Goal: Task Accomplishment & Management: Manage account settings

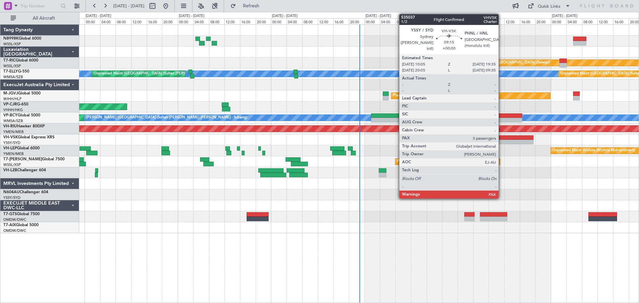
click at [501, 135] on div at bounding box center [514, 137] width 37 height 5
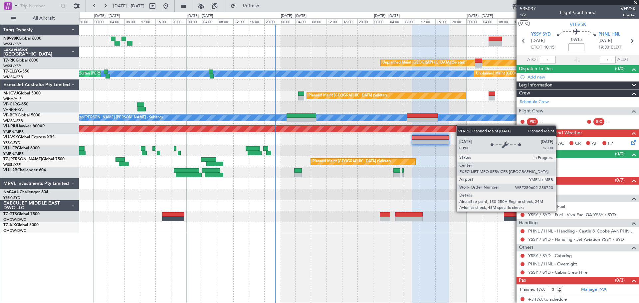
click at [333, 126] on div "Planned Maint [GEOGRAPHIC_DATA] ([GEOGRAPHIC_DATA])" at bounding box center [358, 128] width 559 height 11
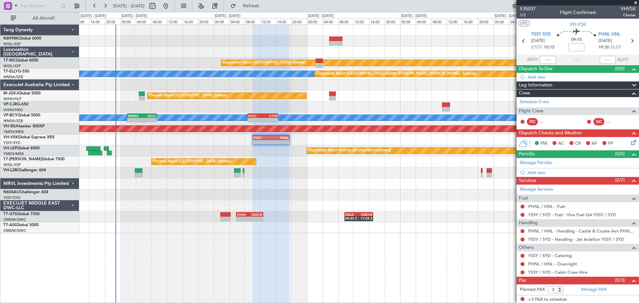
click at [352, 145] on div "Unplanned Maint Singapore (Seletar) MEL Unplanned Maint Kuala Lumpur (Sultan Ab…" at bounding box center [358, 129] width 559 height 209
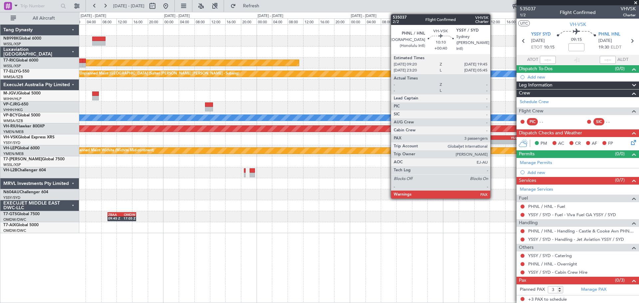
click at [492, 136] on div "PHNL" at bounding box center [489, 138] width 20 height 4
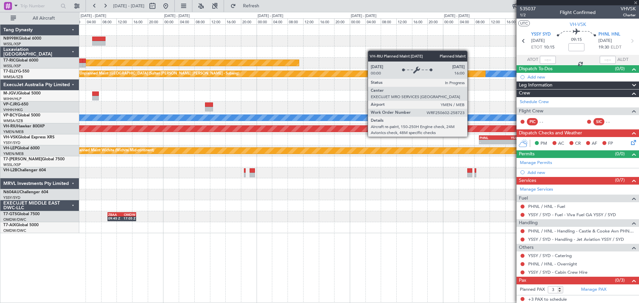
type input "+00:40"
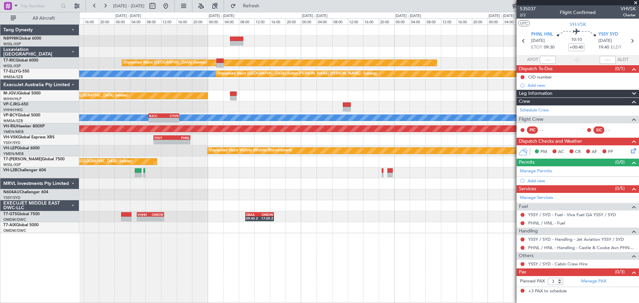
click at [472, 139] on div "- - PHNL 09:20 Z YSSY 19:45 Z YSSY 10:05 Z PHNL 19:35 Z - -" at bounding box center [358, 139] width 559 height 11
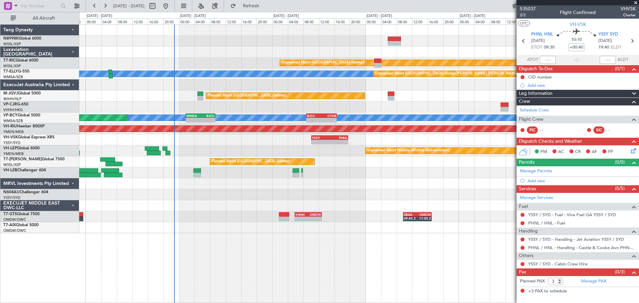
click at [482, 137] on div "YSSY 10:05 Z PHNL 19:35 Z - - PHNL 09:20 Z YSSY 19:45 Z - -" at bounding box center [358, 139] width 559 height 11
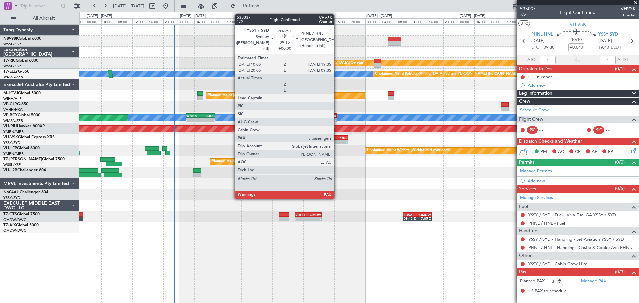
click at [337, 140] on div "- -" at bounding box center [329, 142] width 37 height 5
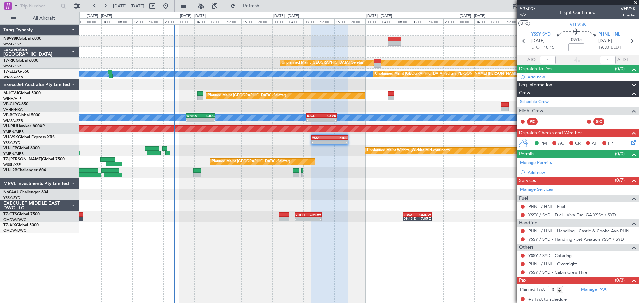
click at [425, 59] on div "Unplanned Maint Singapore (Seletar) MEL Unplanned Maint Kuala Lumpur (Sultan Ab…" at bounding box center [358, 129] width 559 height 209
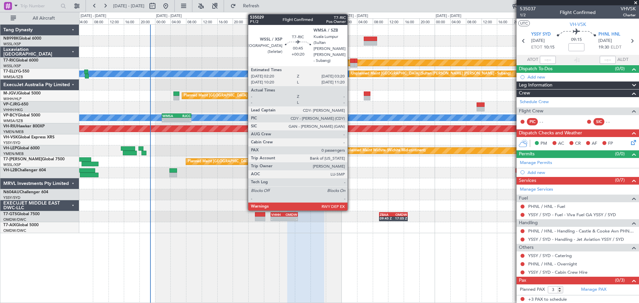
click at [350, 63] on div at bounding box center [352, 65] width 4 height 5
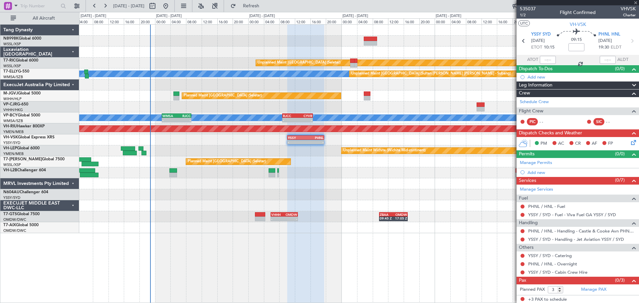
type input "+00:20"
type input "0"
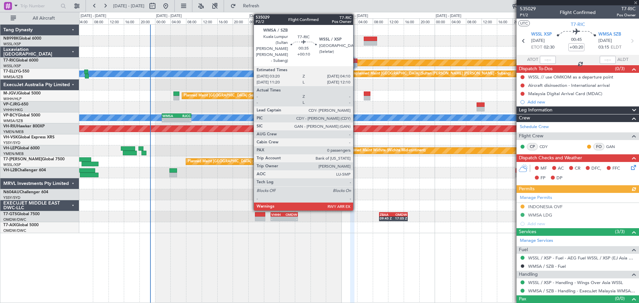
click at [356, 64] on div at bounding box center [355, 65] width 3 height 5
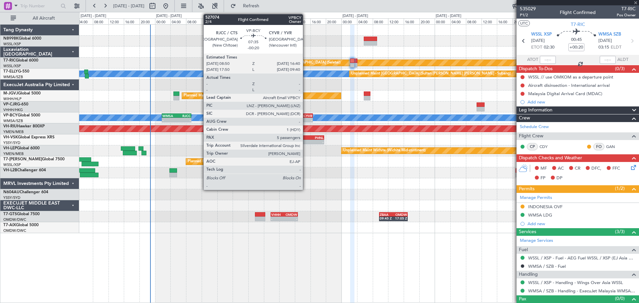
click at [306, 117] on div "RJCC 08:50 Z CYVR 16:40 Z" at bounding box center [297, 115] width 31 height 5
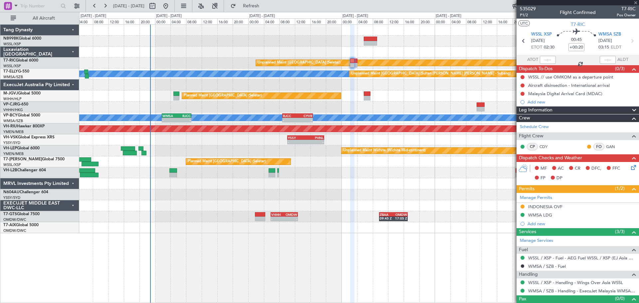
type input "-00:20"
type input "5"
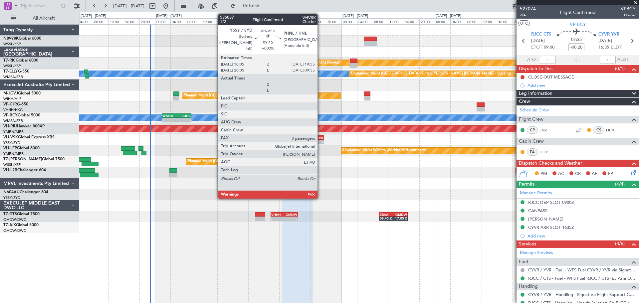
click at [320, 136] on div "PHNL" at bounding box center [314, 138] width 18 height 4
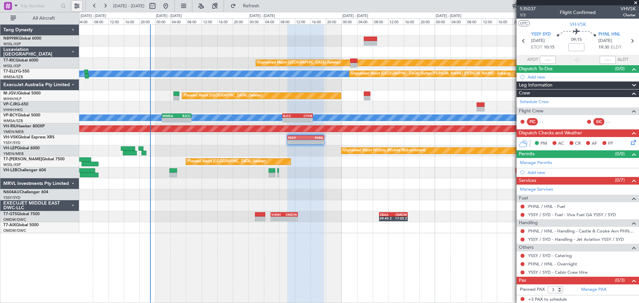
click at [78, 6] on button at bounding box center [77, 6] width 11 height 11
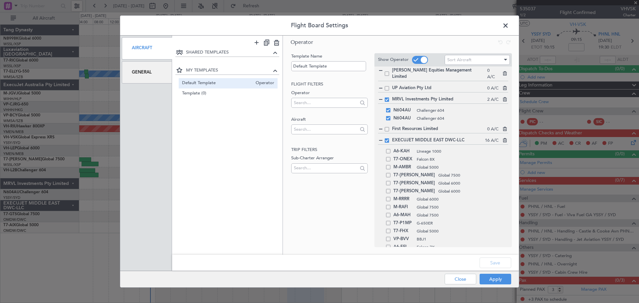
scroll to position [291, 0]
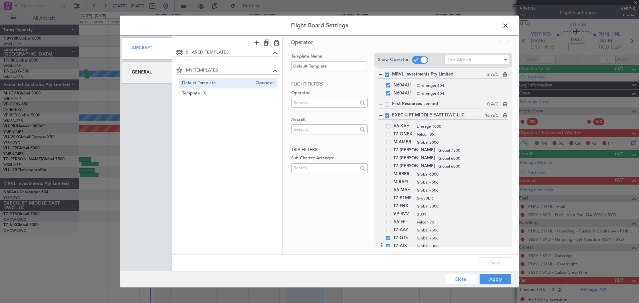
click at [388, 242] on span at bounding box center [388, 246] width 4 height 4
click at [391, 242] on input "checkbox" at bounding box center [391, 244] width 0 height 0
click at [386, 113] on span at bounding box center [387, 115] width 4 height 4
click at [389, 113] on input "checkbox" at bounding box center [389, 113] width 0 height 0
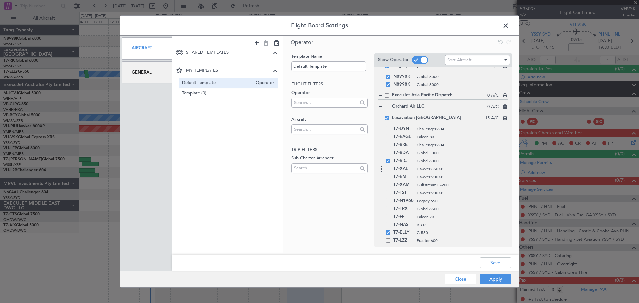
scroll to position [0, 0]
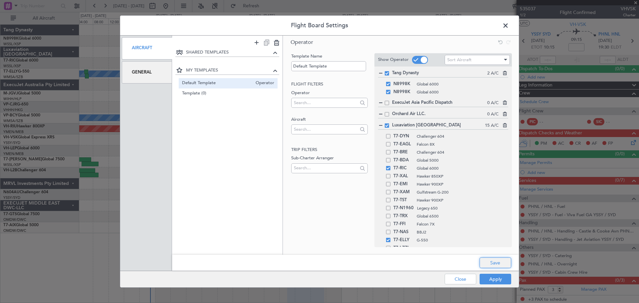
click at [492, 242] on button "Save" at bounding box center [495, 263] width 32 height 11
click at [492, 242] on button "Apply" at bounding box center [495, 279] width 32 height 11
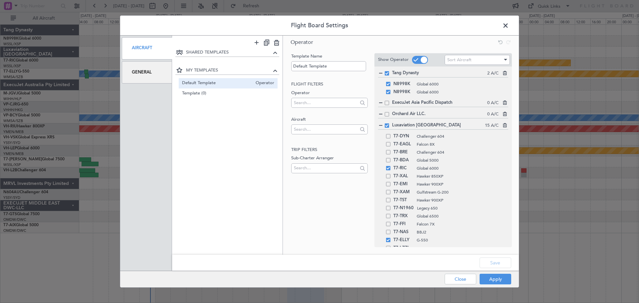
type input "0"
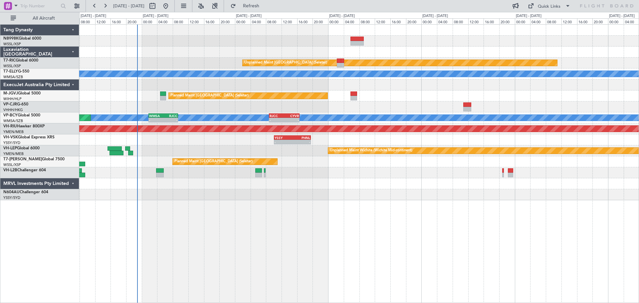
click at [414, 58] on div "Unplanned Maint Singapore (Seletar) Unplanned Maint Kuala Lumpur (Sultan Abdul …" at bounding box center [358, 113] width 559 height 176
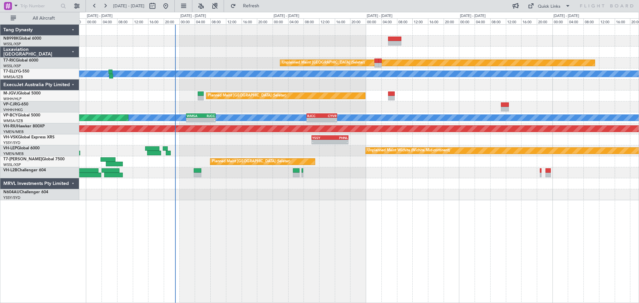
click at [232, 80] on div at bounding box center [358, 85] width 559 height 11
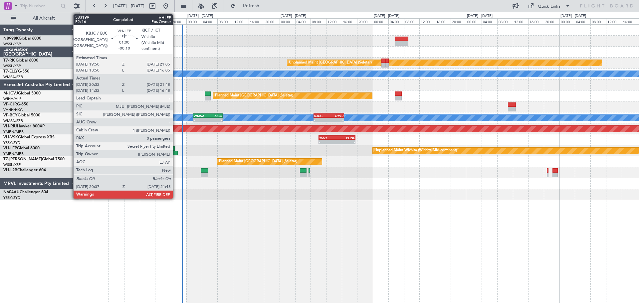
click at [176, 152] on div at bounding box center [175, 153] width 5 height 5
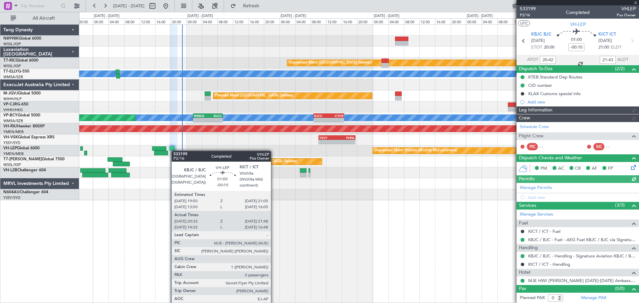
type input "Terry Leung (LEU)"
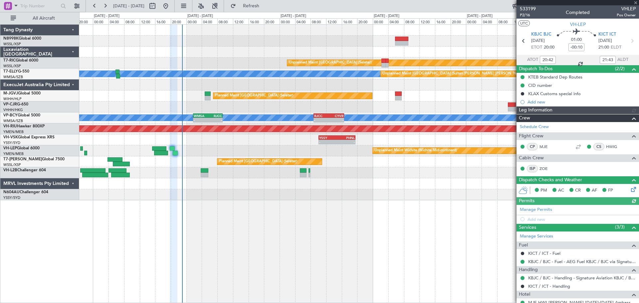
type input "Terry Leung (LEU)"
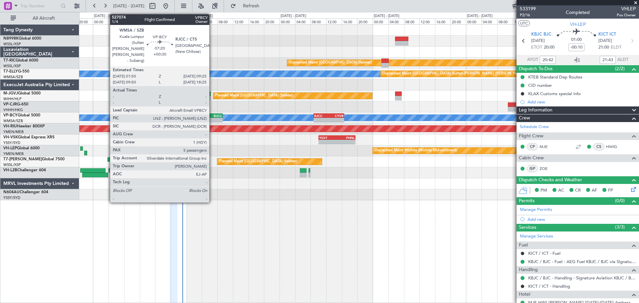
click at [212, 119] on div "-" at bounding box center [215, 120] width 14 height 4
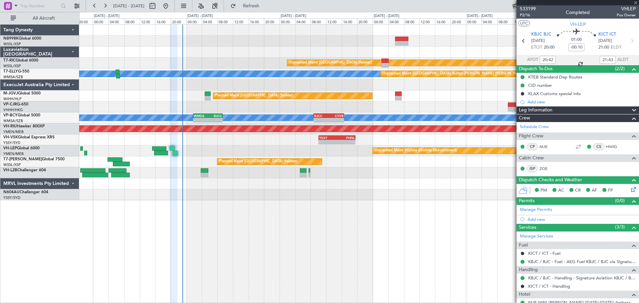
type input "+00:30"
type input "5"
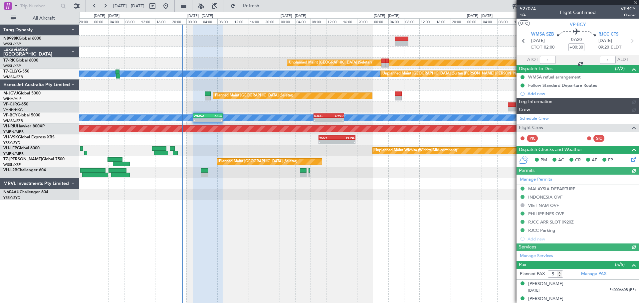
type input "[PERSON_NAME] (EYU)"
type input "A0088"
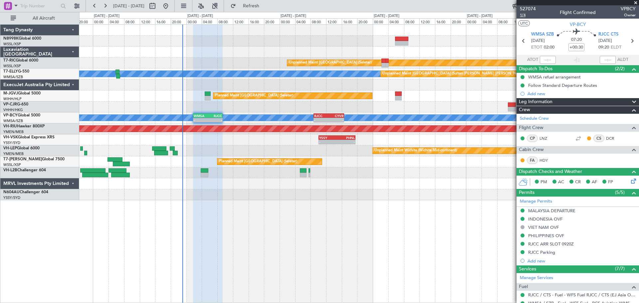
click at [511, 14] on span "1/4" at bounding box center [528, 15] width 16 height 6
type input "[PERSON_NAME] (EYU)"
type input "A0088"
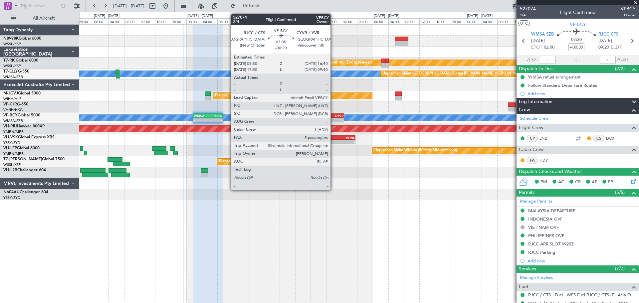
click at [333, 120] on div "-" at bounding box center [336, 120] width 15 height 4
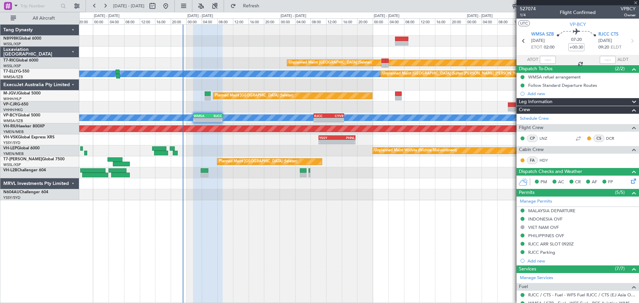
type input "-00:20"
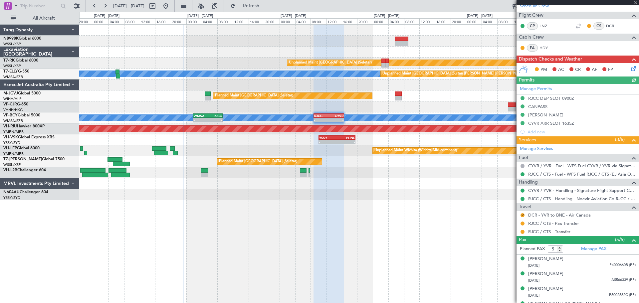
scroll to position [130, 0]
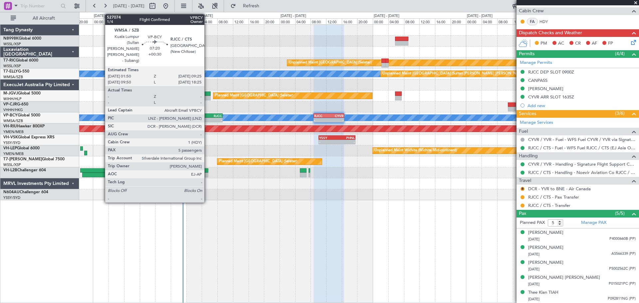
click at [207, 114] on div "WMSA" at bounding box center [201, 116] width 14 height 4
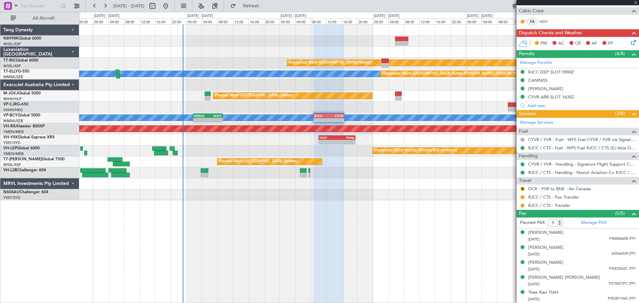
type input "+00:30"
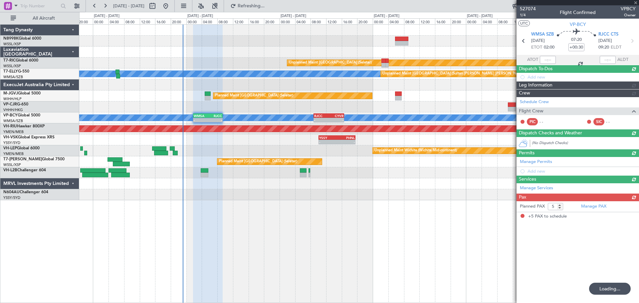
scroll to position [0, 0]
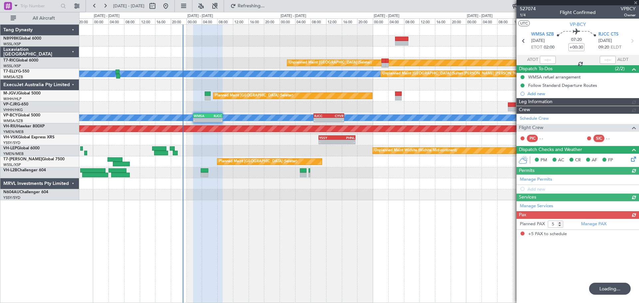
type input "[PERSON_NAME] (EYU)"
type input "A0088"
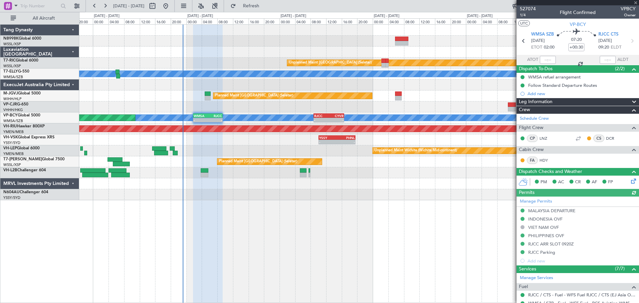
type input "-00:20"
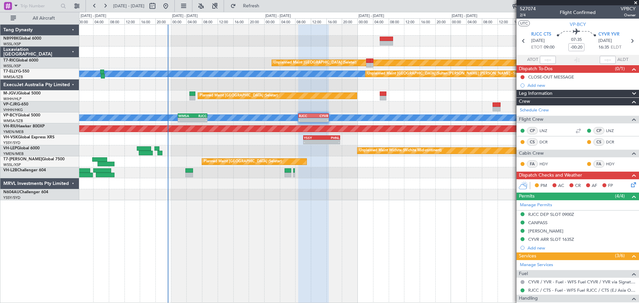
click at [404, 107] on div at bounding box center [358, 106] width 559 height 11
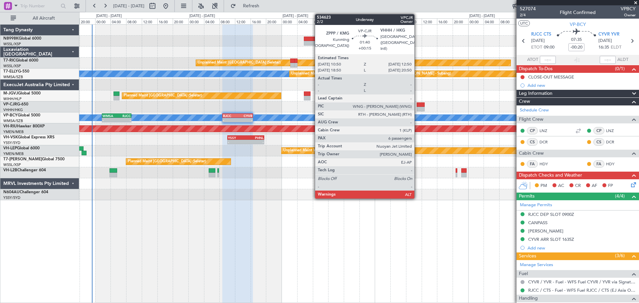
click at [418, 102] on div at bounding box center [421, 104] width 8 height 5
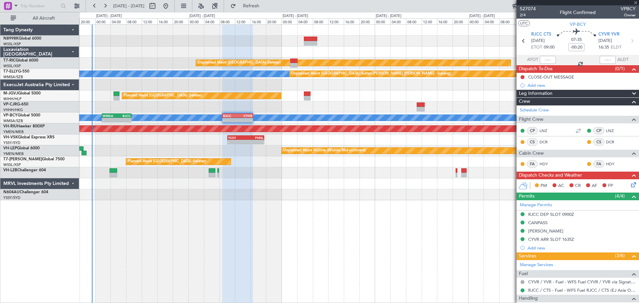
type input "+00:15"
type input "6"
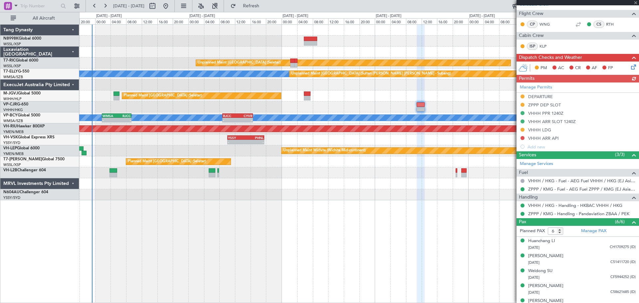
scroll to position [162, 0]
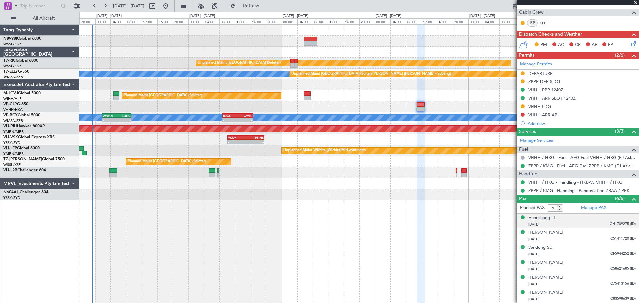
click at [511, 225] on div "05/12/1969 CH1709275 (ID)" at bounding box center [581, 224] width 107 height 7
click at [511, 219] on div "Huanchang LI" at bounding box center [541, 218] width 27 height 7
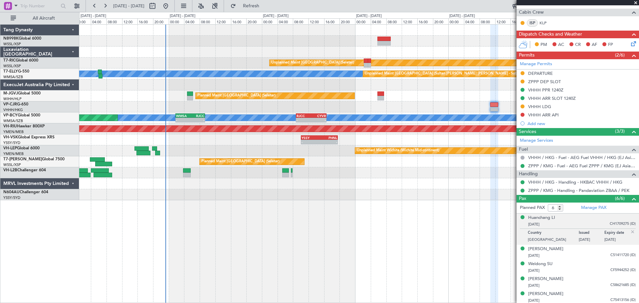
click at [244, 149] on div "Unplanned Maint Singapore (Seletar) MEL Unplanned Maint Kuala Lumpur (Sultan Ab…" at bounding box center [358, 113] width 559 height 176
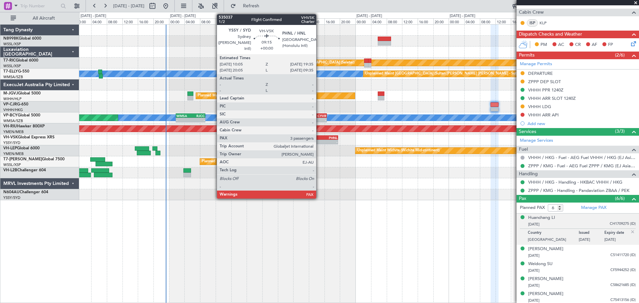
click at [319, 140] on div "- -" at bounding box center [319, 142] width 37 height 5
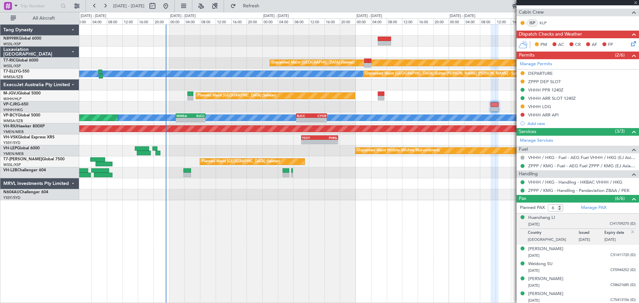
type input "3"
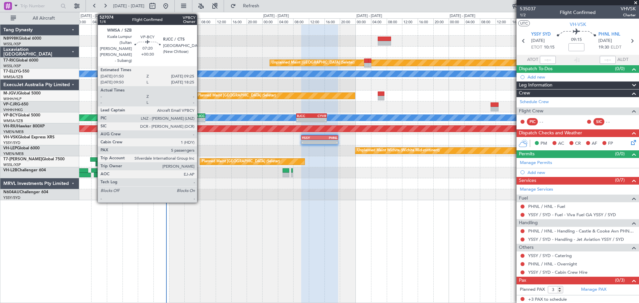
click at [200, 117] on div "RJCC" at bounding box center [198, 116] width 14 height 4
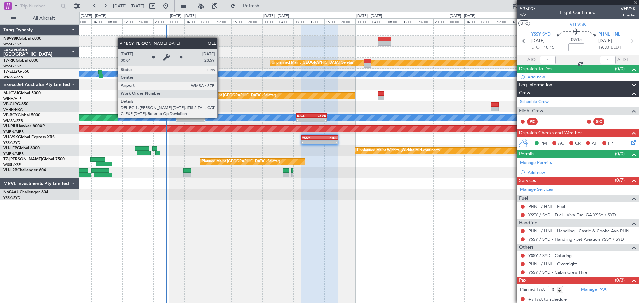
type input "+00:30"
type input "5"
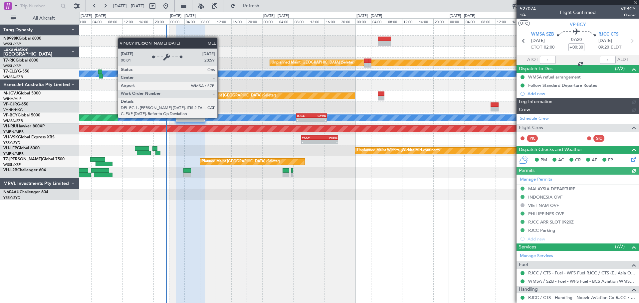
type input "[PERSON_NAME] (EYU)"
type input "A0088"
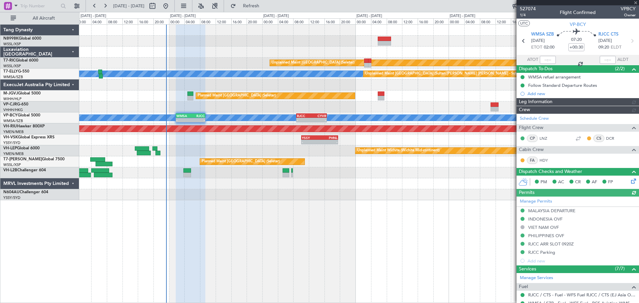
type input "[PERSON_NAME] (EYU)"
type input "A0088"
type input "[PERSON_NAME] (EYU)"
type input "A0088"
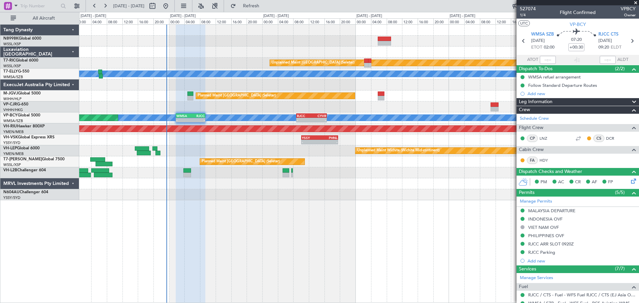
click at [363, 58] on div "Unplanned Maint Singapore (Seletar) Unplanned Maint Kuala Lumpur (Sultan Abdul …" at bounding box center [358, 113] width 559 height 176
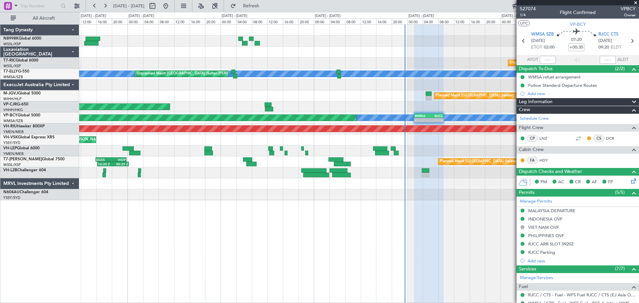
click at [483, 45] on div "Unplanned Maint Singapore (Seletar) Unplanned Maint Kuala Lumpur (Sultan Abdul …" at bounding box center [358, 113] width 559 height 176
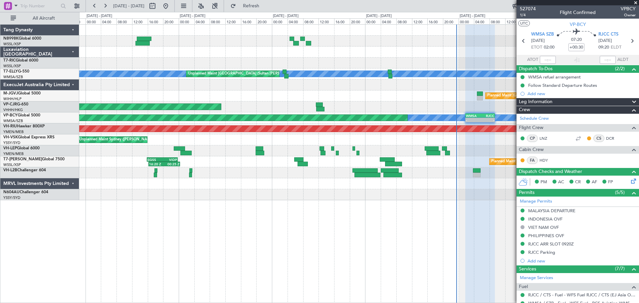
click at [258, 92] on div "Planned Maint [GEOGRAPHIC_DATA] (Seletar)" at bounding box center [358, 95] width 559 height 11
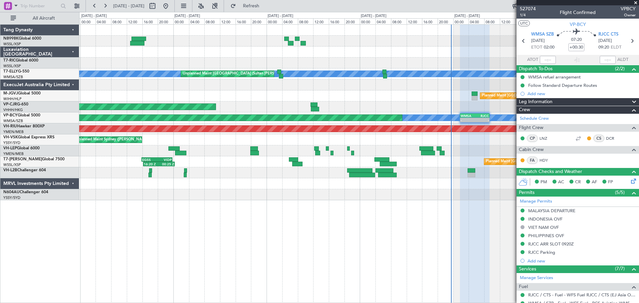
click at [231, 90] on div at bounding box center [358, 85] width 559 height 11
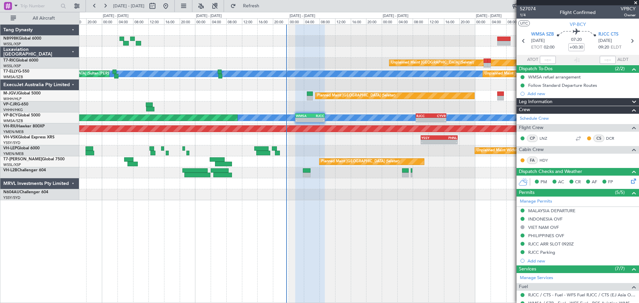
click at [301, 87] on div at bounding box center [358, 85] width 559 height 11
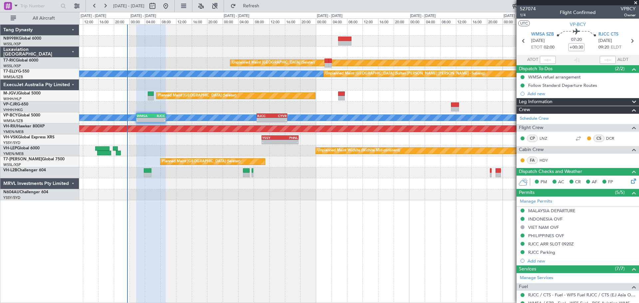
click at [250, 102] on div "Unplanned Maint Singapore (Seletar) MEL Unplanned Maint Kuala Lumpur (Sultan Ab…" at bounding box center [358, 113] width 559 height 176
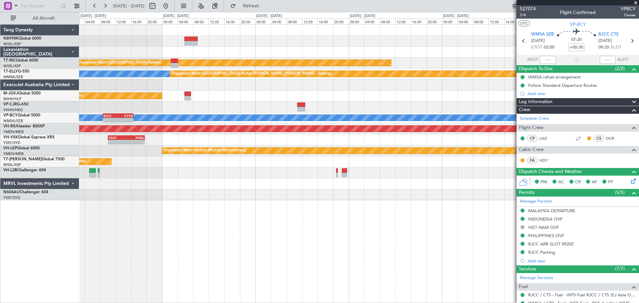
click at [226, 107] on div at bounding box center [358, 106] width 559 height 11
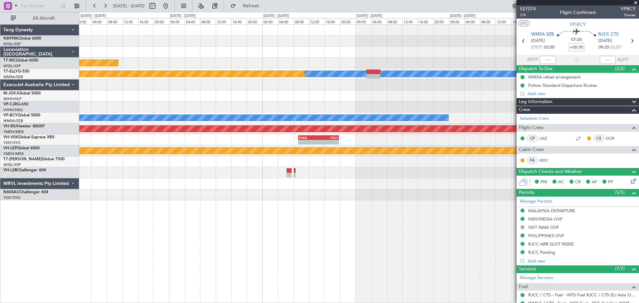
click at [200, 107] on div "Planned Maint [GEOGRAPHIC_DATA] ([GEOGRAPHIC_DATA] Intl)" at bounding box center [358, 106] width 559 height 11
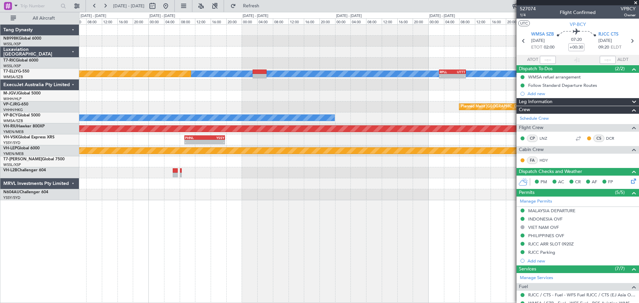
click at [196, 103] on div "Planned Maint [GEOGRAPHIC_DATA] ([GEOGRAPHIC_DATA] Intl)" at bounding box center [358, 106] width 559 height 11
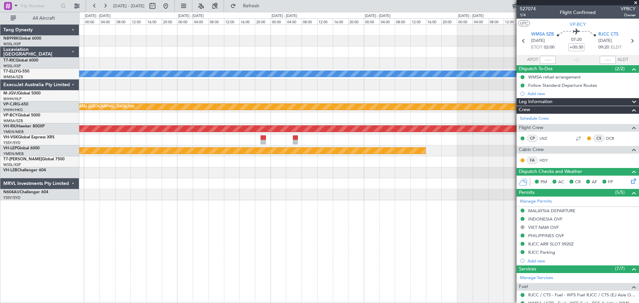
click at [227, 111] on div "[PERSON_NAME] - - RPLL 02:50 Z UTTT 09:45 Z Planned Maint [GEOGRAPHIC_DATA] ([G…" at bounding box center [358, 113] width 559 height 176
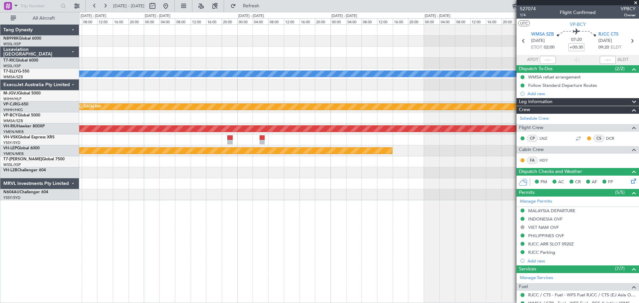
click at [293, 111] on div "Planned Maint [GEOGRAPHIC_DATA] ([GEOGRAPHIC_DATA] Intl)" at bounding box center [358, 106] width 559 height 11
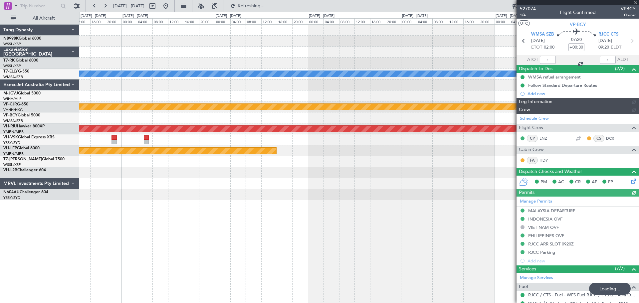
type input "[PERSON_NAME] (EYU)"
type input "A0088"
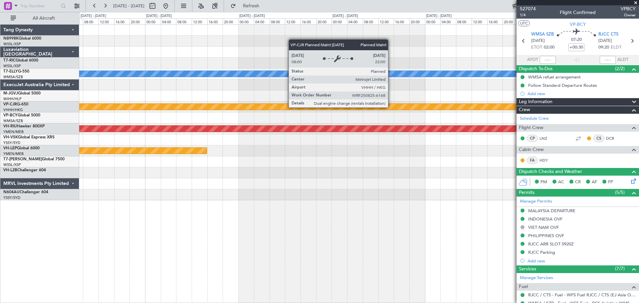
click at [130, 120] on div "[PERSON_NAME] Planned Maint [GEOGRAPHIC_DATA] ([GEOGRAPHIC_DATA]) Planned Maint…" at bounding box center [358, 113] width 559 height 176
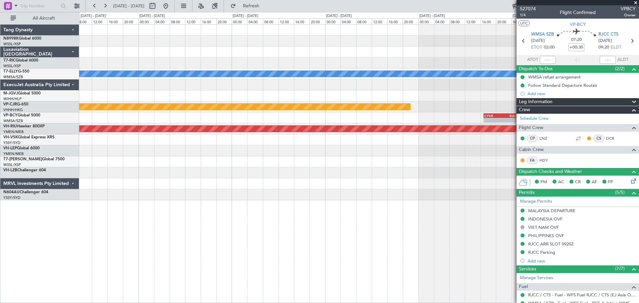
click at [210, 110] on div "Planned Maint [GEOGRAPHIC_DATA] ([GEOGRAPHIC_DATA] Intl)" at bounding box center [358, 106] width 559 height 11
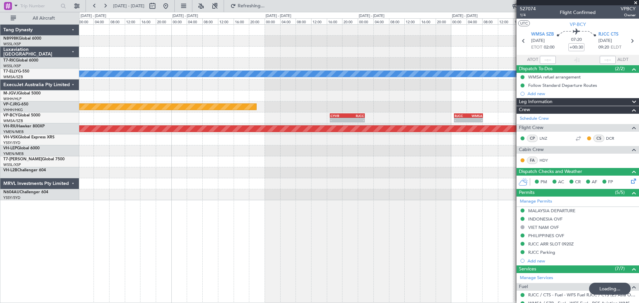
click at [297, 121] on div "CYVR 16:50 Z RJCC 01:50 Z - - - - RJCC 00:50 Z WMSA 08:15 Z" at bounding box center [358, 117] width 559 height 11
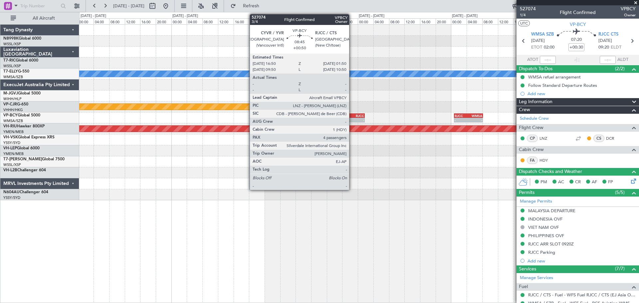
click at [352, 115] on div "RJCC" at bounding box center [355, 116] width 17 height 4
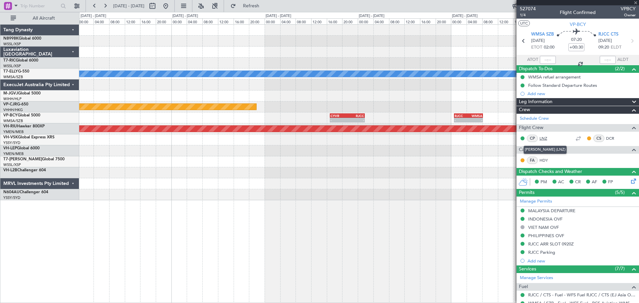
type input "+00:50"
type input "4"
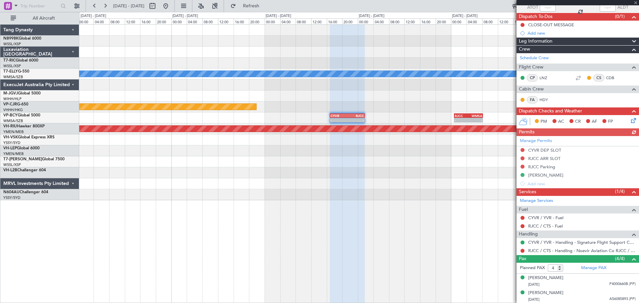
scroll to position [83, 0]
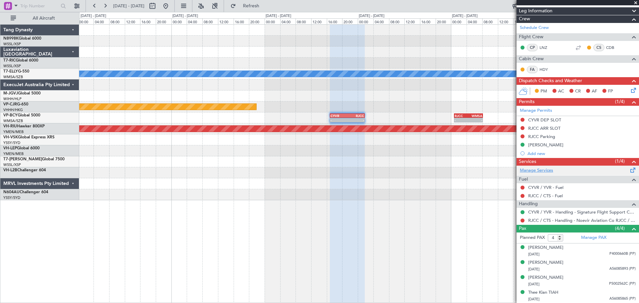
click at [511, 169] on link "Manage Services" at bounding box center [536, 170] width 33 height 7
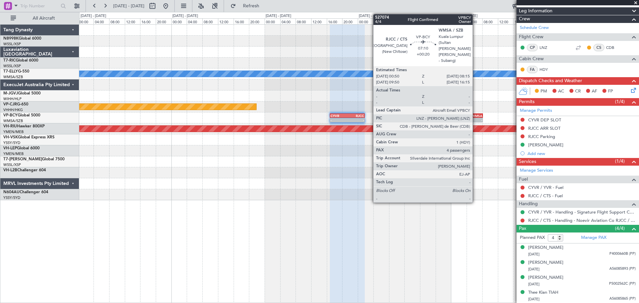
click at [475, 115] on div "WMSA" at bounding box center [475, 116] width 14 height 4
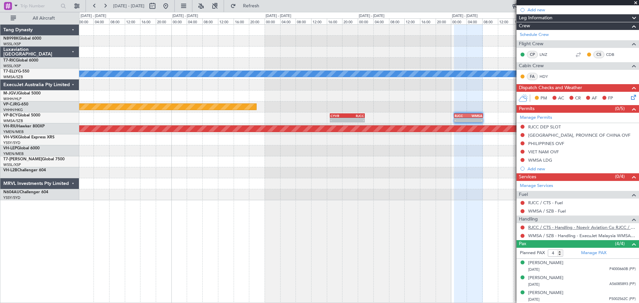
scroll to position [100, 0]
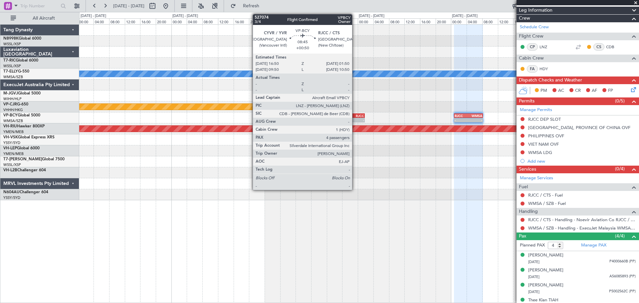
click at [355, 115] on div "RJCC" at bounding box center [355, 116] width 17 height 4
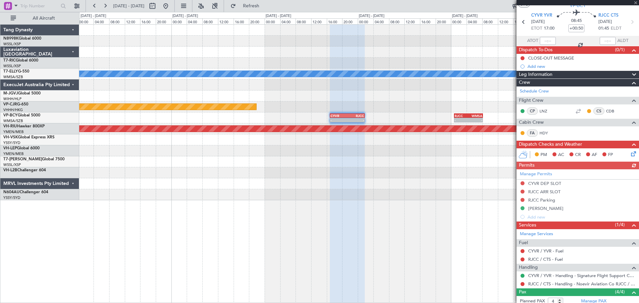
scroll to position [67, 0]
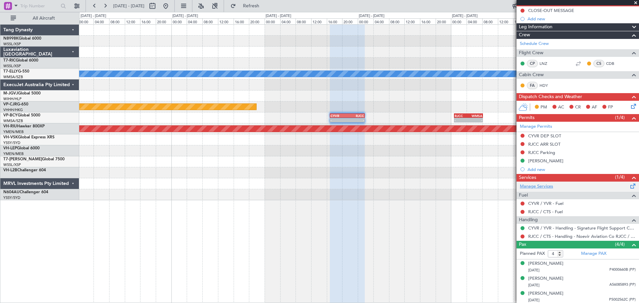
click at [511, 186] on link "Manage Services" at bounding box center [536, 186] width 33 height 7
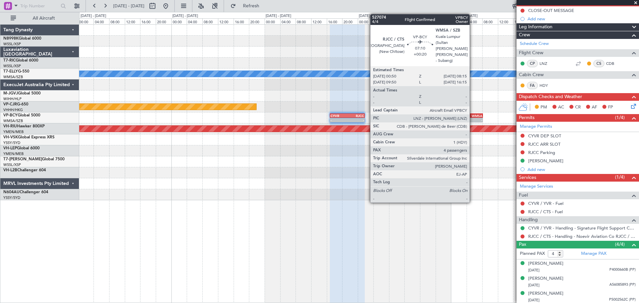
click at [472, 116] on div "WMSA" at bounding box center [475, 116] width 14 height 4
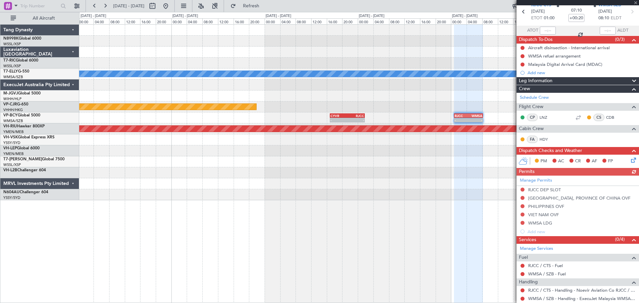
scroll to position [107, 0]
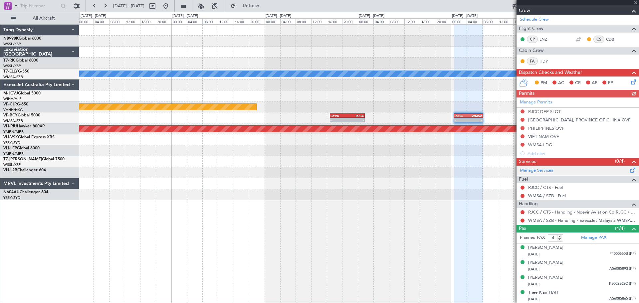
click at [511, 172] on link "Manage Services" at bounding box center [536, 170] width 33 height 7
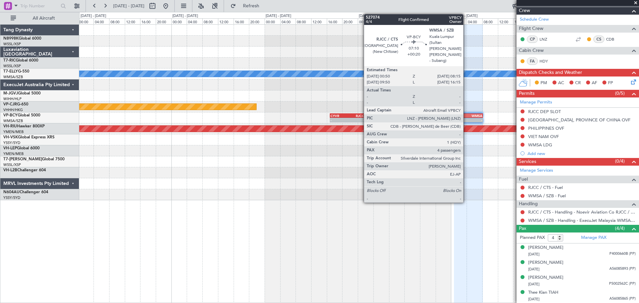
click at [466, 117] on div "RJCC" at bounding box center [461, 116] width 14 height 4
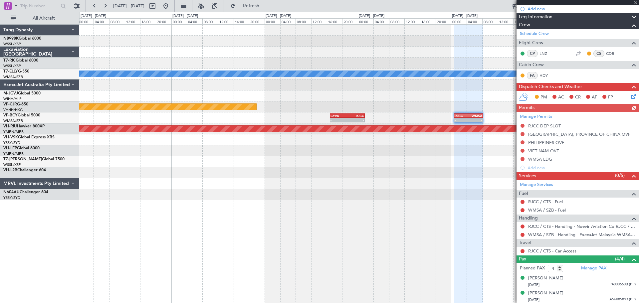
scroll to position [100, 0]
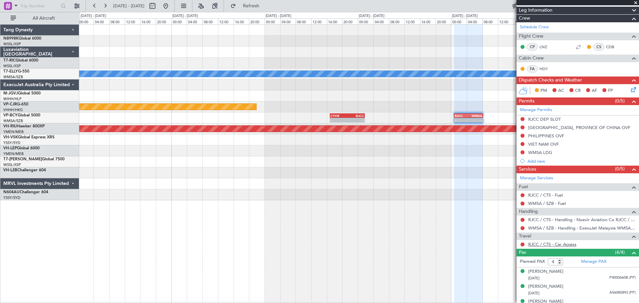
click at [511, 242] on link "RJCC / CTS - Car Access" at bounding box center [552, 245] width 48 height 6
click at [353, 112] on div "Planned Maint [GEOGRAPHIC_DATA] ([GEOGRAPHIC_DATA] Intl)" at bounding box center [358, 106] width 559 height 11
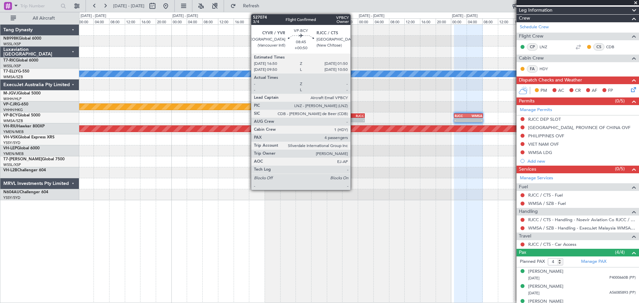
click at [353, 116] on div "RJCC" at bounding box center [355, 116] width 17 height 4
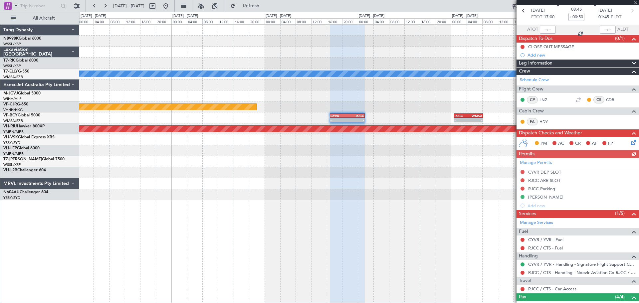
scroll to position [99, 0]
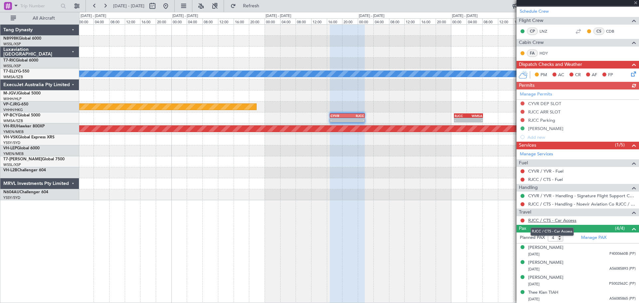
click at [511, 220] on link "RJCC / CTS - Car Access" at bounding box center [552, 221] width 48 height 6
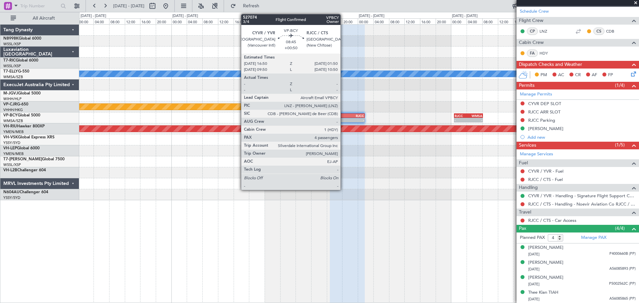
click at [343, 113] on div "CYVR 16:50 Z RJCC 01:50 Z" at bounding box center [347, 115] width 35 height 5
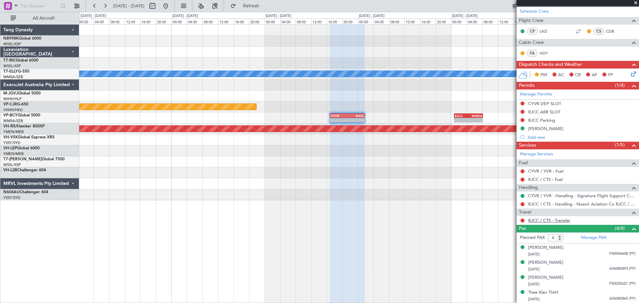
click at [511, 219] on link "RJCC / CTS - Transfer" at bounding box center [549, 221] width 42 height 6
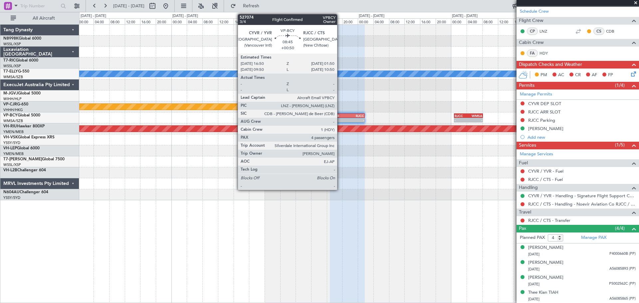
click at [340, 116] on div "CYVR" at bounding box center [338, 116] width 17 height 4
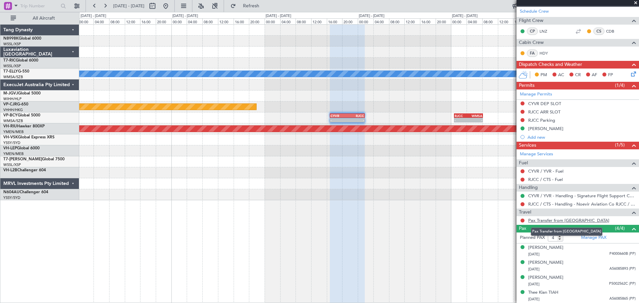
click at [511, 218] on link "Pax Transfer from Sapporo" at bounding box center [568, 221] width 81 height 6
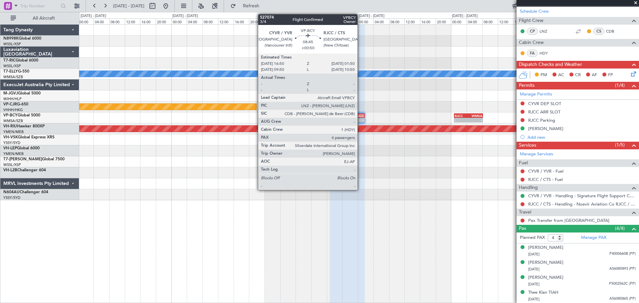
click at [358, 118] on div "-" at bounding box center [355, 120] width 17 height 4
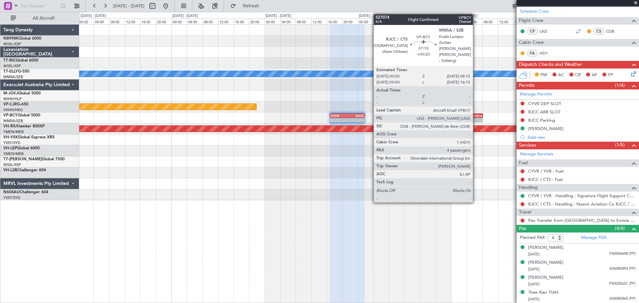
click at [476, 115] on div "WMSA" at bounding box center [475, 116] width 14 height 4
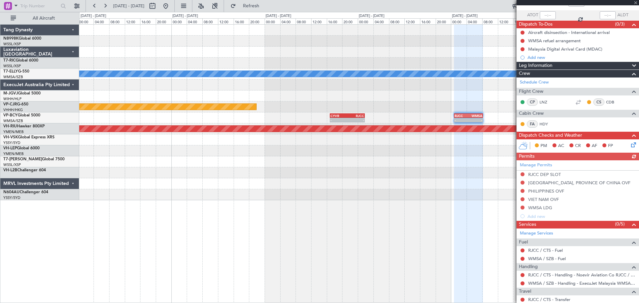
scroll to position [124, 0]
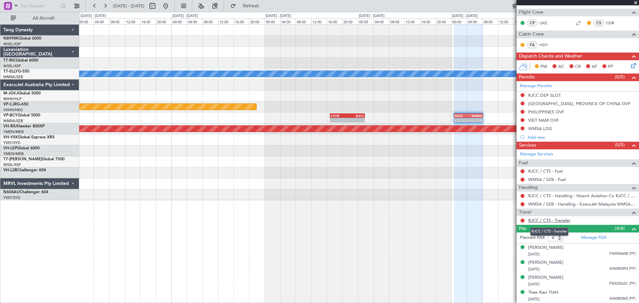
click at [511, 218] on link "RJCC / CTS - Transfer" at bounding box center [549, 221] width 42 height 6
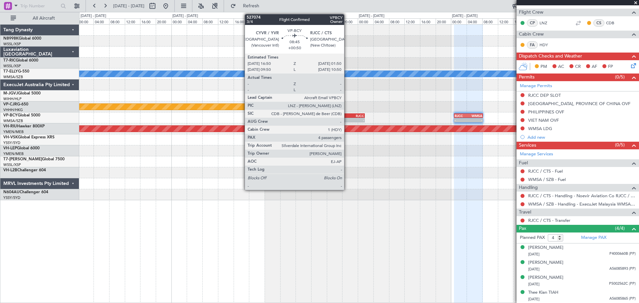
click at [347, 120] on div "-" at bounding box center [355, 120] width 17 height 4
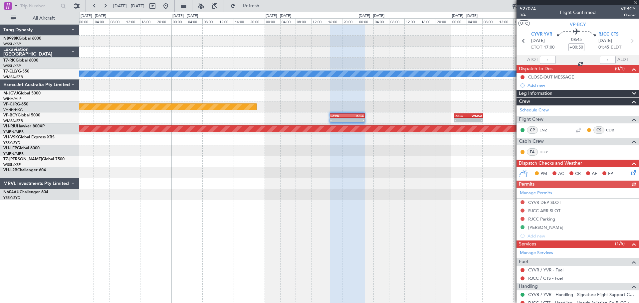
scroll to position [99, 0]
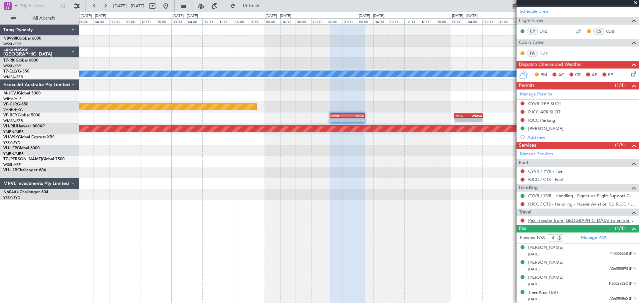
click at [511, 220] on link "Pax Transfer from RJCC to Emisia Sapporo Hotel" at bounding box center [581, 221] width 107 height 6
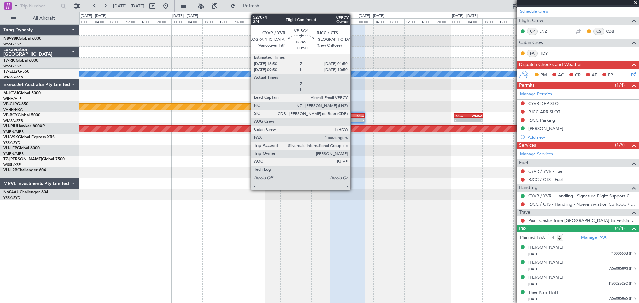
click at [353, 115] on div "RJCC" at bounding box center [355, 116] width 17 height 4
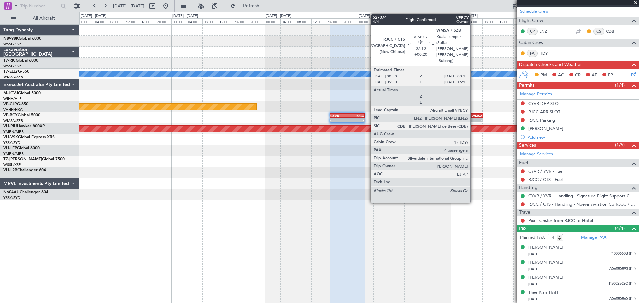
click at [472, 121] on div "-" at bounding box center [475, 120] width 14 height 4
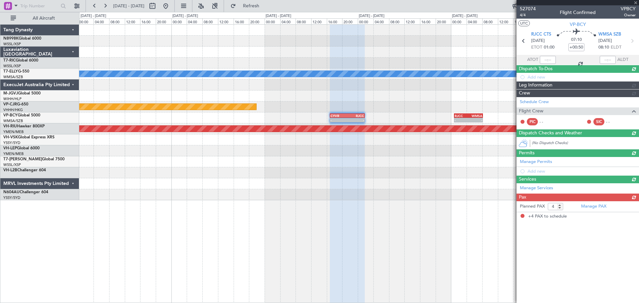
type input "+00:20"
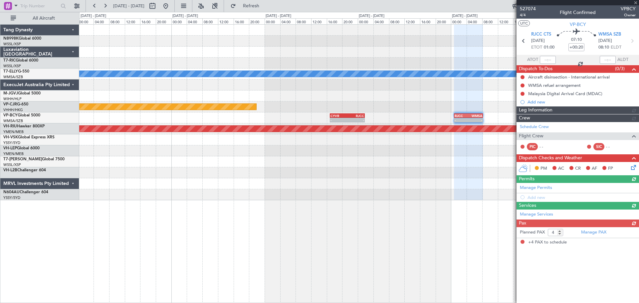
scroll to position [0, 0]
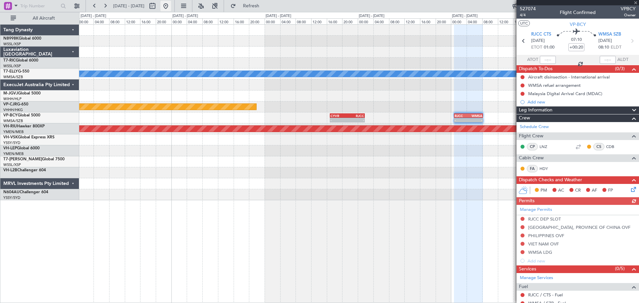
click at [171, 5] on button at bounding box center [165, 6] width 11 height 11
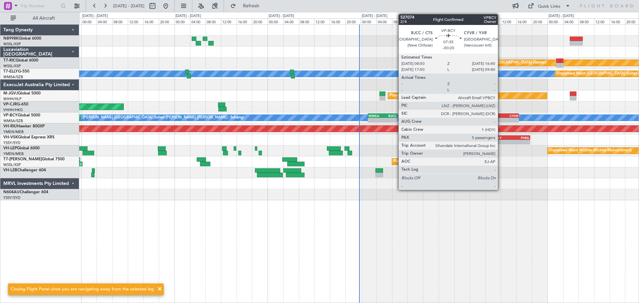
click at [501, 119] on div "-" at bounding box center [496, 120] width 15 height 4
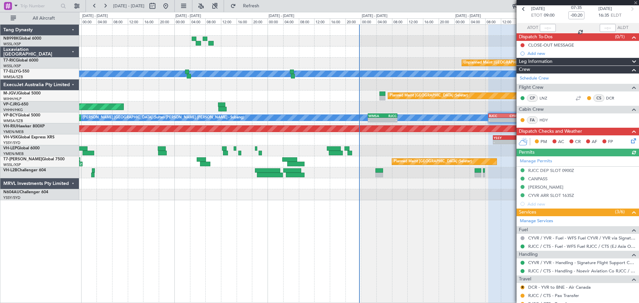
scroll to position [130, 0]
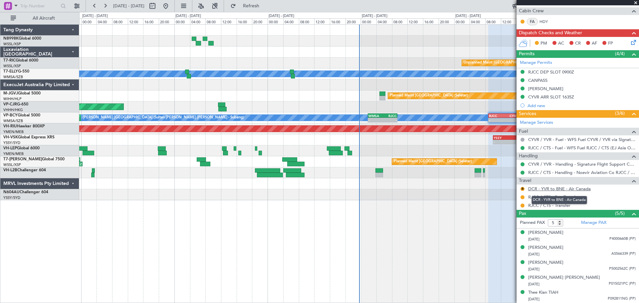
click at [511, 191] on link "DCR - YVR to BNE - Air Canada" at bounding box center [559, 189] width 63 height 6
click at [363, 118] on div "Unplanned Maint Singapore (Seletar) Unplanned Maint Kuala Lumpur (Sultan Abdul …" at bounding box center [358, 113] width 559 height 176
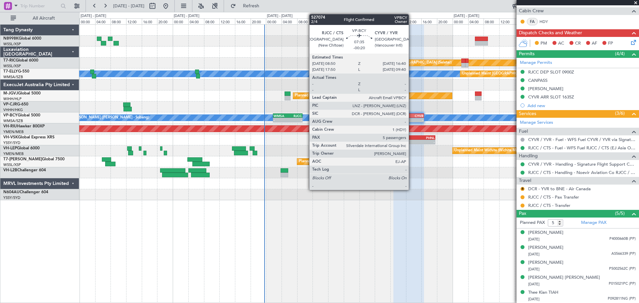
click at [412, 115] on div "CYVR" at bounding box center [416, 116] width 15 height 4
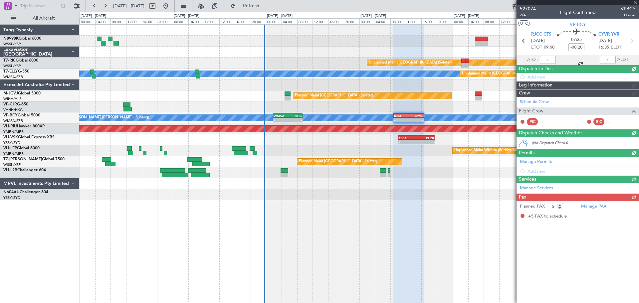
scroll to position [0, 0]
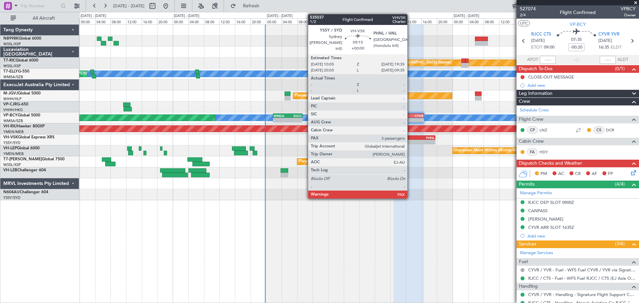
click at [410, 140] on div "-" at bounding box center [408, 142] width 18 height 4
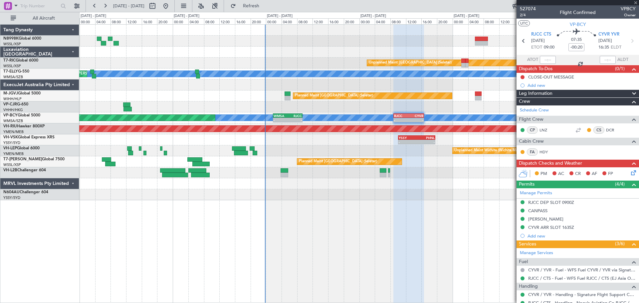
type input "3"
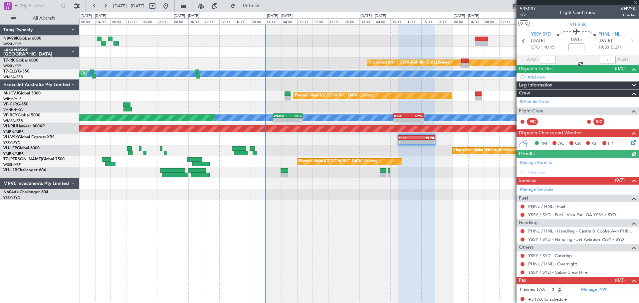
scroll to position [1, 0]
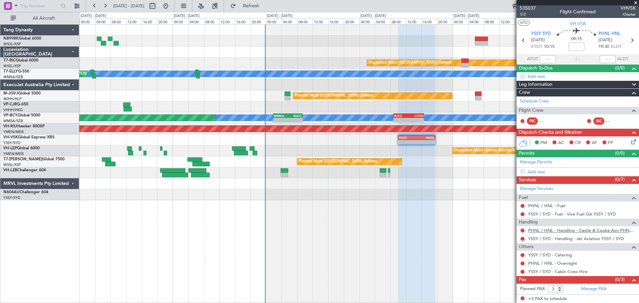
click at [511, 231] on link "PHNL / HNL - Handling - Castle & Cooke Avn PHNL / HNL" at bounding box center [581, 231] width 107 height 6
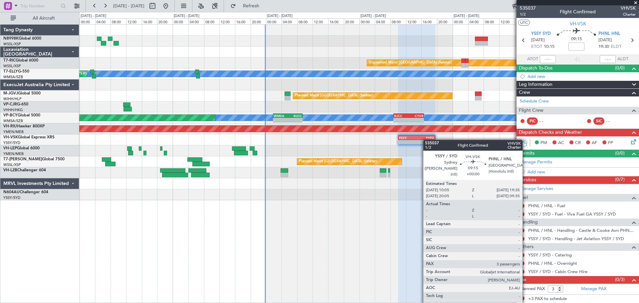
click at [426, 140] on div "- - YSSY 10:05 Z PHNL 19:35 Z Unplanned Maint Sydney (Kingsford Smith Intl)" at bounding box center [358, 139] width 559 height 11
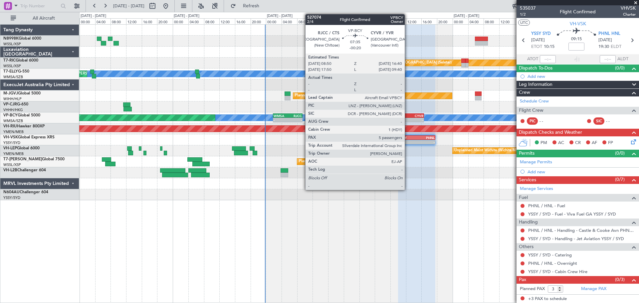
click at [408, 115] on div "RJCC" at bounding box center [401, 116] width 15 height 4
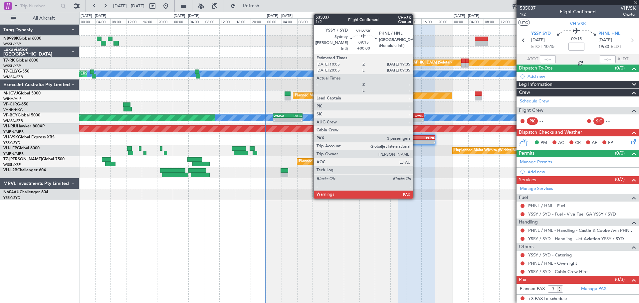
click at [415, 138] on div "YSSY" at bounding box center [408, 138] width 18 height 4
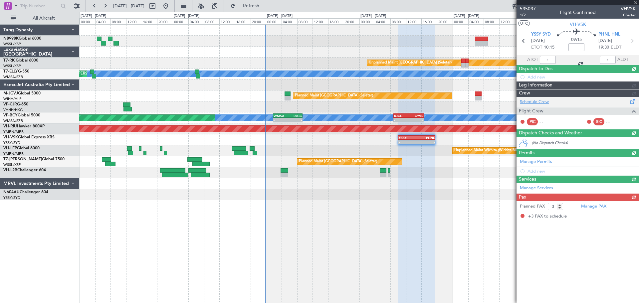
scroll to position [0, 0]
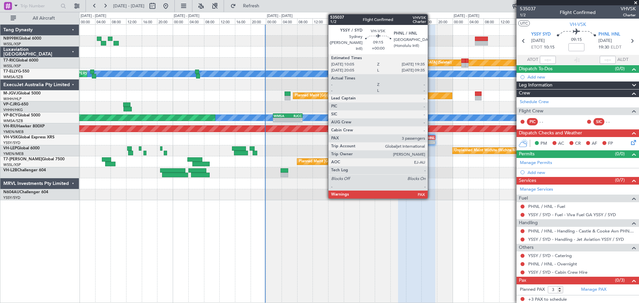
click at [431, 138] on div "PHNL" at bounding box center [426, 138] width 18 height 4
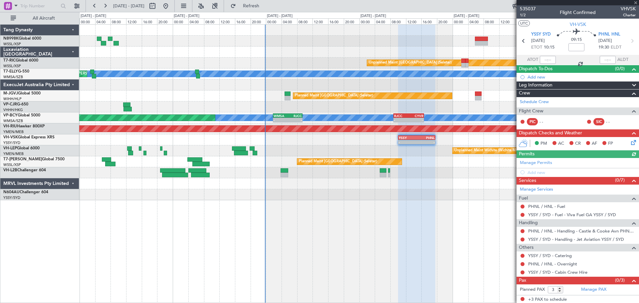
click at [387, 137] on div "- - YSSY 10:05 Z PHNL 19:35 Z Unplanned Maint Sydney (Kingsford Smith Intl)" at bounding box center [358, 139] width 559 height 11
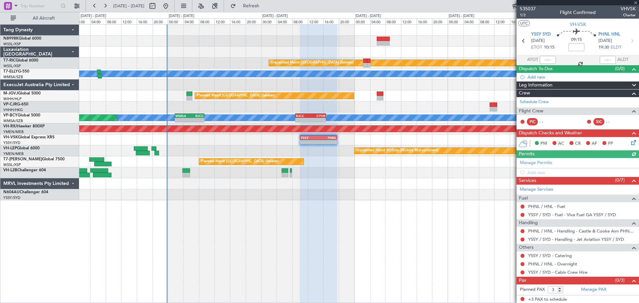
click at [377, 140] on div "- - YSSY 10:05 Z PHNL 19:35 Z PHNL 09:20 Z YSSY 19:45 Z - -" at bounding box center [358, 139] width 559 height 11
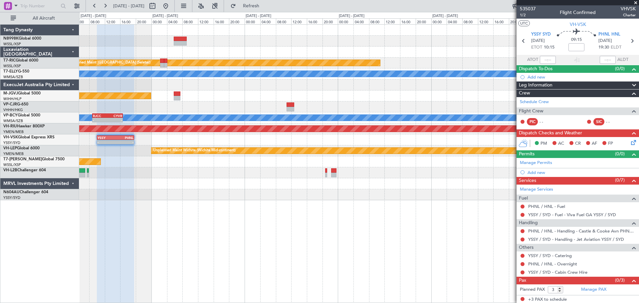
click at [358, 139] on div "- - YSSY 10:05 Z PHNL 19:35 Z PHNL 09:20 Z YSSY 19:45 Z - -" at bounding box center [358, 139] width 559 height 11
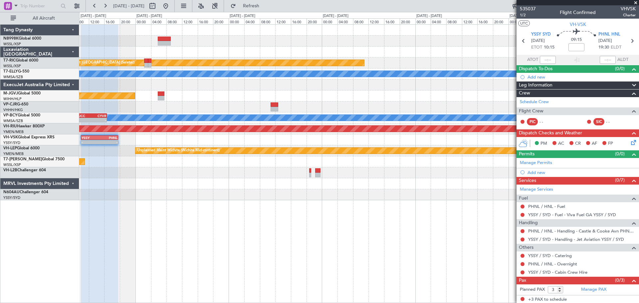
click at [336, 139] on div "- - YSSY 10:05 Z PHNL 19:35 Z PHNL 09:20 Z YSSY 19:45 Z - -" at bounding box center [358, 139] width 559 height 11
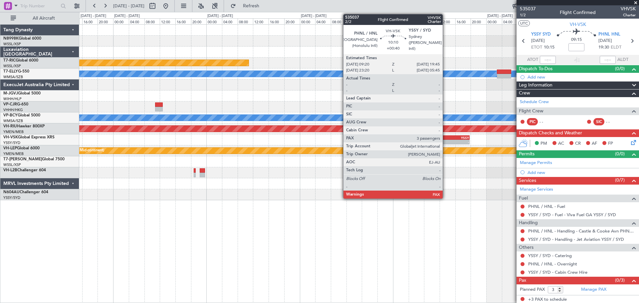
click at [446, 138] on div "PHNL" at bounding box center [440, 138] width 20 height 4
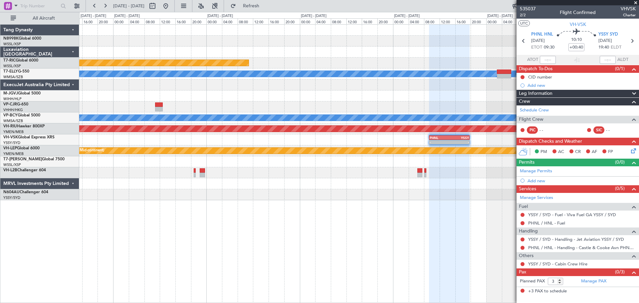
click at [358, 101] on div "Planned Maint [GEOGRAPHIC_DATA] (Seletar)" at bounding box center [358, 95] width 559 height 11
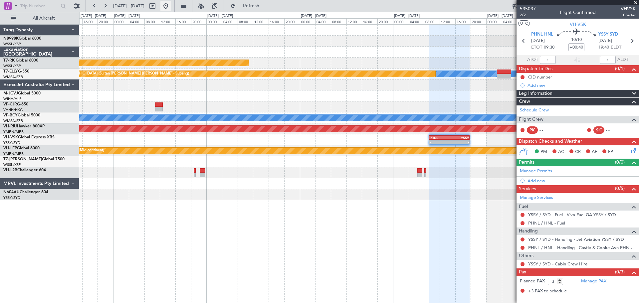
click at [171, 10] on button at bounding box center [165, 6] width 11 height 11
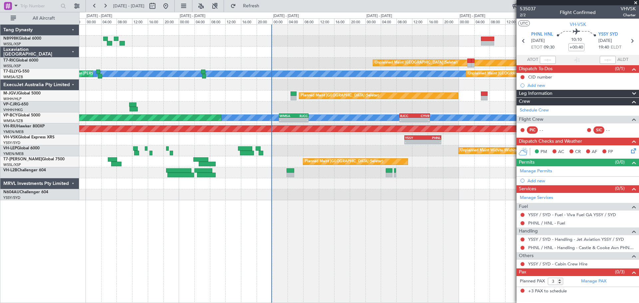
click at [332, 109] on div "Planned Maint [GEOGRAPHIC_DATA] ([GEOGRAPHIC_DATA] Intl)" at bounding box center [358, 106] width 559 height 11
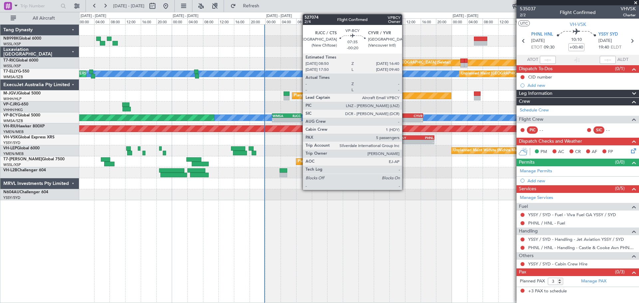
click at [405, 116] on div "RJCC" at bounding box center [400, 116] width 15 height 4
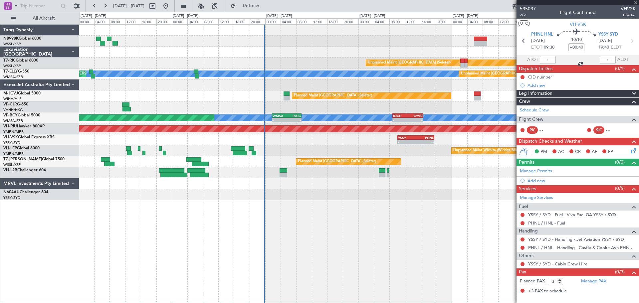
type input "-00:20"
type input "5"
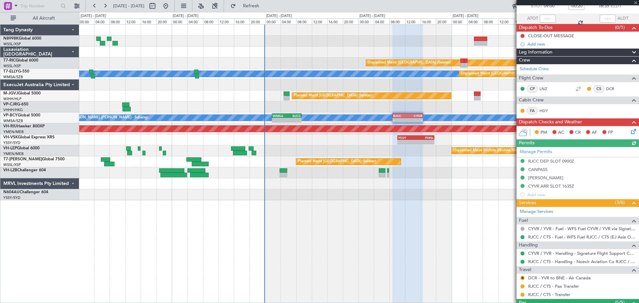
scroll to position [100, 0]
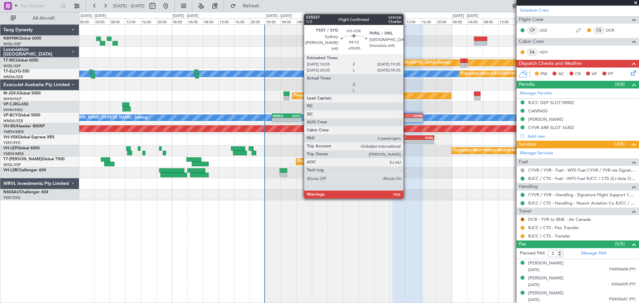
click at [406, 142] on div "-" at bounding box center [407, 142] width 18 height 4
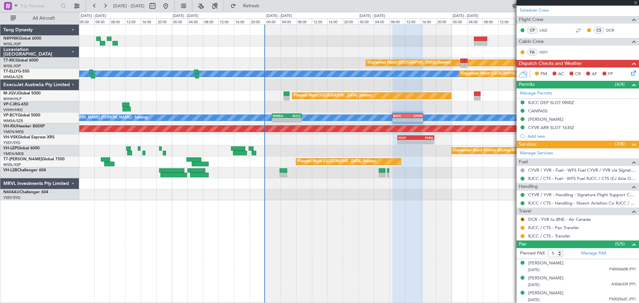
type input "3"
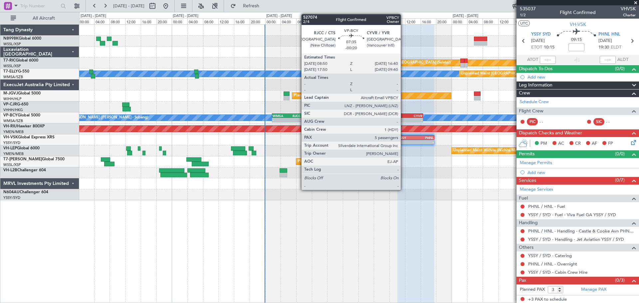
click at [404, 119] on div "-" at bounding box center [400, 120] width 15 height 4
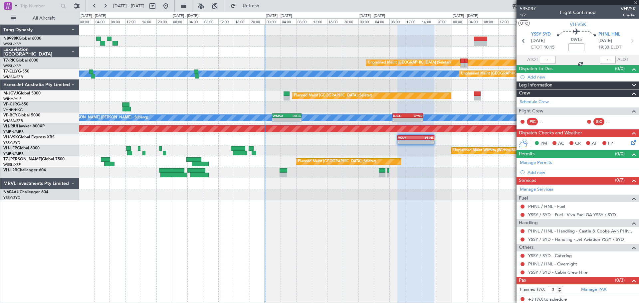
type input "-00:20"
type input "5"
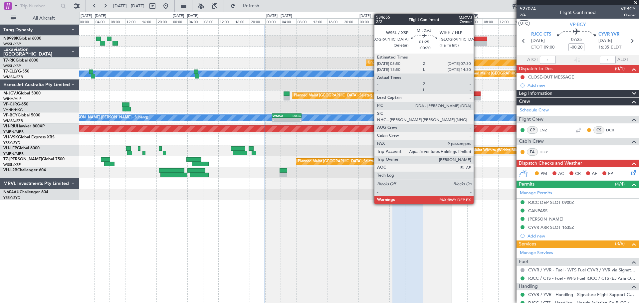
click at [476, 96] on div at bounding box center [477, 98] width 7 height 5
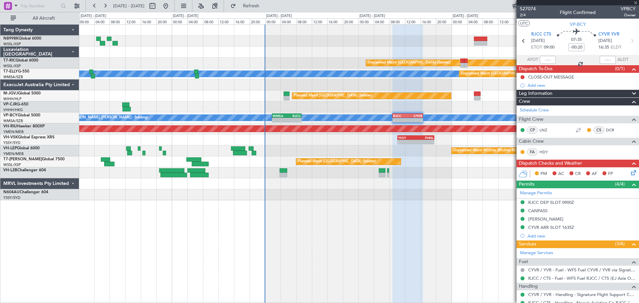
type input "+00:20"
type input "9"
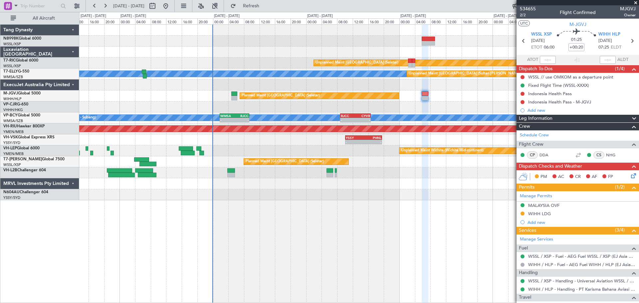
click at [397, 110] on div "Unplanned Maint Singapore (Seletar) MEL Unplanned Maint Kuala Lumpur (Sultan Ab…" at bounding box center [358, 113] width 559 height 176
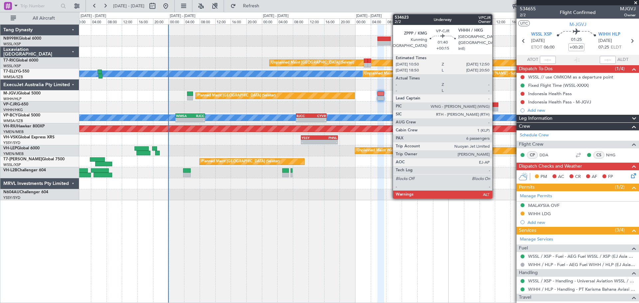
click at [495, 104] on div at bounding box center [494, 104] width 8 height 5
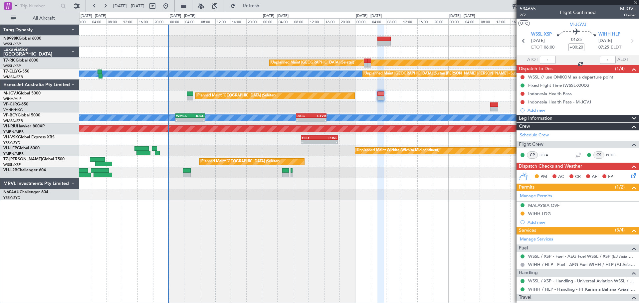
type input "+00:15"
type input "6"
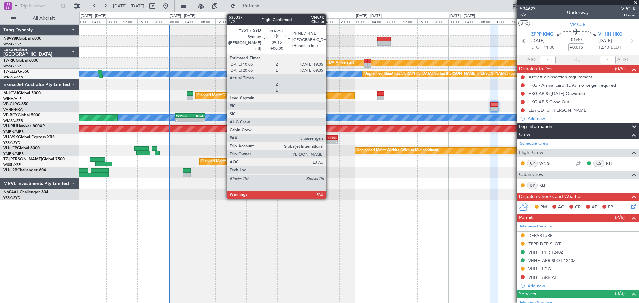
click at [329, 142] on div "-" at bounding box center [328, 142] width 18 height 4
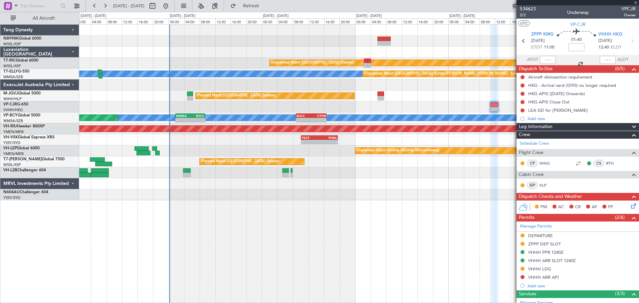
type input "3"
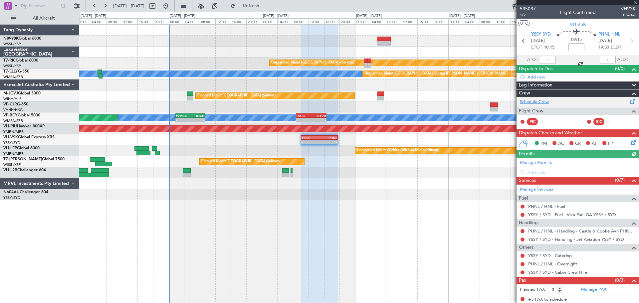
click at [542, 102] on link "Schedule Crew" at bounding box center [534, 102] width 29 height 7
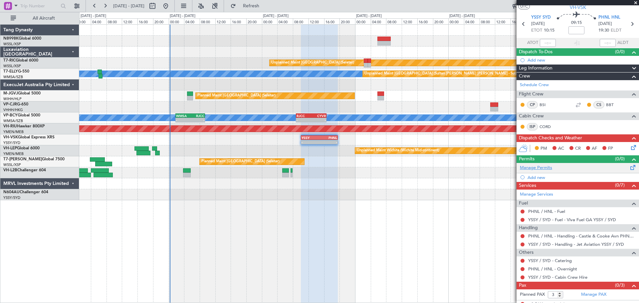
scroll to position [23, 0]
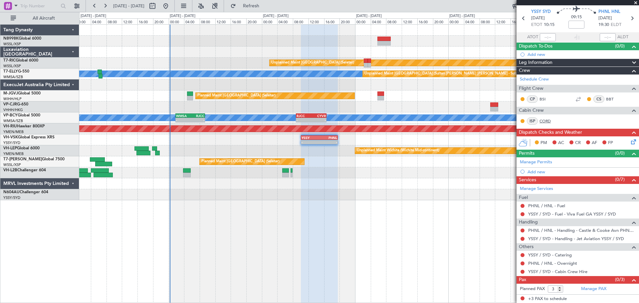
click at [547, 119] on link "CORD" at bounding box center [546, 121] width 15 height 6
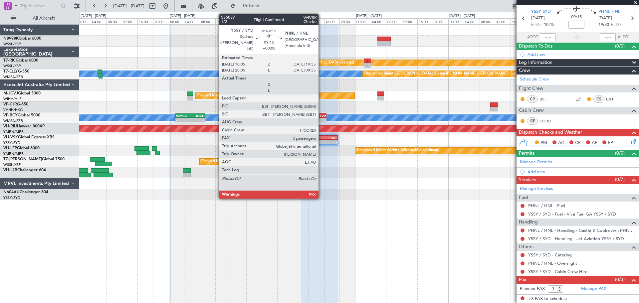
click at [321, 140] on div "-" at bounding box center [328, 142] width 18 height 4
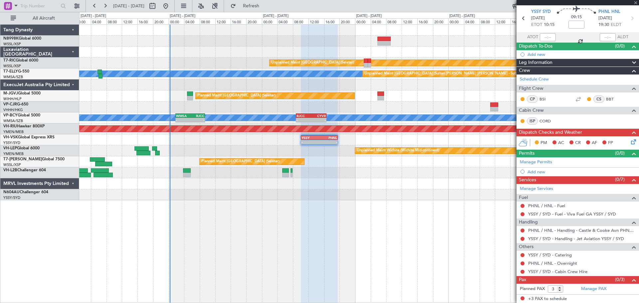
scroll to position [0, 0]
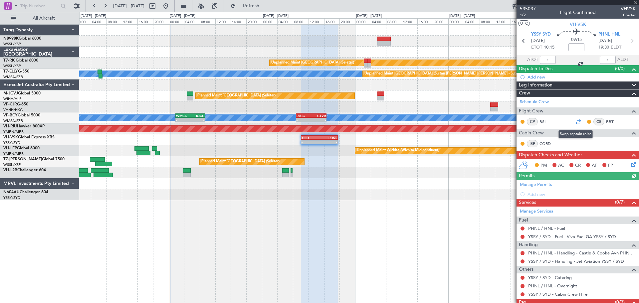
click at [575, 121] on div at bounding box center [578, 122] width 8 height 8
click at [271, 140] on div "- - YSSY 10:05 Z PHNL 19:35 Z PHNL 09:20 Z YSSY 19:45 Z - -" at bounding box center [358, 139] width 559 height 11
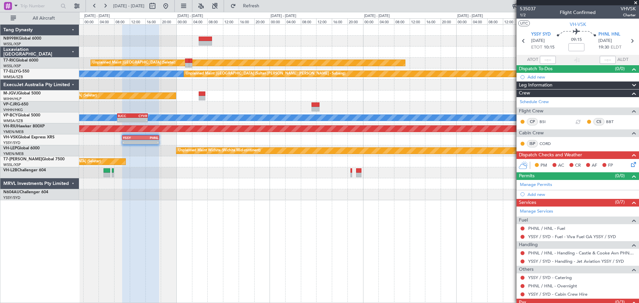
click at [336, 144] on div "- - YSSY 10:05 Z PHNL 19:35 Z PHNL 09:20 Z YSSY 19:45 Z - -" at bounding box center [358, 139] width 559 height 11
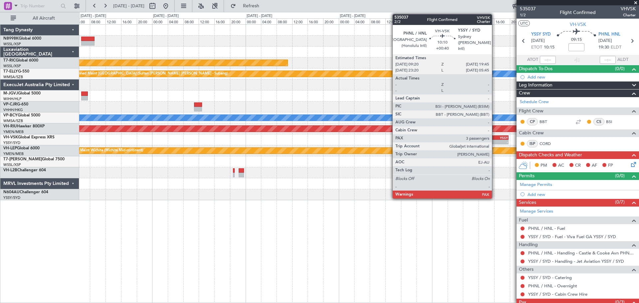
click at [494, 138] on div "PHNL 09:20 Z YSSY 19:45 Z" at bounding box center [488, 137] width 41 height 5
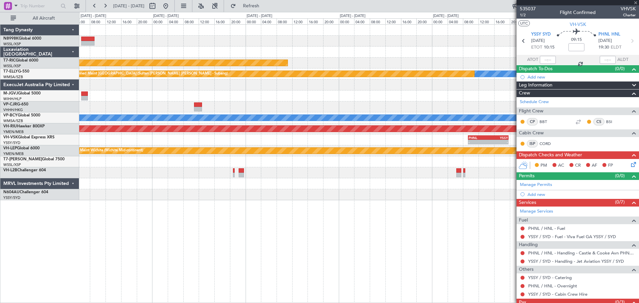
type input "+00:40"
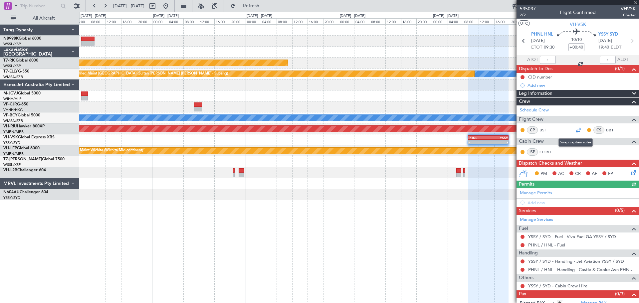
click at [574, 129] on div at bounding box center [578, 130] width 8 height 8
click at [321, 42] on div at bounding box center [358, 41] width 559 height 11
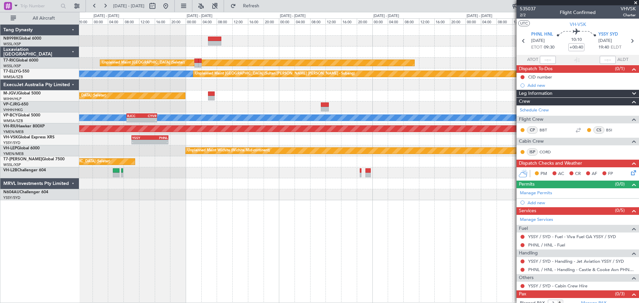
click at [291, 90] on div "Unplanned Maint [GEOGRAPHIC_DATA] (Seletar) [PERSON_NAME] Unplanned Maint [GEOG…" at bounding box center [358, 113] width 559 height 176
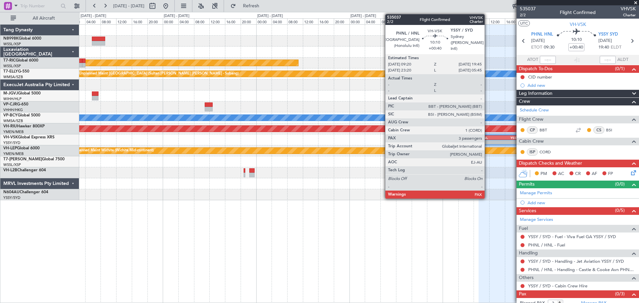
click at [487, 139] on div "PHNL" at bounding box center [489, 138] width 20 height 4
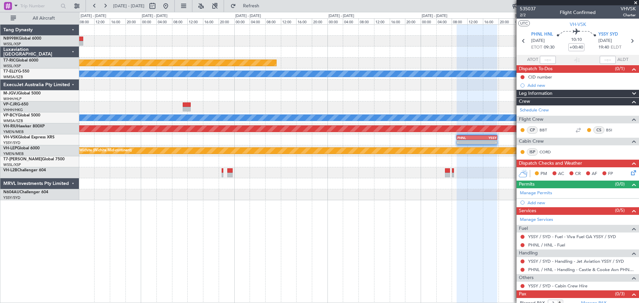
click at [270, 90] on div "Planned Maint [GEOGRAPHIC_DATA] (Seletar)" at bounding box center [358, 95] width 559 height 11
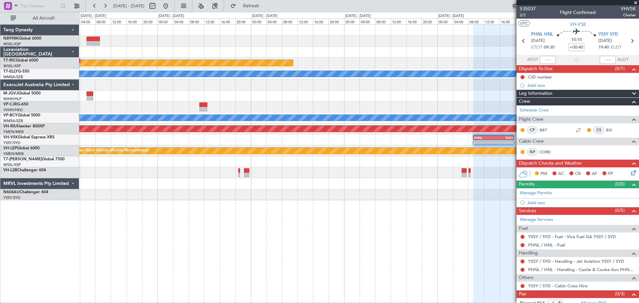
click at [408, 103] on div "Planned Maint [GEOGRAPHIC_DATA] ([GEOGRAPHIC_DATA] Intl)" at bounding box center [358, 106] width 559 height 11
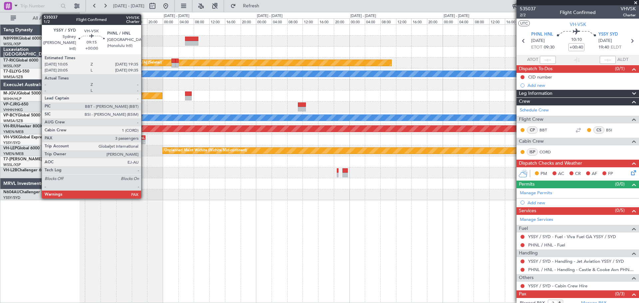
click at [143, 139] on div "YSSY 10:05 Z PHNL 19:35 Z" at bounding box center [126, 137] width 37 height 5
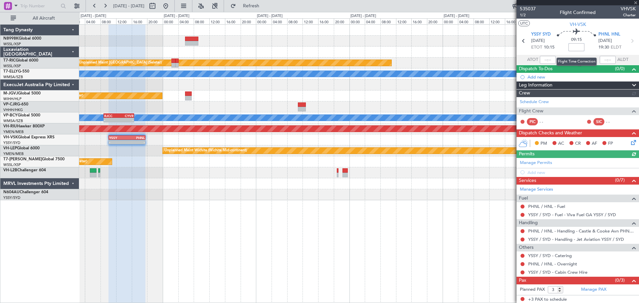
click at [574, 47] on input at bounding box center [576, 47] width 16 height 8
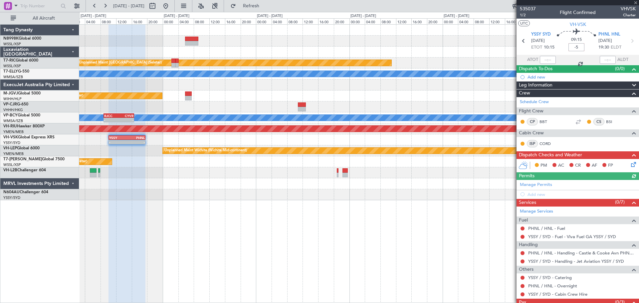
type input "-5"
click at [314, 105] on div "Unplanned Maint [GEOGRAPHIC_DATA] (Seletar) Unplanned Maint [GEOGRAPHIC_DATA] (…" at bounding box center [358, 113] width 559 height 176
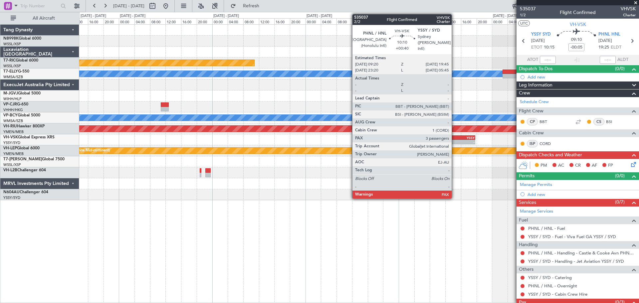
click at [454, 139] on div "PHNL" at bounding box center [445, 138] width 20 height 4
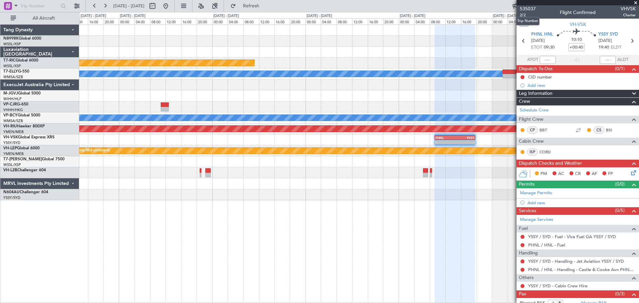
click at [523, 15] on mat-tooltip-component "Trip Number" at bounding box center [527, 21] width 33 height 18
click at [524, 14] on span "2/2" at bounding box center [528, 15] width 16 height 6
click at [575, 47] on input "+00:40" at bounding box center [576, 47] width 16 height 8
type input "+00:45"
click at [530, 112] on link "Schedule Crew" at bounding box center [534, 110] width 29 height 7
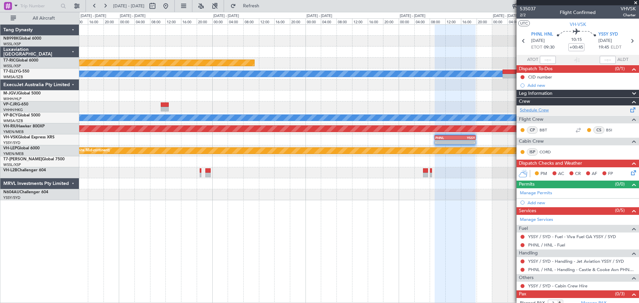
click at [525, 108] on link "Schedule Crew" at bounding box center [534, 110] width 29 height 7
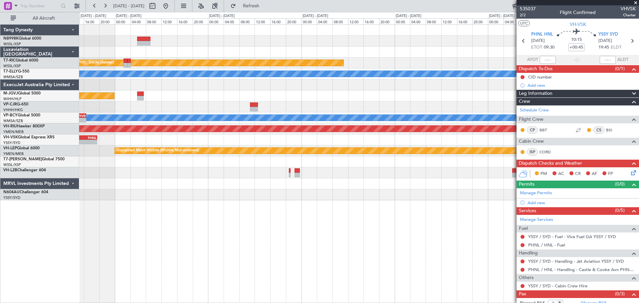
click at [385, 51] on div at bounding box center [358, 52] width 559 height 11
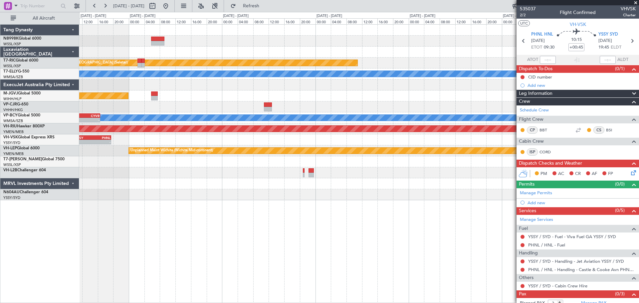
click at [264, 84] on div at bounding box center [358, 85] width 559 height 11
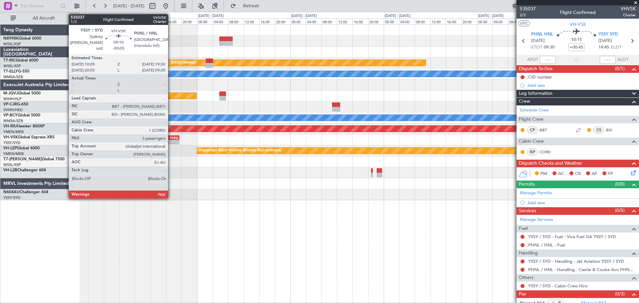
click at [169, 142] on div "-" at bounding box center [170, 142] width 18 height 4
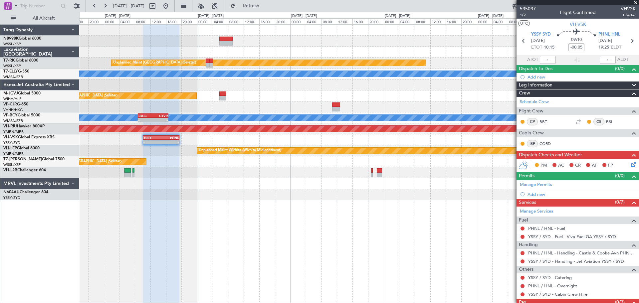
click at [243, 141] on div "- - YSSY 10:05 Z PHNL 19:30 Z - - PHNL 09:20 Z YSSY 19:50 Z" at bounding box center [358, 139] width 559 height 11
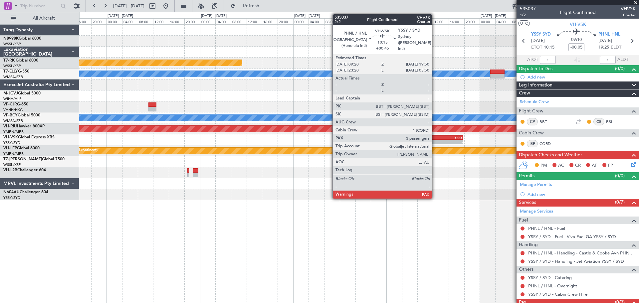
click at [439, 139] on div "PHNL" at bounding box center [433, 138] width 20 height 4
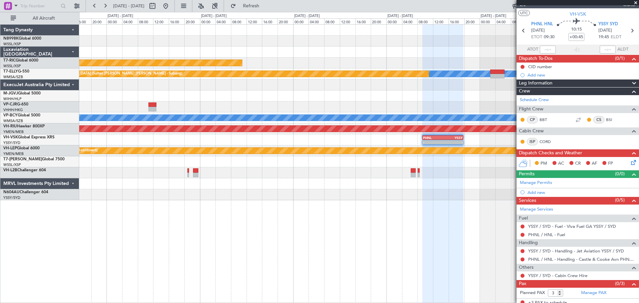
scroll to position [14, 0]
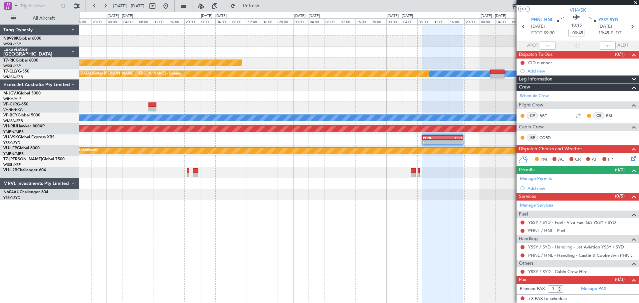
click at [346, 136] on div "- - PHNL 09:20 Z YSSY 19:50 Z YSSY 10:05 Z PHNL 19:30 Z - -" at bounding box center [358, 139] width 559 height 11
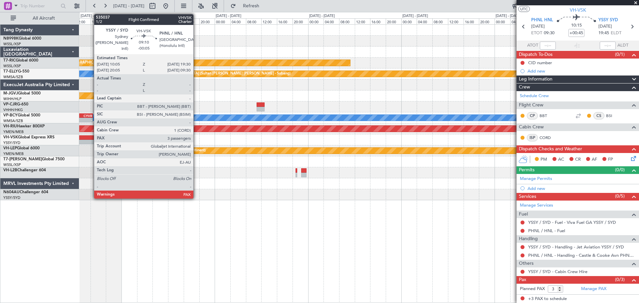
click at [90, 139] on div "PHNL" at bounding box center [95, 138] width 18 height 4
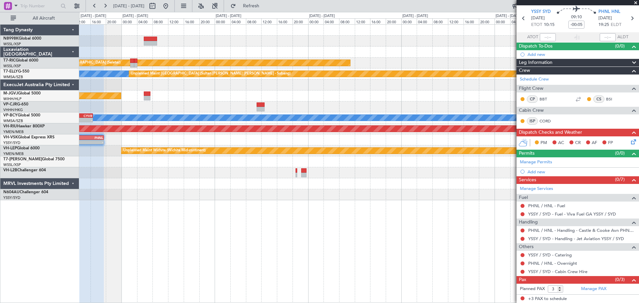
scroll to position [0, 0]
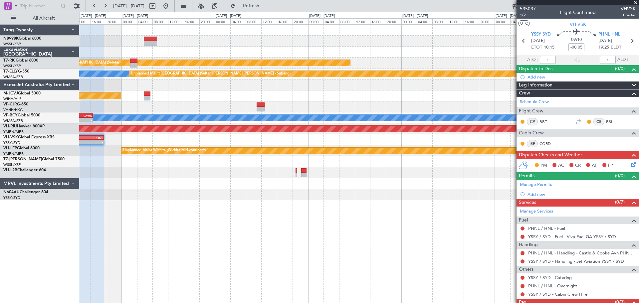
click at [526, 17] on span "1/2" at bounding box center [528, 15] width 16 height 6
click at [580, 46] on input "-00:05" at bounding box center [576, 47] width 16 height 8
type input "+00:00"
click at [531, 184] on link "Manage Permits" at bounding box center [536, 185] width 32 height 7
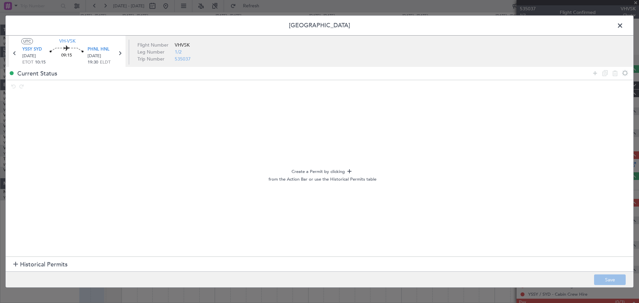
click at [56, 263] on span "Historical Permits" at bounding box center [44, 264] width 48 height 9
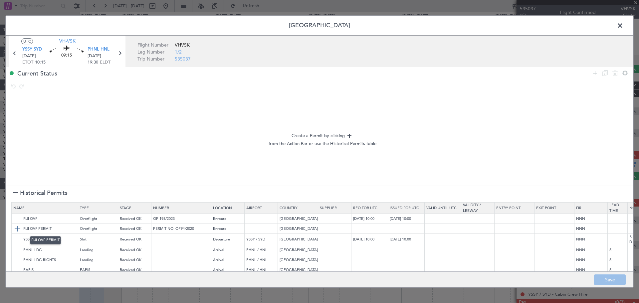
click at [19, 229] on img at bounding box center [17, 229] width 8 height 8
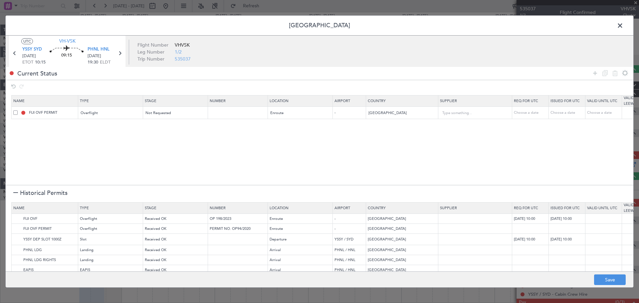
drag, startPoint x: 594, startPoint y: 71, endPoint x: 589, endPoint y: 73, distance: 4.9
click at [593, 71] on icon at bounding box center [595, 73] width 8 height 8
click at [118, 124] on div "Type" at bounding box center [108, 126] width 55 height 10
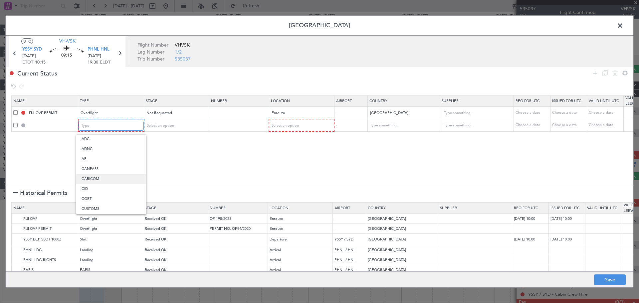
scroll to position [123, 0]
click at [102, 197] on span "Overflight" at bounding box center [111, 196] width 59 height 10
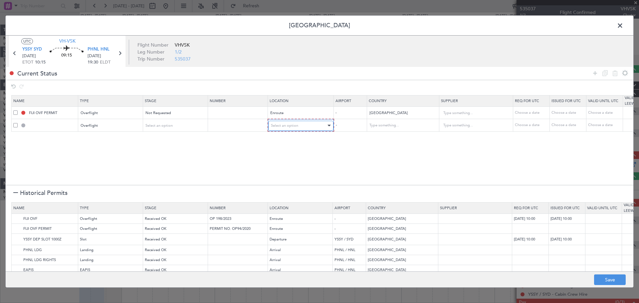
click at [287, 127] on span "Select an option" at bounding box center [284, 125] width 27 height 5
click at [283, 177] on span "Enroute" at bounding box center [300, 180] width 59 height 10
click at [393, 125] on input "text" at bounding box center [399, 125] width 60 height 10
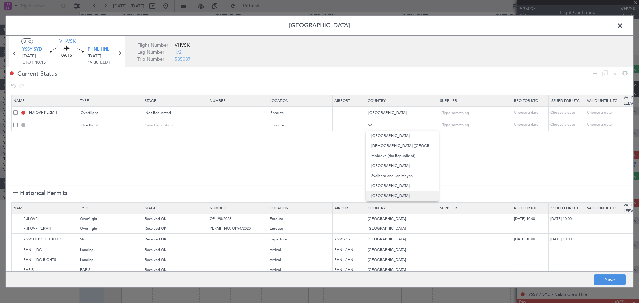
click at [388, 193] on span "[GEOGRAPHIC_DATA]" at bounding box center [402, 196] width 62 height 10
type input "[GEOGRAPHIC_DATA]"
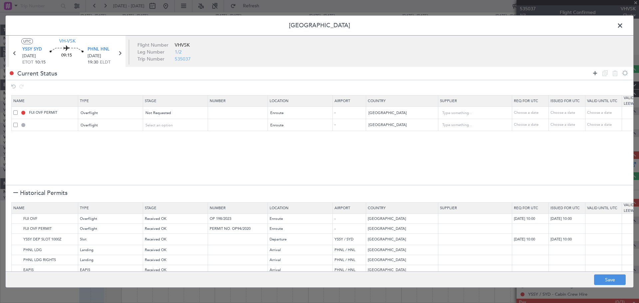
click at [594, 75] on icon at bounding box center [595, 73] width 8 height 8
click at [110, 140] on div "Type" at bounding box center [108, 138] width 55 height 10
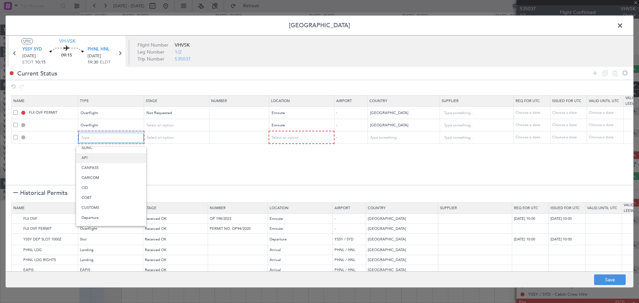
scroll to position [47, 0]
click at [183, 156] on div at bounding box center [319, 151] width 639 height 303
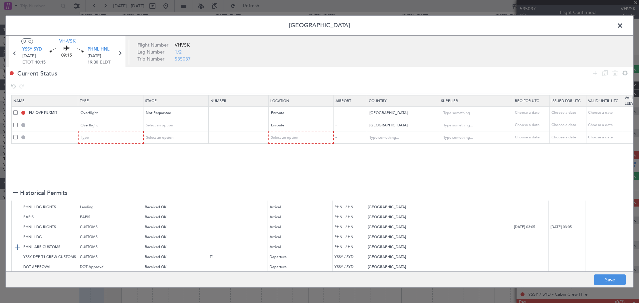
scroll to position [60, 0]
click at [16, 262] on img at bounding box center [17, 266] width 8 height 8
click at [15, 137] on span at bounding box center [15, 137] width 4 height 4
click at [18, 135] on input "checkbox" at bounding box center [18, 135] width 0 height 0
click at [612, 72] on icon at bounding box center [615, 73] width 8 height 8
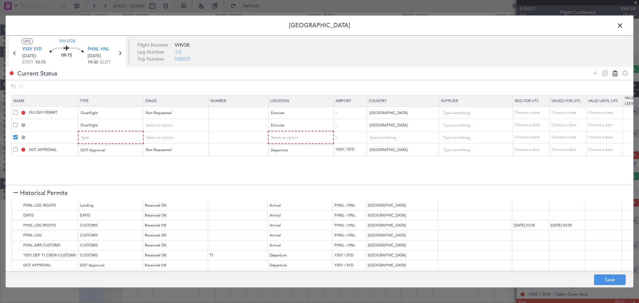
type input "DOT APPROVAL"
type input "[GEOGRAPHIC_DATA]"
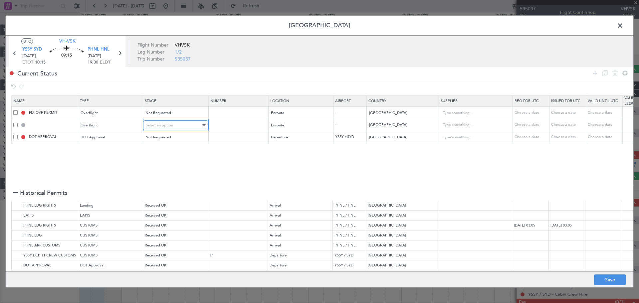
click at [170, 123] on span "Select an option" at bounding box center [159, 125] width 27 height 5
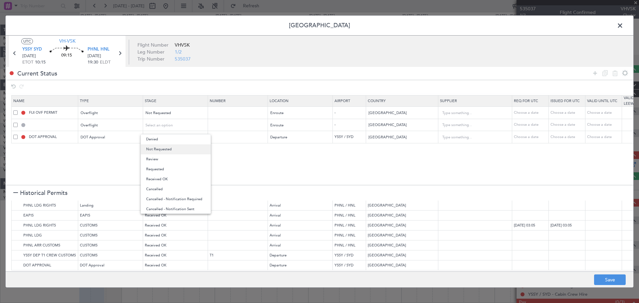
click at [162, 148] on span "Not Requested" at bounding box center [175, 149] width 59 height 10
click at [593, 72] on icon at bounding box center [595, 73] width 8 height 8
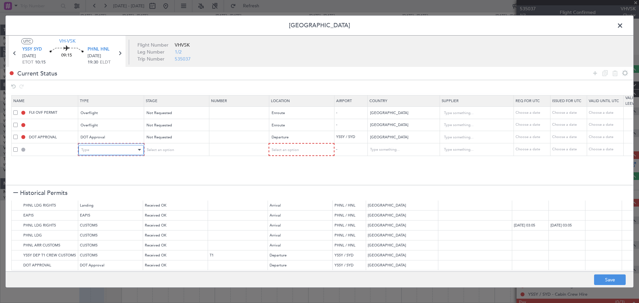
click at [104, 151] on div "Type" at bounding box center [108, 150] width 55 height 10
click at [97, 226] on span "EAPIS" at bounding box center [111, 228] width 59 height 10
click at [595, 75] on icon at bounding box center [595, 73] width 8 height 8
click at [107, 165] on div "Type" at bounding box center [108, 162] width 55 height 10
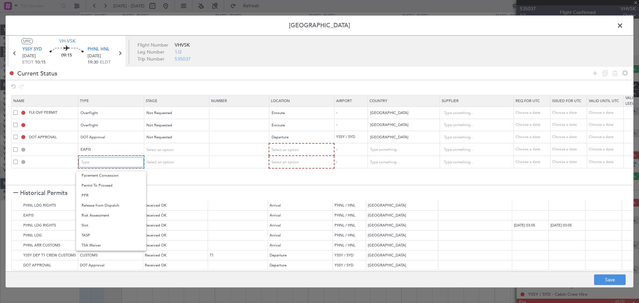
scroll to position [33, 0]
click at [105, 162] on div at bounding box center [319, 151] width 639 height 303
click at [105, 162] on div "Type" at bounding box center [108, 162] width 55 height 10
click at [93, 244] on span "CUSTOMS" at bounding box center [111, 246] width 59 height 10
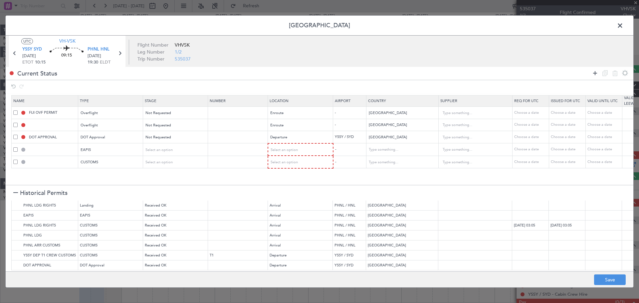
click at [593, 73] on icon at bounding box center [595, 73] width 8 height 8
click at [97, 173] on div "Type" at bounding box center [108, 175] width 55 height 10
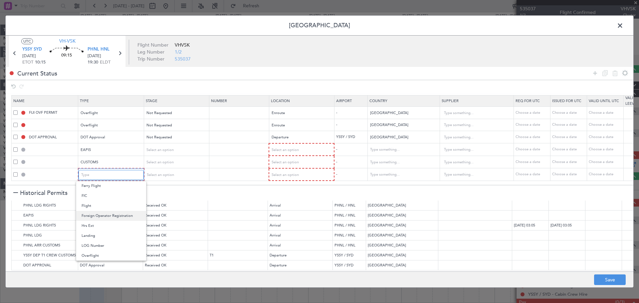
scroll to position [121, 0]
click at [109, 226] on span "Landing" at bounding box center [111, 225] width 59 height 10
click at [596, 71] on icon at bounding box center [595, 73] width 8 height 8
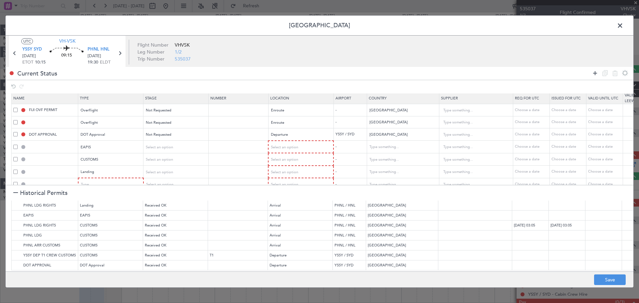
scroll to position [15, 0]
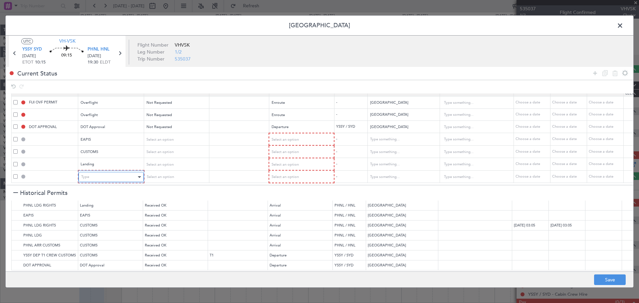
click at [100, 172] on div "Type" at bounding box center [108, 177] width 55 height 10
click at [100, 252] on span "CUSTOMS" at bounding box center [111, 256] width 59 height 10
click at [296, 162] on span "Select an option" at bounding box center [284, 164] width 27 height 5
click at [281, 193] on span "Arrival" at bounding box center [300, 194] width 59 height 10
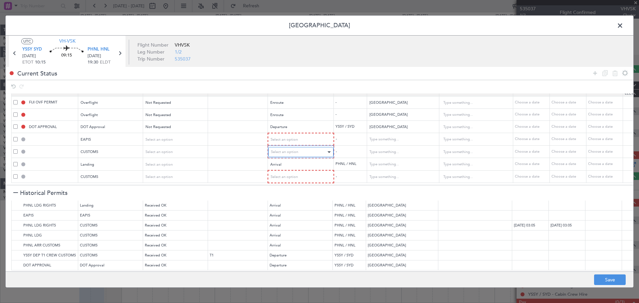
click at [287, 149] on span "Select an option" at bounding box center [284, 151] width 27 height 5
click at [279, 179] on span "Arrival" at bounding box center [300, 181] width 59 height 10
click at [289, 137] on span "Select an option" at bounding box center [284, 139] width 27 height 5
click at [283, 165] on span "Arrival" at bounding box center [300, 169] width 59 height 10
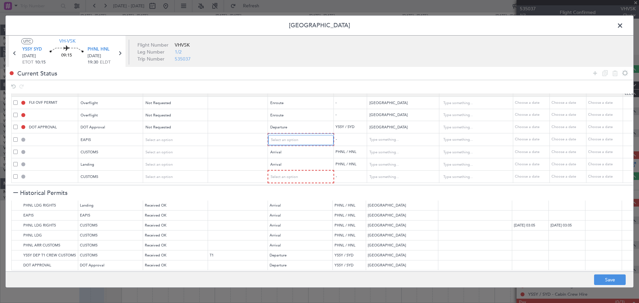
scroll to position [14, 0]
click at [289, 174] on span "Select an option" at bounding box center [284, 176] width 27 height 5
click at [285, 185] on span "Departure" at bounding box center [300, 186] width 59 height 10
click at [595, 74] on icon at bounding box center [595, 73] width 8 height 8
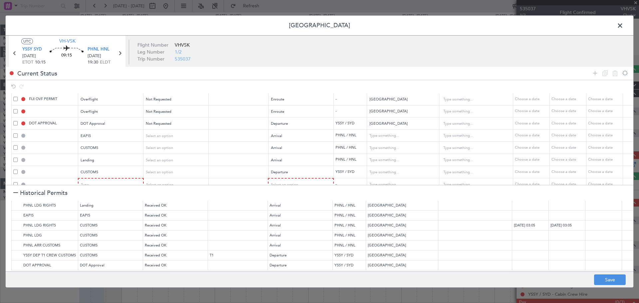
scroll to position [26, 0]
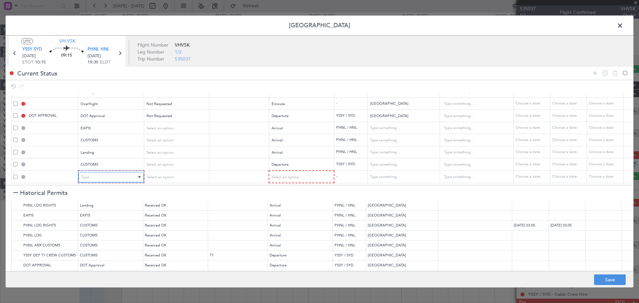
click at [106, 174] on div "Type" at bounding box center [108, 177] width 55 height 10
click at [88, 233] on span "Slot" at bounding box center [111, 236] width 59 height 10
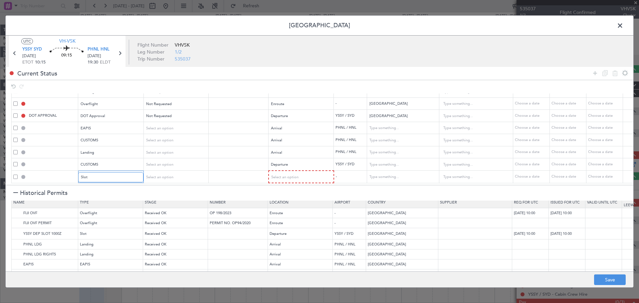
scroll to position [0, 0]
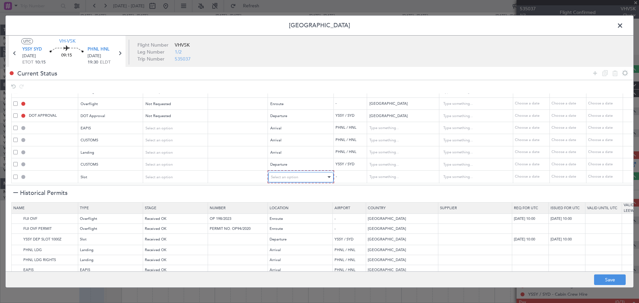
click at [287, 175] on span "Select an option" at bounding box center [284, 177] width 27 height 5
click at [284, 187] on span "Departure" at bounding box center [300, 186] width 59 height 10
click at [599, 276] on button "Save" at bounding box center [610, 279] width 32 height 11
type input "FIJI OVF"
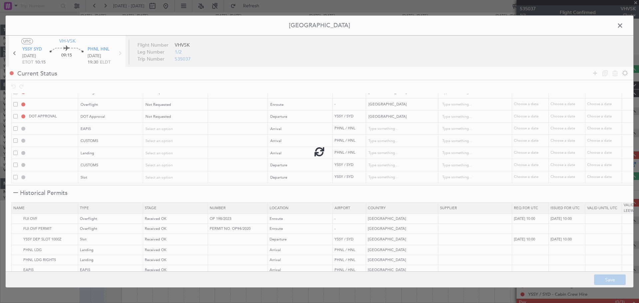
type input "NNN"
type input "VANUATU OVF"
type input "NNN"
type input "EAPIS"
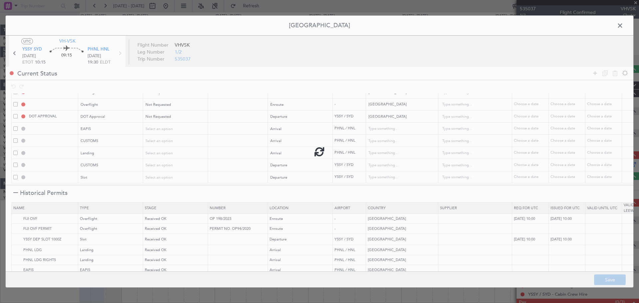
type input "[GEOGRAPHIC_DATA]"
type input "NNN"
type input "5"
type input "PHNL ARR CUSTOMS"
type input "[GEOGRAPHIC_DATA]"
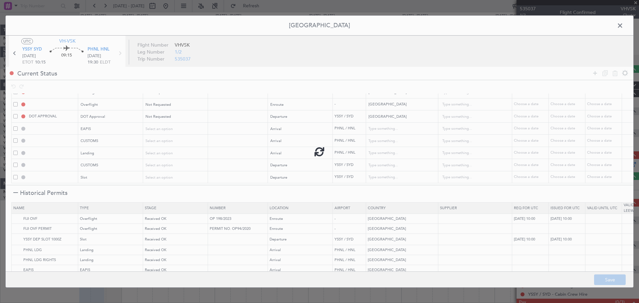
type input "NNN"
type input "5"
type input "PHNL LDG"
type input "[GEOGRAPHIC_DATA]"
type input "NNN"
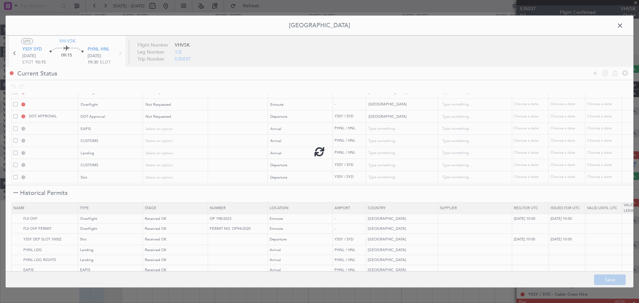
type input "5"
type input "YSSY DEP CUSTOMS"
type input "[GEOGRAPHIC_DATA]"
type input "NNN"
type input "YSSY DEP SLOT"
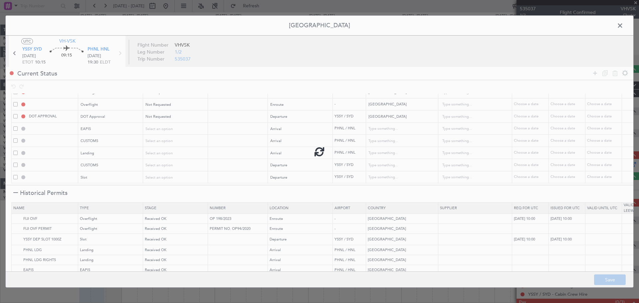
type input "[GEOGRAPHIC_DATA]"
type input "NNN"
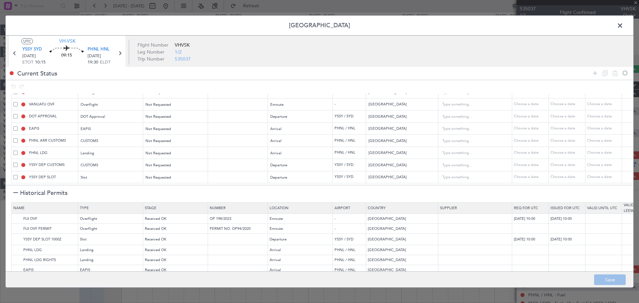
click at [623, 27] on span at bounding box center [623, 27] width 0 height 13
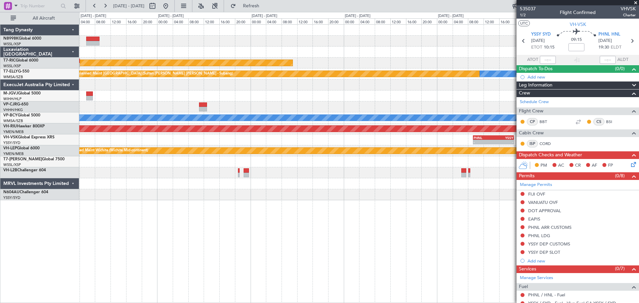
click at [238, 105] on div "Unplanned Maint Singapore (Seletar) MEL Unplanned Maint Kuala Lumpur (Sultan Ab…" at bounding box center [358, 113] width 559 height 176
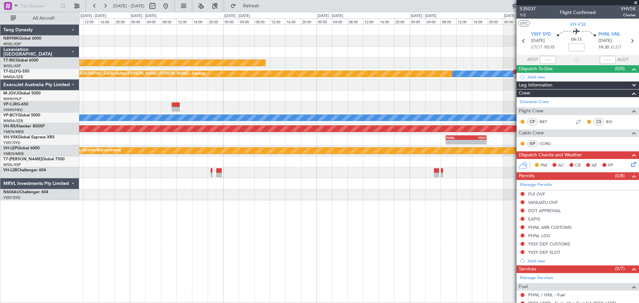
click at [120, 103] on div "Unplanned Maint Singapore (Seletar) MEL Unplanned Maint Kuala Lumpur (Sultan Ab…" at bounding box center [358, 113] width 559 height 176
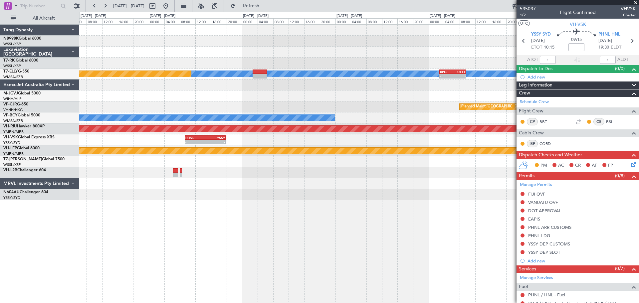
click at [83, 104] on div "Unplanned Maint Singapore (Seletar) MEL Unplanned Maint Kuala Lumpur (Sultan Ab…" at bounding box center [358, 113] width 559 height 176
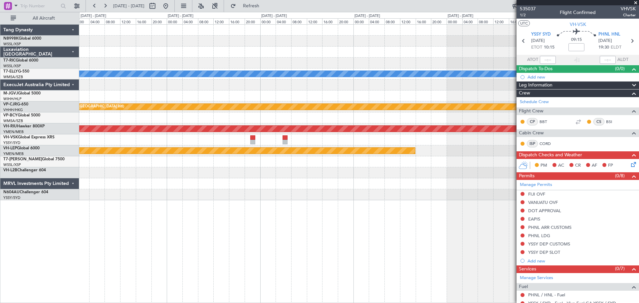
click at [116, 105] on div "MEL - - RPLL 02:50 Z UTTT 09:45 Z Planned Maint Hong Kong (Hong Kong Intl) Plan…" at bounding box center [358, 113] width 559 height 176
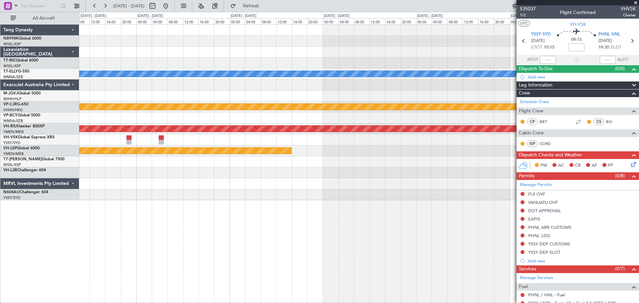
click at [93, 93] on div "MEL Planned Maint Hong Kong (Hong Kong Intl) Planned Maint Melbourne (Essendon)…" at bounding box center [358, 113] width 559 height 176
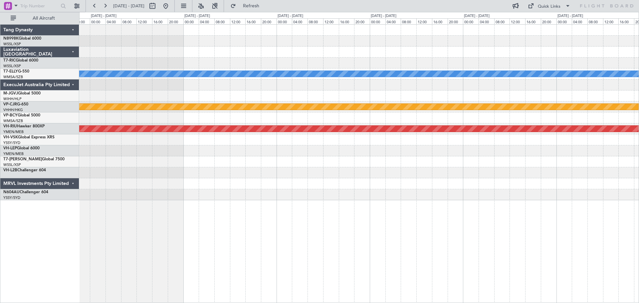
click at [258, 98] on div at bounding box center [358, 95] width 559 height 11
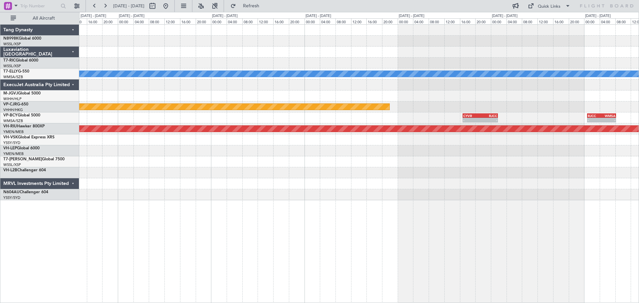
click at [182, 102] on div "MEL Planned Maint Hong Kong (Hong Kong Intl) - - CYVR 16:50 Z RJCC 01:50 Z - - …" at bounding box center [358, 113] width 559 height 176
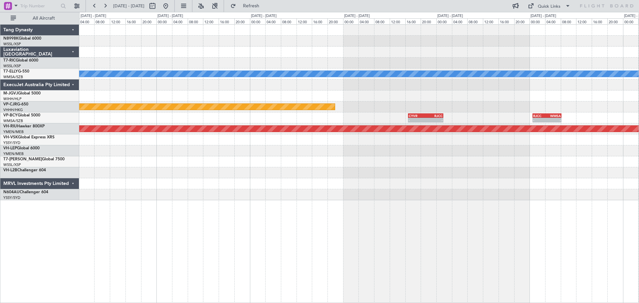
click at [285, 101] on div "MEL Planned Maint Dubai (Dubai Intl) Planned Maint Hong Kong (Hong Kong Intl) -…" at bounding box center [358, 113] width 559 height 176
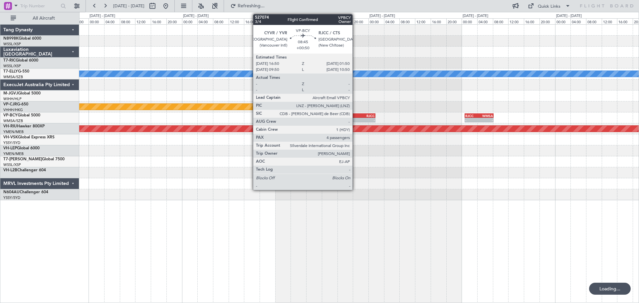
click at [355, 115] on div "CYVR" at bounding box center [349, 116] width 17 height 4
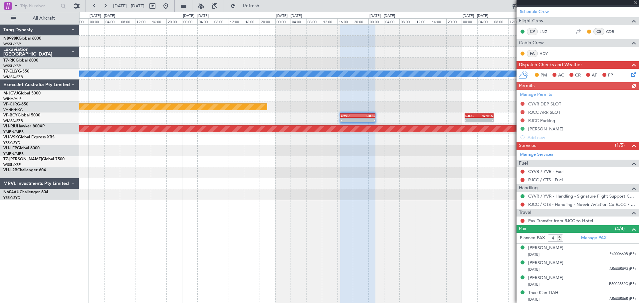
scroll to position [99, 0]
click at [546, 220] on link "Pax Transfer from RJCC to Hotel" at bounding box center [560, 221] width 65 height 6
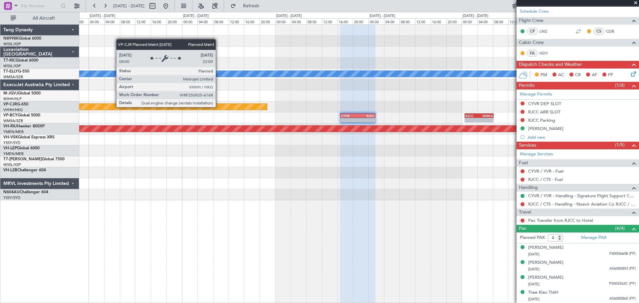
click at [398, 100] on div "MEL Planned Maint Dubai (Dubai Intl) Planned Maint Hong Kong (Hong Kong Intl) -…" at bounding box center [358, 113] width 559 height 176
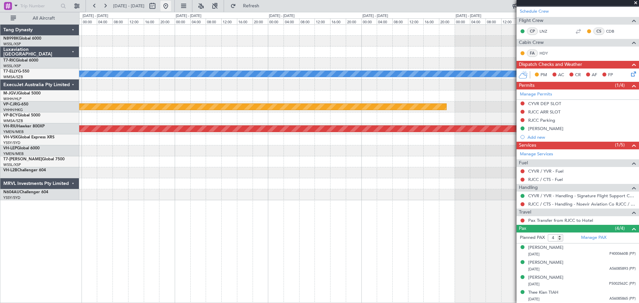
click at [171, 6] on button at bounding box center [165, 6] width 11 height 11
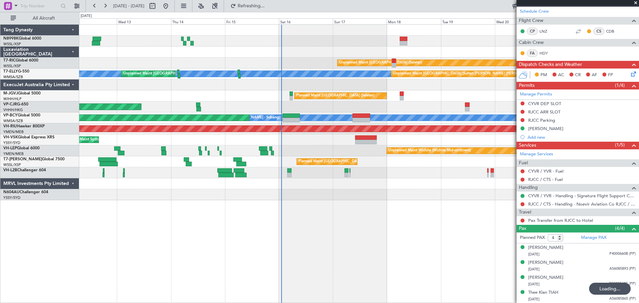
click at [391, 102] on div "Planned Maint [GEOGRAPHIC_DATA] ([GEOGRAPHIC_DATA] Intl)" at bounding box center [358, 106] width 559 height 11
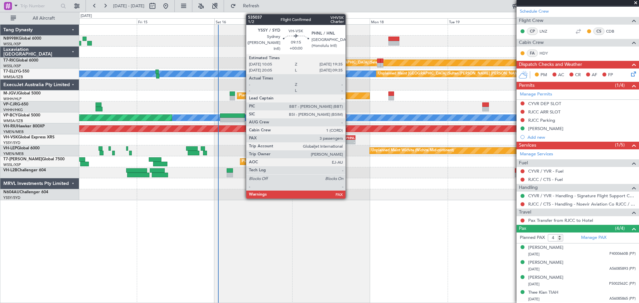
click at [348, 139] on div "PHNL" at bounding box center [347, 138] width 15 height 4
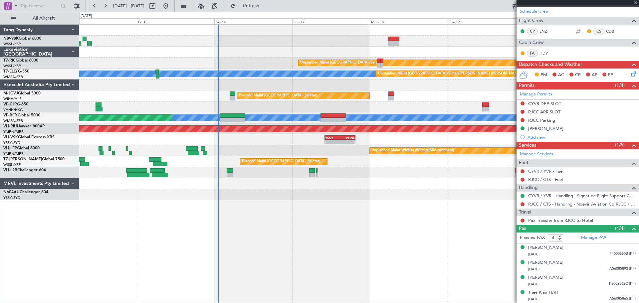
type input "3"
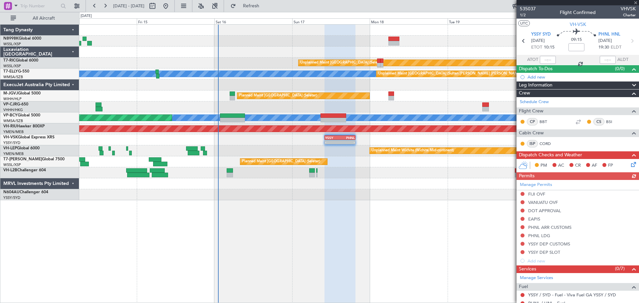
scroll to position [33, 0]
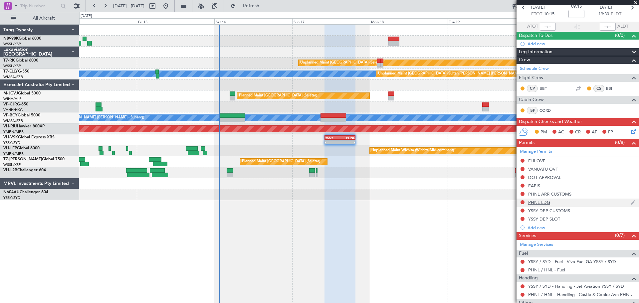
click at [630, 200] on img at bounding box center [632, 203] width 5 height 6
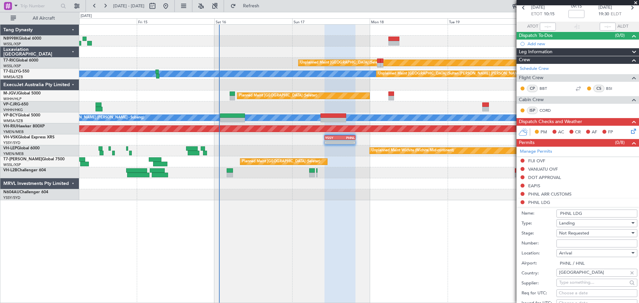
click at [592, 214] on input "PHNL LDG" at bounding box center [596, 214] width 81 height 8
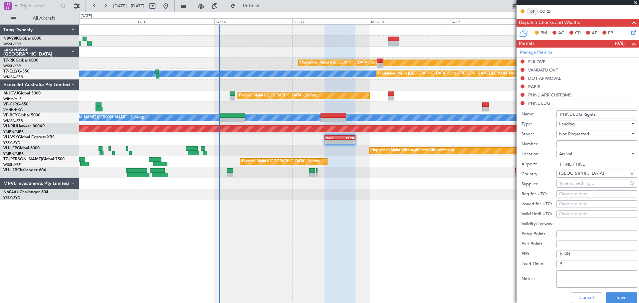
scroll to position [133, 0]
type input "PHNL LDG Rights"
click at [610, 297] on button "Save" at bounding box center [622, 297] width 32 height 11
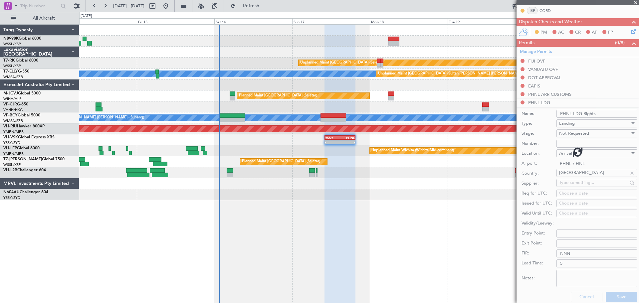
scroll to position [89, 0]
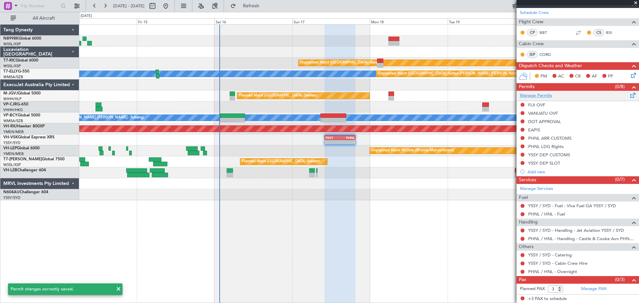
click at [536, 92] on link "Manage Permits" at bounding box center [536, 95] width 32 height 7
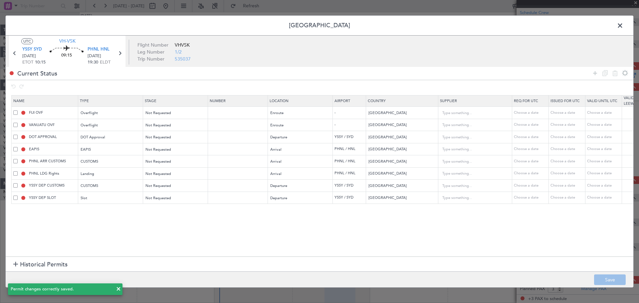
click at [17, 159] on span at bounding box center [15, 161] width 4 height 4
click at [18, 159] on input "checkbox" at bounding box center [18, 159] width 0 height 0
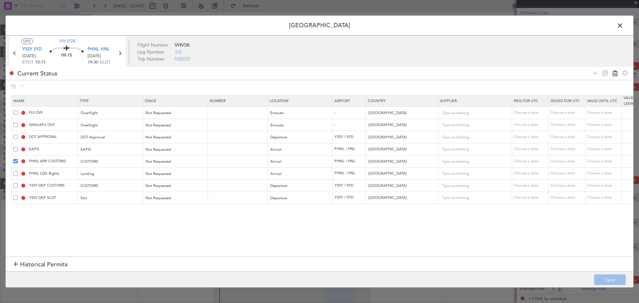
click at [613, 74] on icon at bounding box center [615, 73] width 8 height 8
type input "PHNL LDG Rights"
type input "YSSY DEP CUSTOMS"
type input "[GEOGRAPHIC_DATA]"
type input "YSSY DEP SLOT"
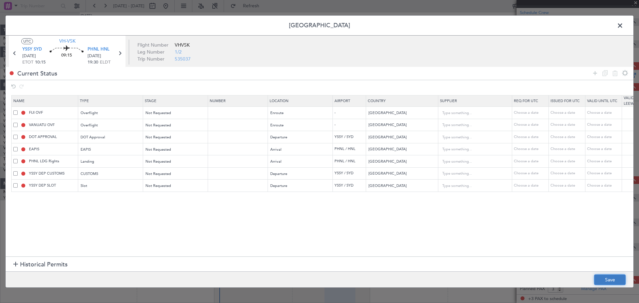
click at [613, 279] on button "Save" at bounding box center [610, 279] width 32 height 11
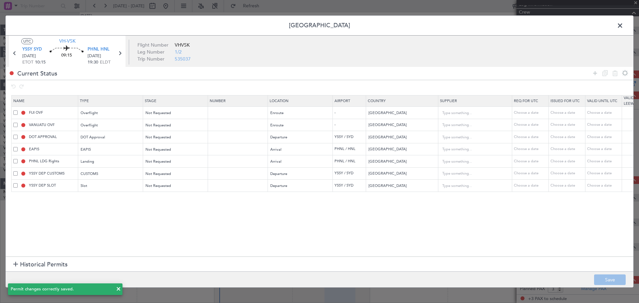
click at [623, 26] on span at bounding box center [623, 27] width 0 height 13
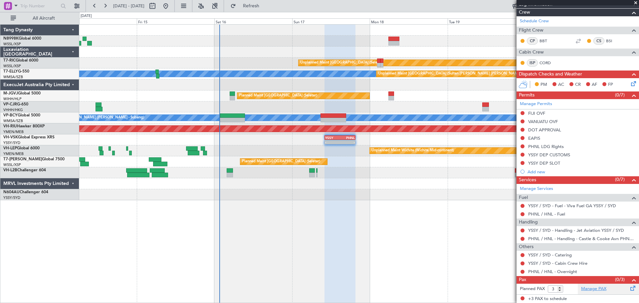
click at [586, 290] on link "Manage PAX" at bounding box center [593, 289] width 25 height 7
click at [574, 230] on mat-tooltip-component "Incomplete" at bounding box center [575, 235] width 31 height 18
click at [537, 232] on link "YSSY / SYD - Handling - Jet Aviation YSSY / SYD" at bounding box center [576, 231] width 96 height 6
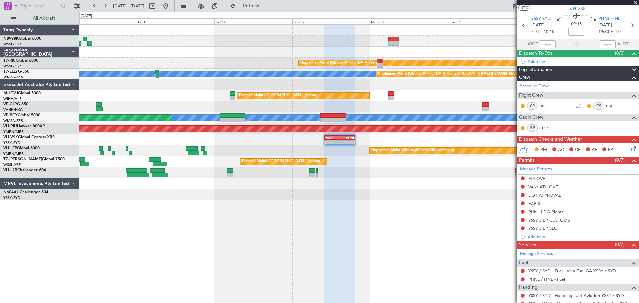
scroll to position [0, 0]
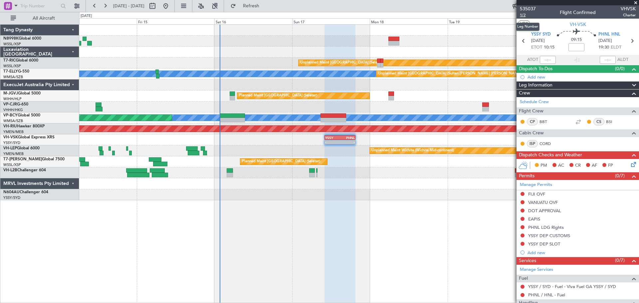
click at [522, 18] on body "14 Aug 2025 - 21 Aug 2025 Refresh Quick Links All Aircraft Unplanned Maint Sing…" at bounding box center [319, 151] width 639 height 303
click at [521, 16] on span "1/2" at bounding box center [528, 15] width 16 height 6
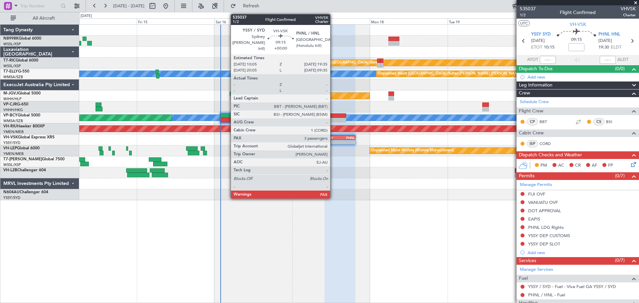
click at [333, 138] on div "YSSY" at bounding box center [332, 138] width 15 height 4
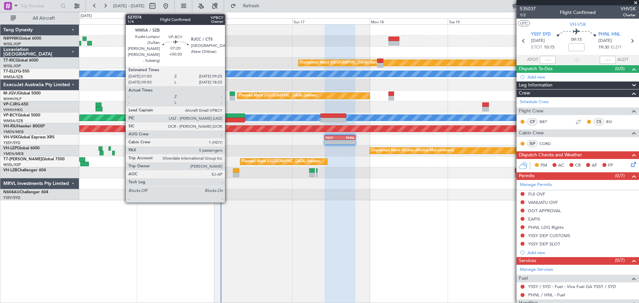
click at [228, 116] on div at bounding box center [232, 115] width 25 height 5
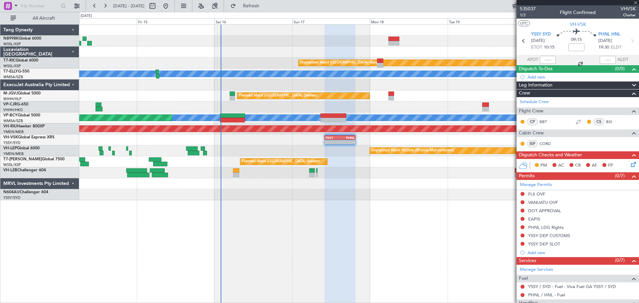
type input "+00:30"
type input "5"
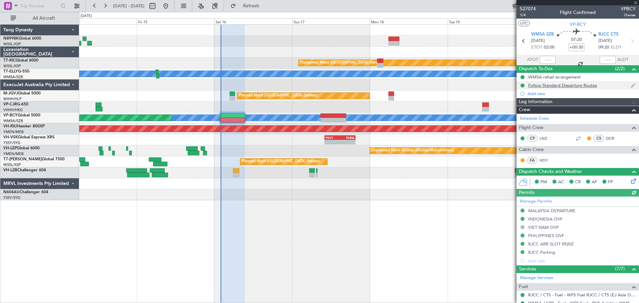
type input "Edmond Yuen (EYU)"
type input "A0088"
click at [548, 59] on div at bounding box center [548, 60] width 16 height 8
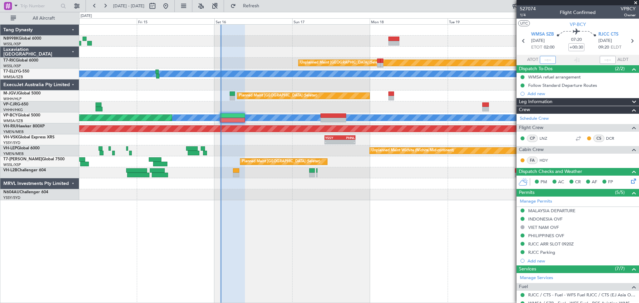
click at [548, 59] on input "text" at bounding box center [548, 60] width 16 height 8
type input "01:58"
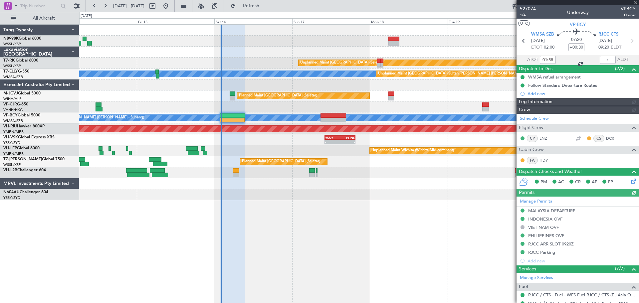
type input "Edmond Yuen (EYU)"
type input "A0088"
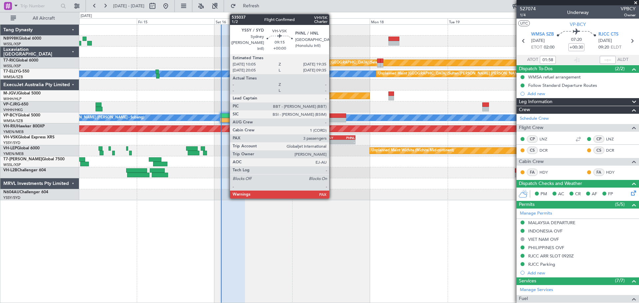
click at [332, 136] on div "YSSY" at bounding box center [332, 138] width 15 height 4
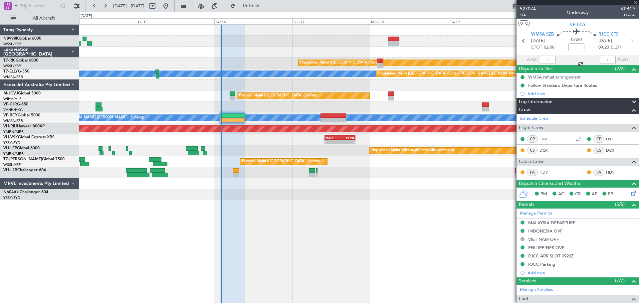
type input "3"
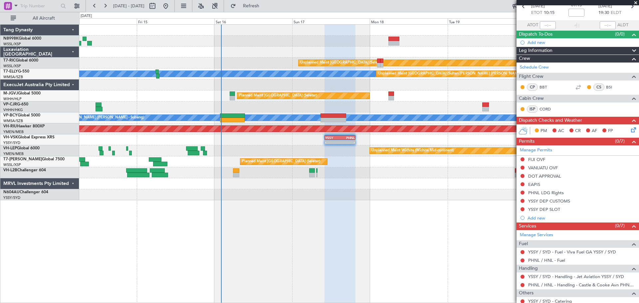
scroll to position [81, 0]
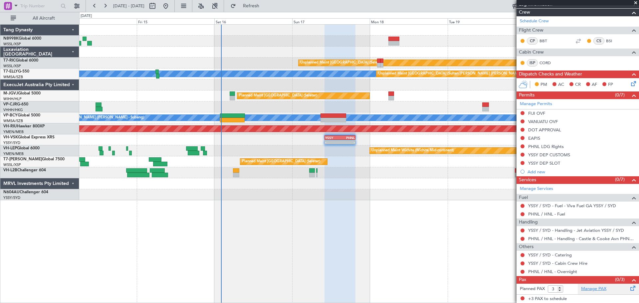
click at [588, 289] on link "Manage PAX" at bounding box center [593, 289] width 25 height 7
click at [17, 137] on span "VH-VSK" at bounding box center [10, 137] width 15 height 4
click at [591, 289] on link "Manage PAX" at bounding box center [593, 289] width 25 height 7
click at [582, 288] on link "Manage PAX" at bounding box center [593, 289] width 25 height 7
click at [594, 287] on link "Manage PAX" at bounding box center [593, 289] width 25 height 7
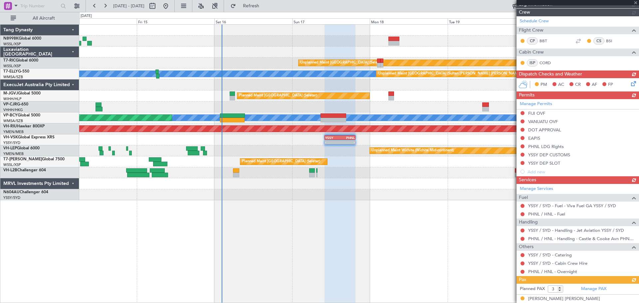
click at [521, 121] on div "Manage Permits FIJI OVF VANUATU OVF DOT APPROVAL EAPIS PHNL LDG Rights YSSY DEP…" at bounding box center [577, 137] width 122 height 77
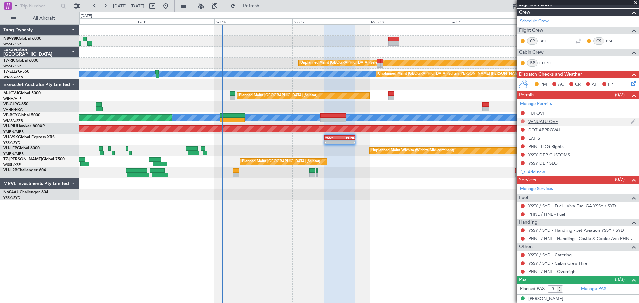
click at [523, 121] on button at bounding box center [522, 121] width 4 height 4
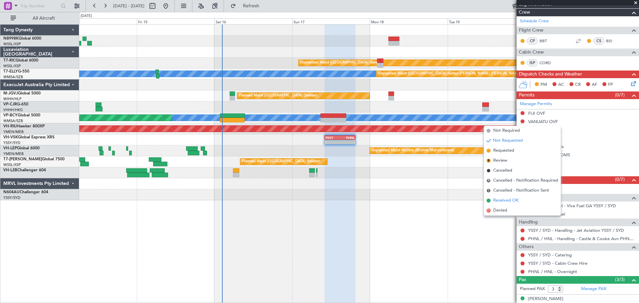
click at [496, 198] on span "Received OK" at bounding box center [505, 200] width 25 height 7
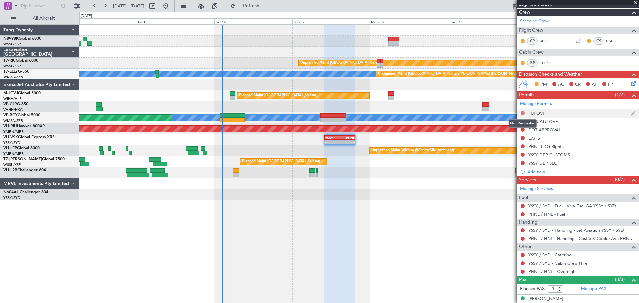
click at [522, 112] on button at bounding box center [522, 113] width 4 height 4
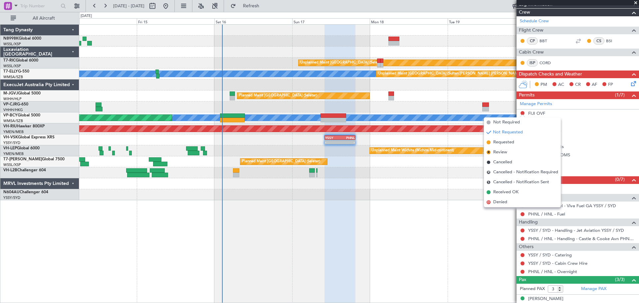
drag, startPoint x: 492, startPoint y: 143, endPoint x: 499, endPoint y: 138, distance: 8.1
click at [492, 143] on li "Requested" at bounding box center [522, 142] width 77 height 10
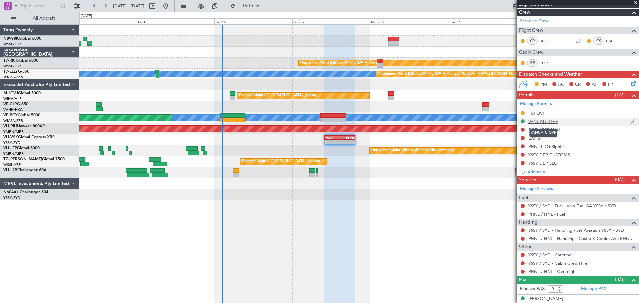
click at [544, 123] on div "VANUATU OVF" at bounding box center [543, 122] width 30 height 6
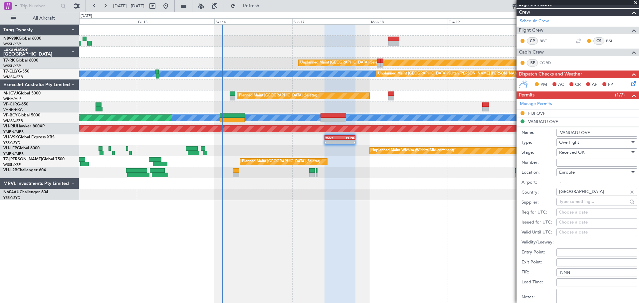
click at [575, 162] on input "Number:" at bounding box center [596, 163] width 81 height 8
paste input "OVF # 016160825 –VHVSK"
type input "OVF # 016160825 –VHVSK"
click at [562, 220] on div "Choose a date" at bounding box center [597, 222] width 76 height 7
select select "8"
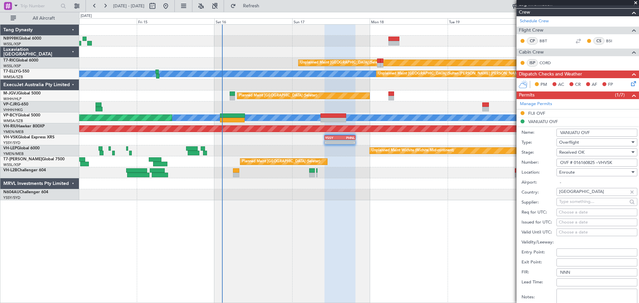
select select "2025"
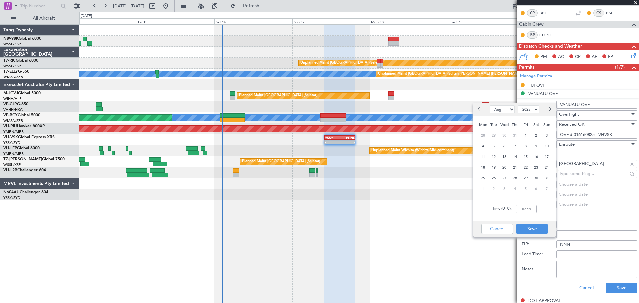
scroll to position [133, 0]
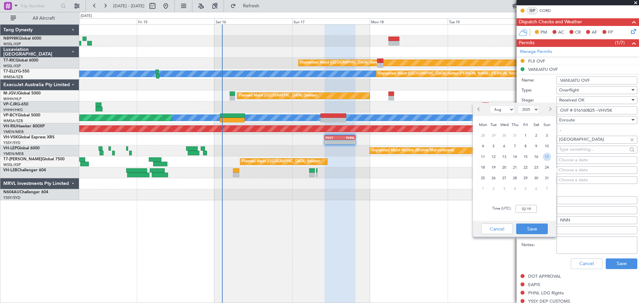
drag, startPoint x: 548, startPoint y: 153, endPoint x: 538, endPoint y: 180, distance: 28.4
click at [548, 154] on span "17" at bounding box center [547, 157] width 8 height 8
type input "10:15"
click at [524, 230] on button "Save" at bounding box center [532, 229] width 32 height 11
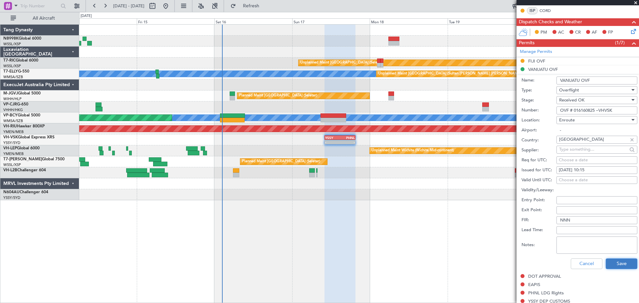
click at [618, 267] on button "Save" at bounding box center [622, 264] width 32 height 11
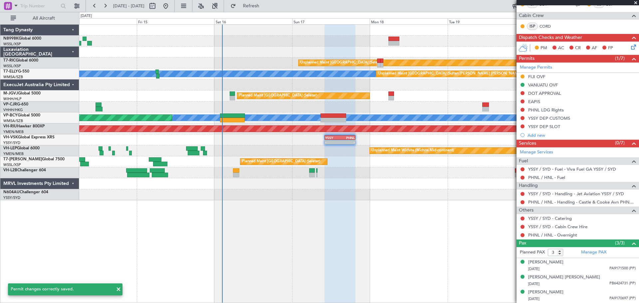
scroll to position [117, 0]
click at [540, 87] on mat-tooltip-component "FIJI OVF" at bounding box center [536, 89] width 26 height 18
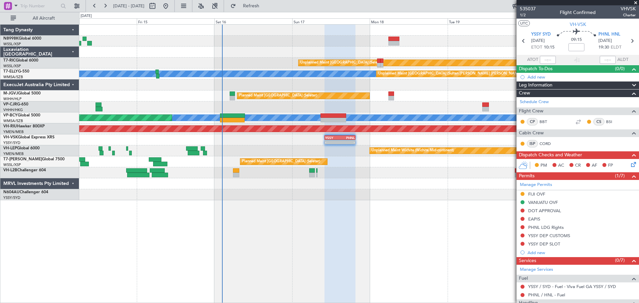
scroll to position [117, 0]
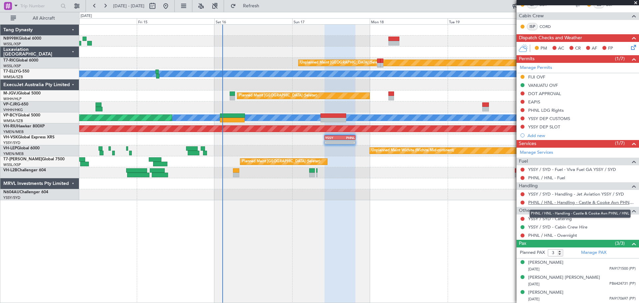
click at [573, 203] on link "PHNL / HNL - Handling - Castle & Cooke Avn PHNL / HNL" at bounding box center [581, 203] width 107 height 6
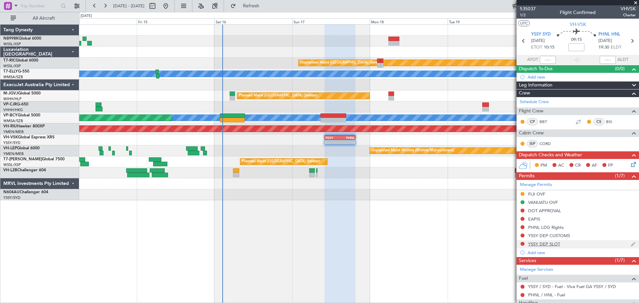
scroll to position [33, 0]
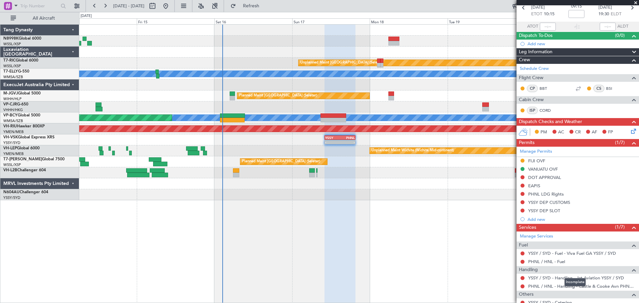
click at [566, 287] on mat-tooltip-component "Incomplete" at bounding box center [575, 282] width 31 height 18
click at [537, 287] on link "PHNL / HNL - Handling - Castle & Cooke Avn PHNL / HNL" at bounding box center [581, 286] width 107 height 6
click at [522, 285] on button at bounding box center [522, 286] width 4 height 4
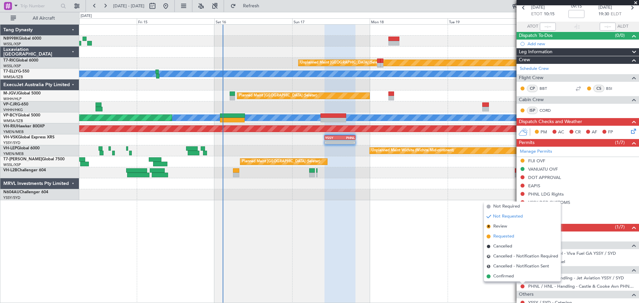
click at [504, 237] on span "Requested" at bounding box center [503, 236] width 21 height 7
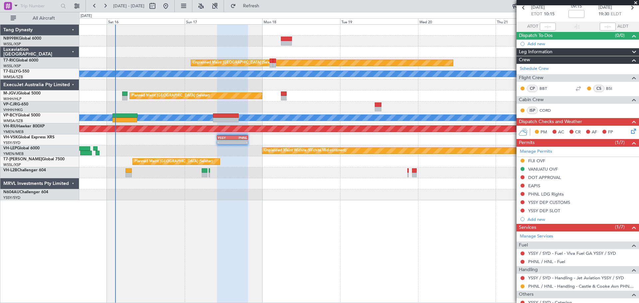
click at [306, 144] on div "- - YSSY 10:05 Z PHNL 19:35 Z PHNL 09:20 Z YSSY 19:50 Z - -" at bounding box center [358, 139] width 559 height 11
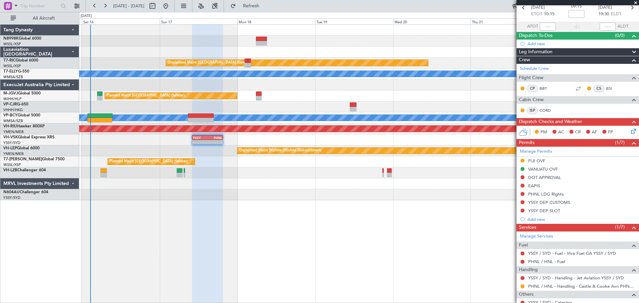
click at [275, 143] on div "Unplanned Maint Singapore (Seletar) Unplanned Maint Kuala Lumpur (Sultan Abdul …" at bounding box center [358, 113] width 559 height 176
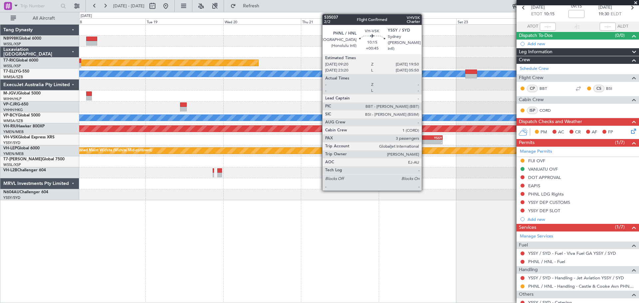
click at [425, 138] on div "PHNL" at bounding box center [417, 138] width 16 height 4
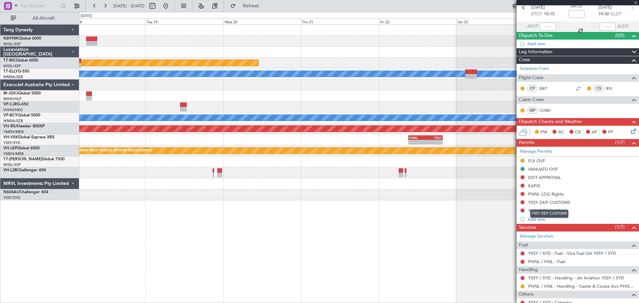
type input "+00:45"
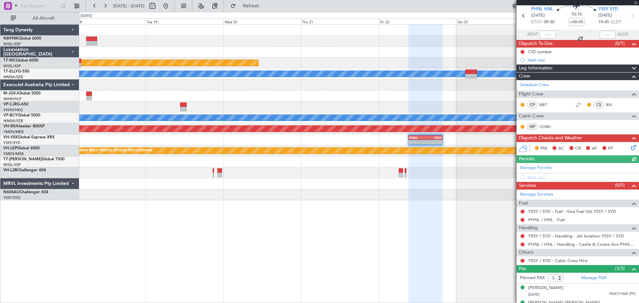
scroll to position [51, 0]
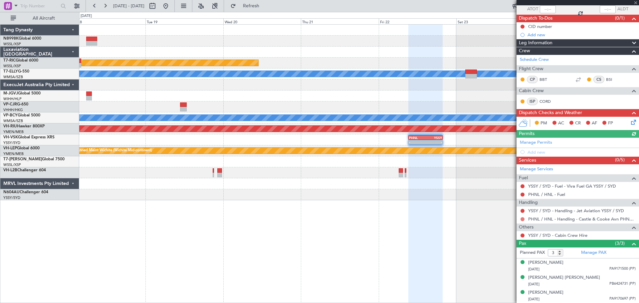
click at [521, 219] on button at bounding box center [522, 219] width 4 height 4
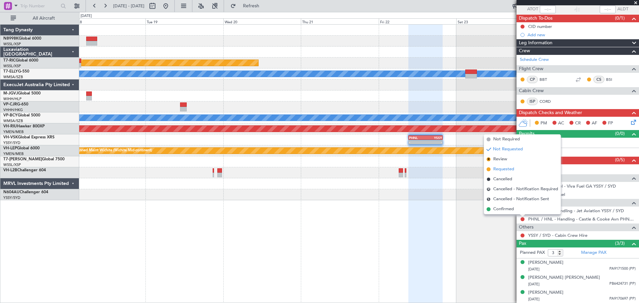
click at [510, 166] on span "Requested" at bounding box center [503, 169] width 21 height 7
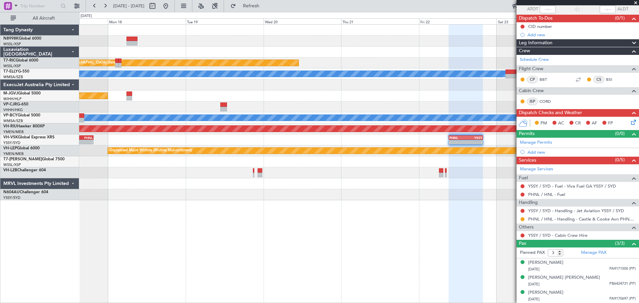
click at [380, 133] on div "Unplanned Maint Singapore (Seletar) Unplanned Maint Kuala Lumpur (Sultan Abdul …" at bounding box center [358, 113] width 559 height 176
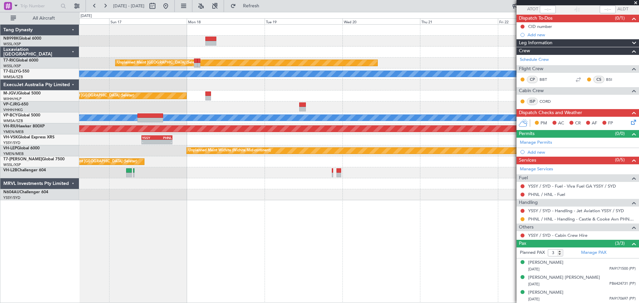
click at [400, 130] on div "Unplanned Maint Singapore (Seletar) Unplanned Maint Kuala Lumpur (Sultan Abdul …" at bounding box center [358, 113] width 559 height 176
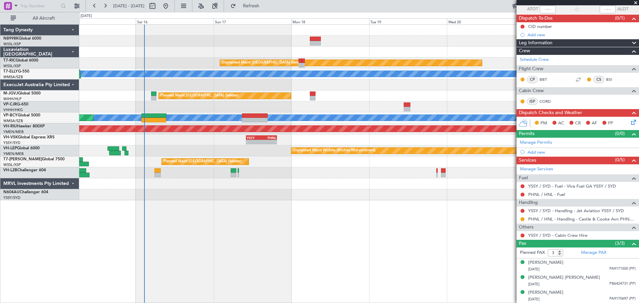
click at [199, 139] on div "- - PHNL 09:20 Z YSSY 19:50 Z YSSY 10:05 Z PHNL 19:35 Z - -" at bounding box center [358, 139] width 559 height 11
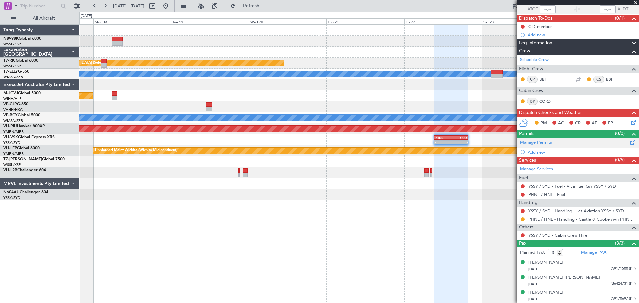
click at [543, 142] on link "Manage Permits" at bounding box center [536, 142] width 32 height 7
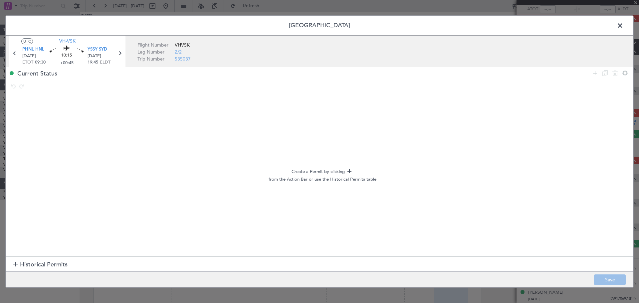
click at [13, 263] on section "Historical Permits" at bounding box center [320, 265] width 628 height 16
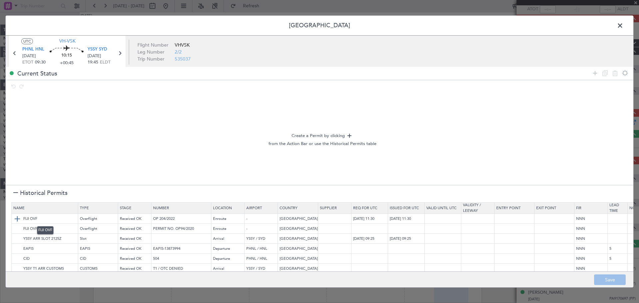
click at [17, 217] on img at bounding box center [17, 219] width 8 height 8
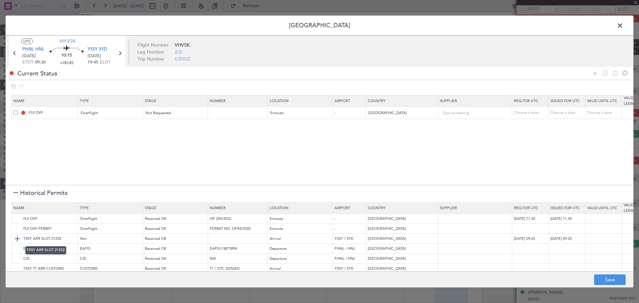
click at [16, 238] on img at bounding box center [17, 239] width 8 height 8
click at [17, 246] on img at bounding box center [17, 249] width 8 height 8
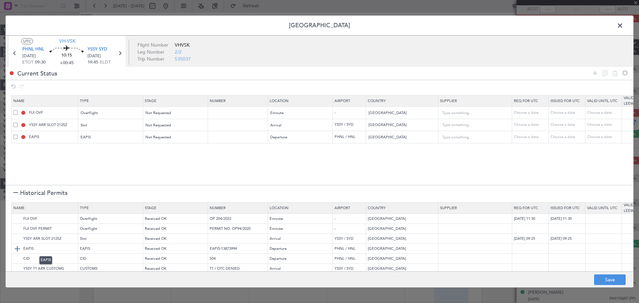
scroll to position [8, 0]
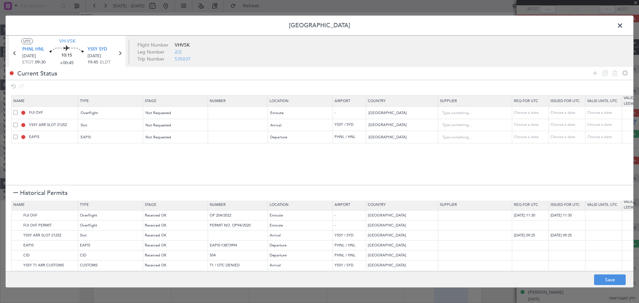
click at [13, 124] on span at bounding box center [15, 125] width 4 height 4
click at [18, 123] on input "checkbox" at bounding box center [18, 123] width 0 height 0
click at [15, 137] on span at bounding box center [15, 137] width 4 height 4
click at [18, 135] on input "checkbox" at bounding box center [18, 135] width 0 height 0
click at [612, 71] on icon at bounding box center [615, 73] width 8 height 8
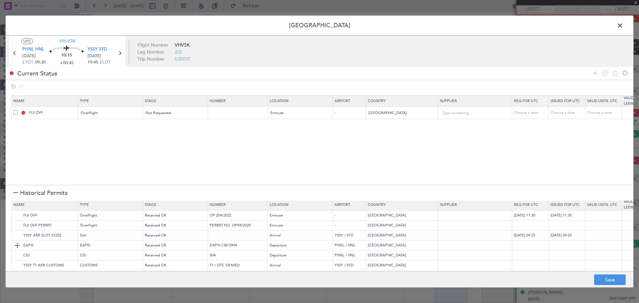
click at [18, 242] on img at bounding box center [17, 246] width 8 height 8
click at [17, 232] on img at bounding box center [17, 236] width 8 height 8
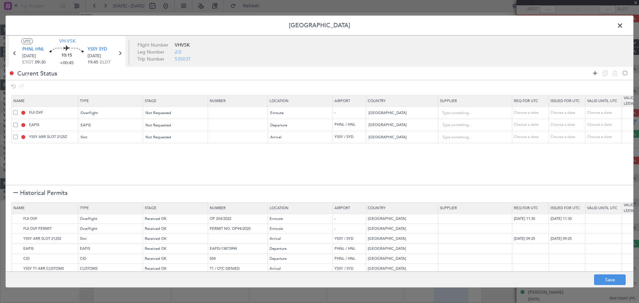
click at [593, 70] on icon at bounding box center [595, 73] width 8 height 8
click at [106, 150] on div "Type" at bounding box center [108, 150] width 55 height 10
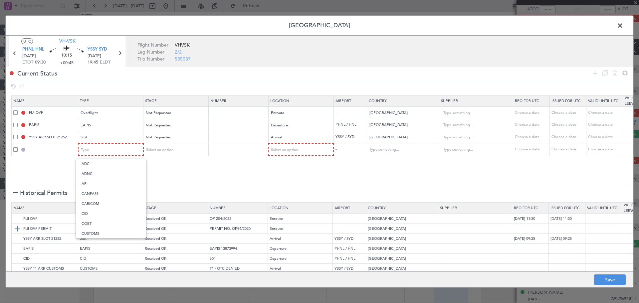
drag, startPoint x: 99, startPoint y: 234, endPoint x: 103, endPoint y: 224, distance: 10.3
click at [99, 233] on span "CUSTOMS" at bounding box center [111, 234] width 59 height 10
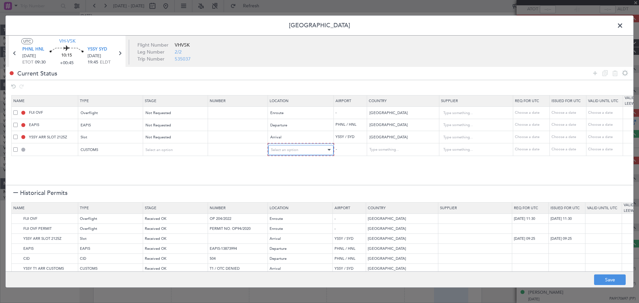
click at [286, 151] on span "Select an option" at bounding box center [284, 149] width 27 height 5
click at [277, 180] on span "Arrival" at bounding box center [300, 184] width 59 height 10
click at [609, 279] on button "Save" at bounding box center [610, 279] width 32 height 11
type input "NNN"
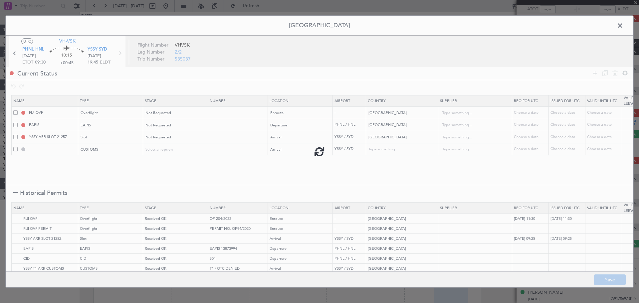
type input "5"
type input "YSSY ARR SLOT"
type input "NNN"
type input "YSSY ARR CUSTOMS"
type input "[GEOGRAPHIC_DATA]"
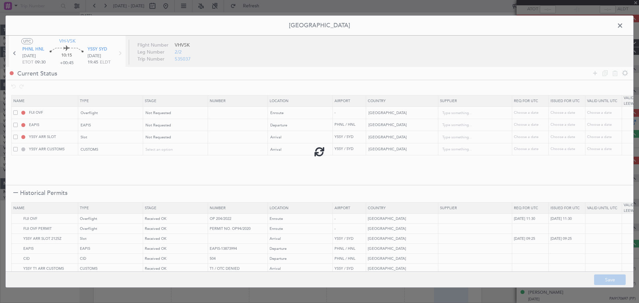
type input "NNN"
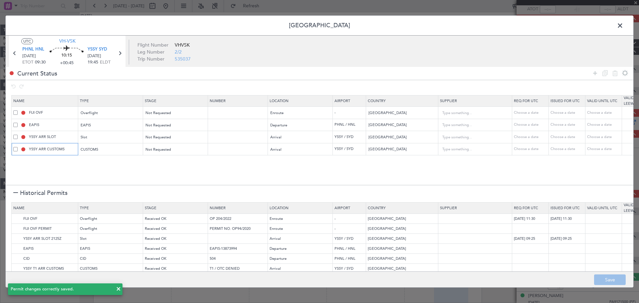
click at [63, 148] on input "YSSY ARR CUSTOMS" at bounding box center [53, 149] width 50 height 6
click at [66, 148] on input "YSSY ARR CUSTOMS" at bounding box center [53, 149] width 50 height 6
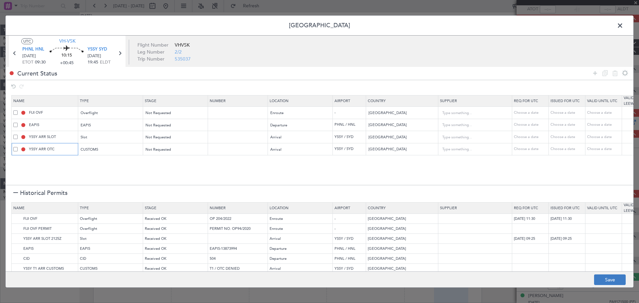
type input "YSSY ARR OTC"
click at [604, 280] on button "Save" at bounding box center [610, 279] width 32 height 11
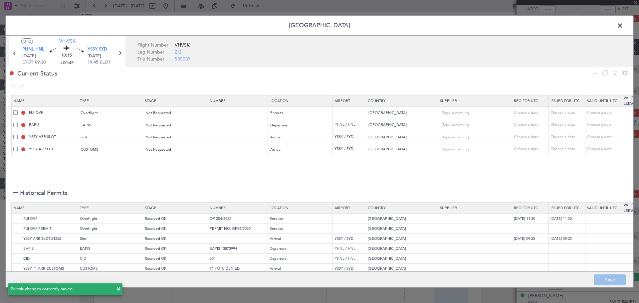
click at [623, 26] on span at bounding box center [623, 27] width 0 height 13
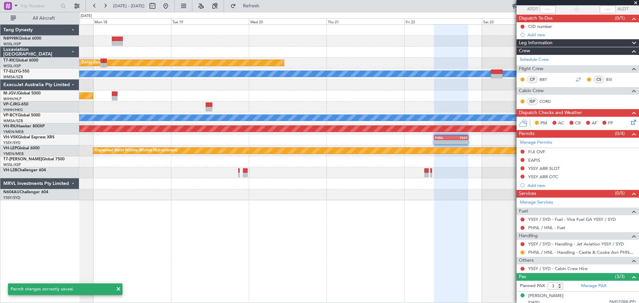
click at [332, 140] on div "- - PHNL 09:20 Z YSSY 19:50 Z YSSY 10:05 Z PHNL 19:35 Z - -" at bounding box center [358, 139] width 559 height 11
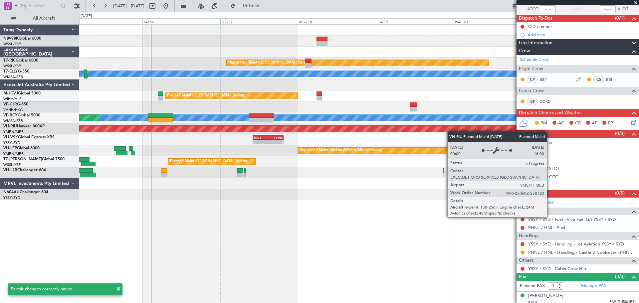
click at [487, 128] on div "Unplanned Maint Singapore (Seletar) Unplanned Maint Kuala Lumpur (Sultan Abdul …" at bounding box center [358, 113] width 559 height 176
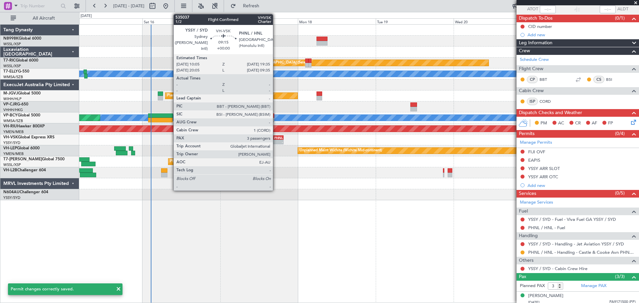
click at [276, 140] on div "-" at bounding box center [275, 142] width 15 height 4
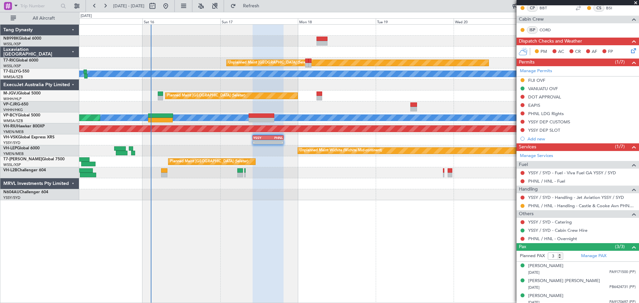
scroll to position [117, 0]
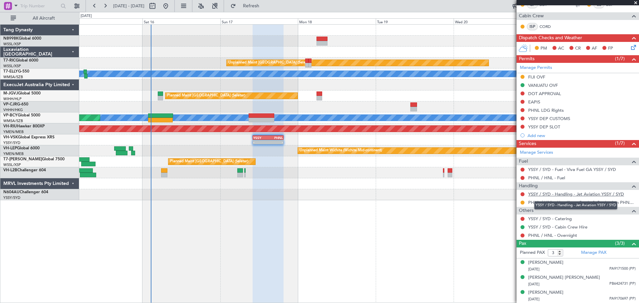
click at [558, 192] on link "YSSY / SYD - Handling - Jet Aviation YSSY / SYD" at bounding box center [576, 194] width 96 height 6
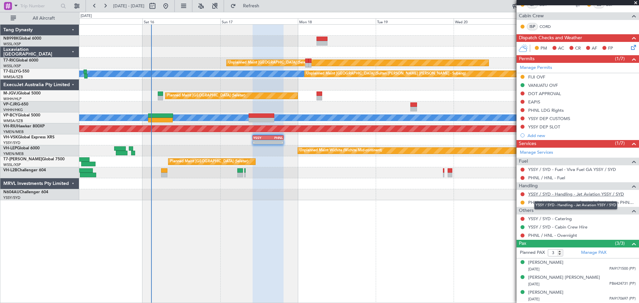
click at [561, 194] on link "YSSY / SYD - Handling - Jet Aviation YSSY / SYD" at bounding box center [576, 194] width 96 height 6
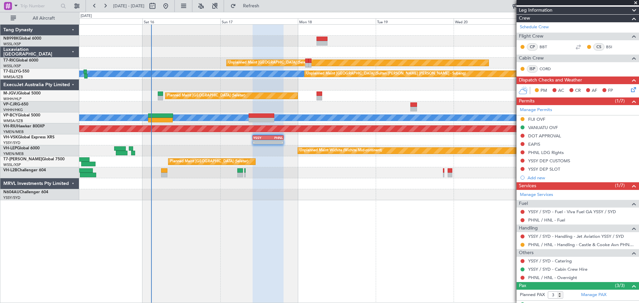
scroll to position [17, 0]
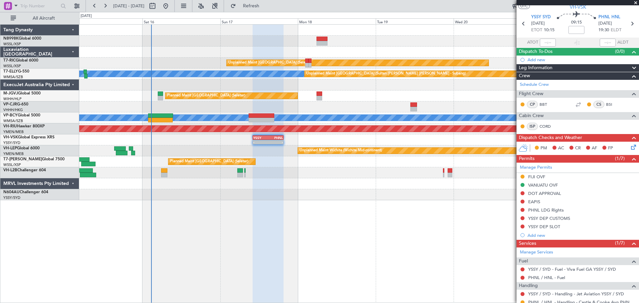
click at [236, 153] on div "Unplanned Maint Singapore (Seletar) MEL Unplanned Maint Kuala Lumpur (Sultan Ab…" at bounding box center [358, 113] width 559 height 176
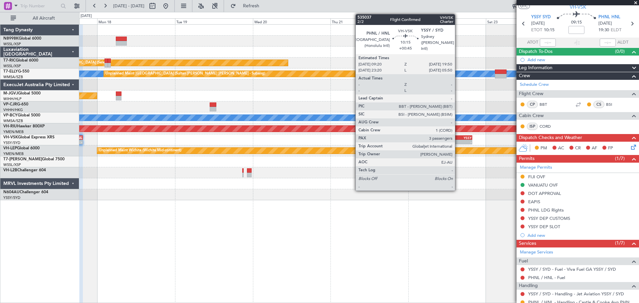
click at [458, 139] on div "YSSY" at bounding box center [463, 138] width 16 height 4
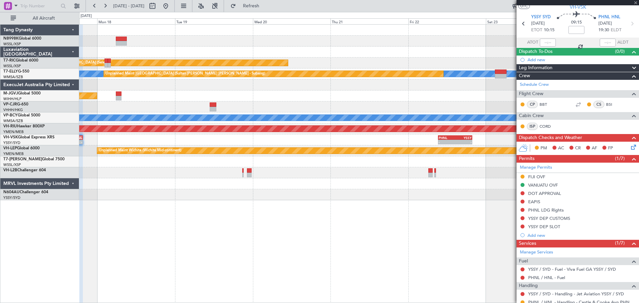
type input "+00:45"
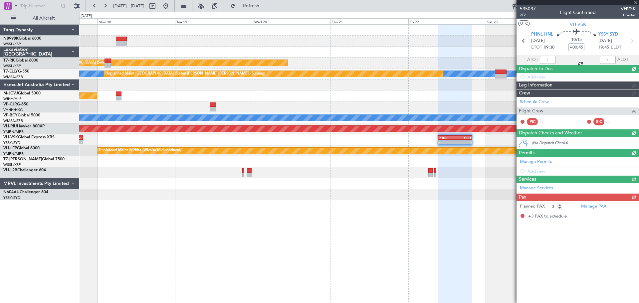
scroll to position [0, 0]
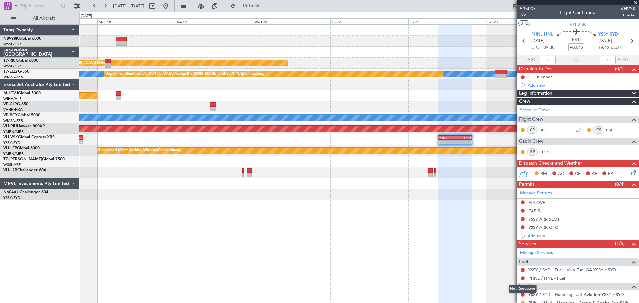
click at [522, 294] on mat-tooltip-component "Not Requested" at bounding box center [523, 289] width 38 height 18
click at [521, 294] on button at bounding box center [522, 295] width 4 height 4
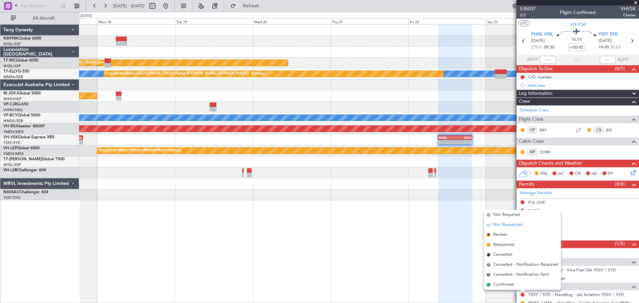
drag, startPoint x: 503, startPoint y: 244, endPoint x: 509, endPoint y: 237, distance: 8.7
click at [503, 243] on span "Requested" at bounding box center [503, 245] width 21 height 7
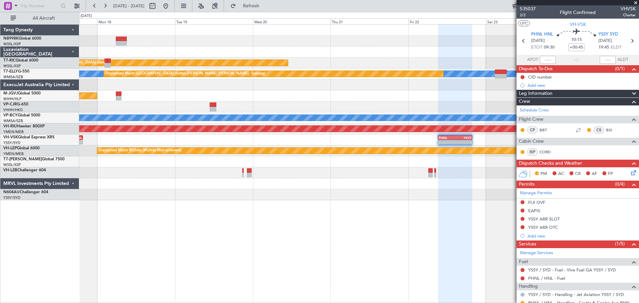
click at [400, 160] on div "Planned Maint [GEOGRAPHIC_DATA] (Seletar)" at bounding box center [358, 161] width 559 height 11
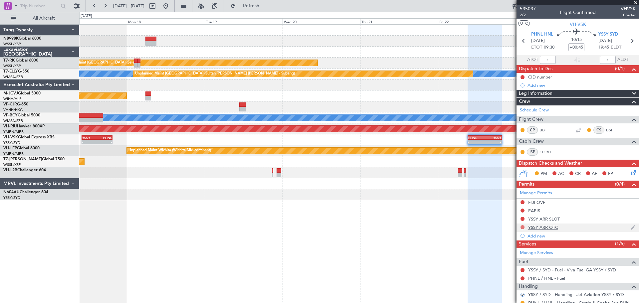
click at [521, 227] on button at bounding box center [522, 227] width 4 height 4
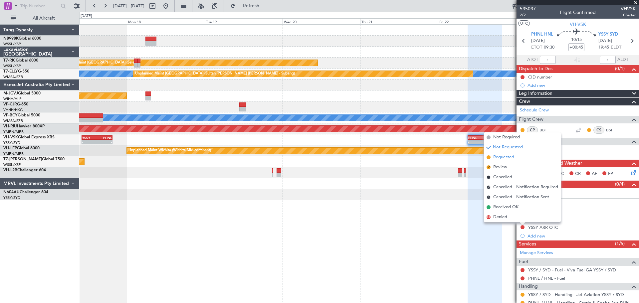
click at [503, 157] on span "Requested" at bounding box center [503, 157] width 21 height 7
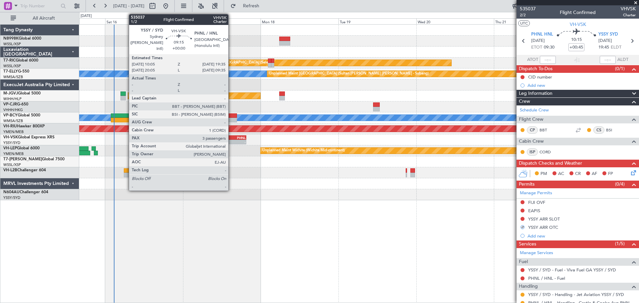
click at [231, 138] on div "PHNL" at bounding box center [238, 138] width 15 height 4
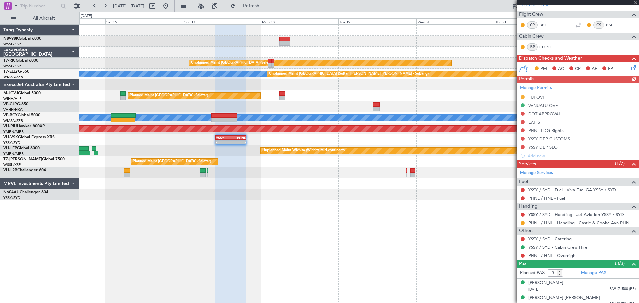
scroll to position [100, 0]
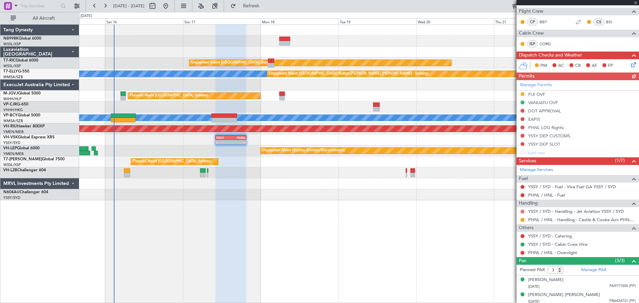
click at [522, 211] on button at bounding box center [522, 212] width 4 height 4
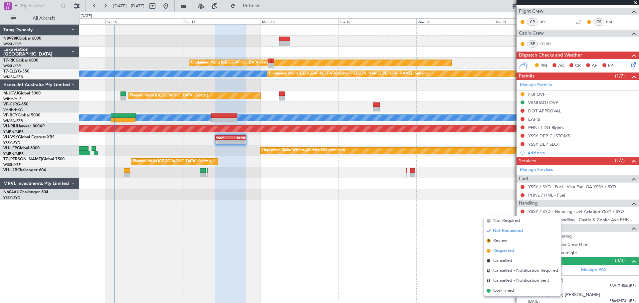
click at [500, 248] on span "Requested" at bounding box center [503, 251] width 21 height 7
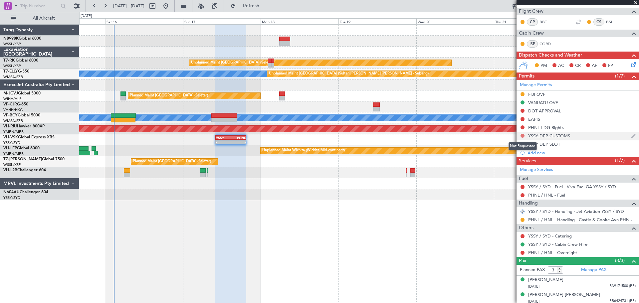
click at [522, 135] on button at bounding box center [522, 136] width 4 height 4
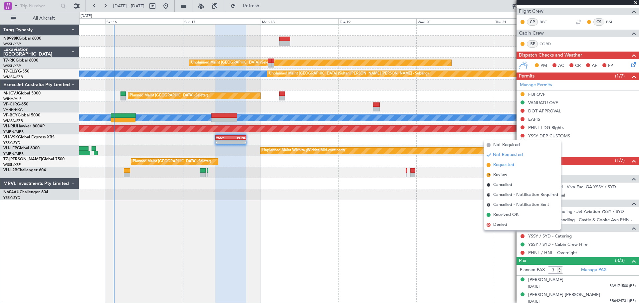
click at [497, 164] on span "Requested" at bounding box center [503, 165] width 21 height 7
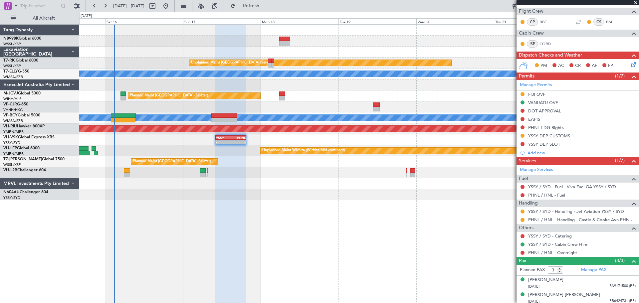
click at [371, 171] on div at bounding box center [358, 172] width 559 height 11
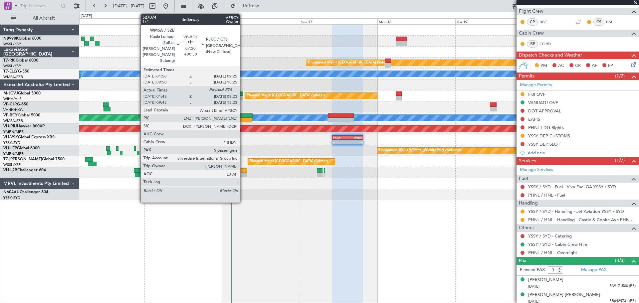
click at [243, 117] on div at bounding box center [240, 115] width 25 height 5
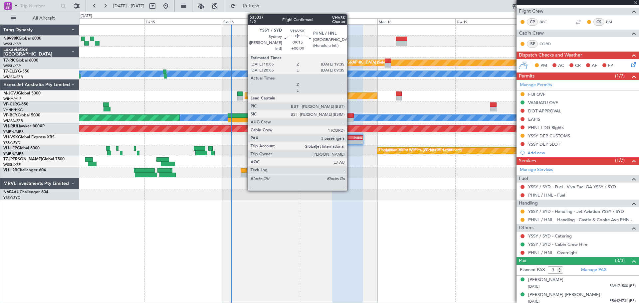
click at [351, 139] on div "PHNL" at bounding box center [355, 138] width 15 height 4
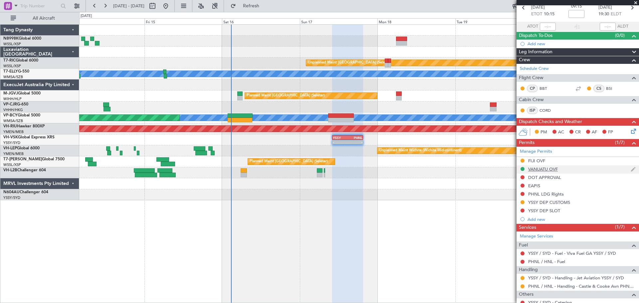
scroll to position [0, 0]
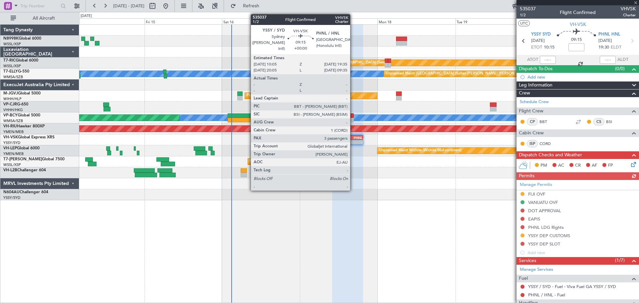
click at [353, 141] on div "-" at bounding box center [355, 142] width 15 height 4
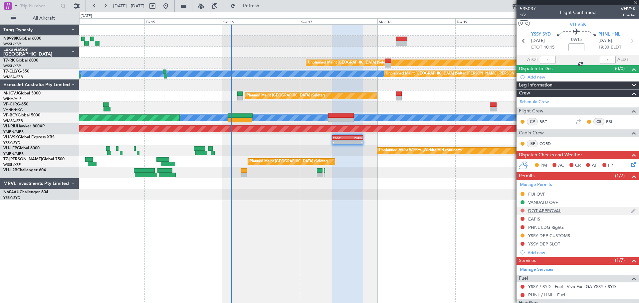
click at [521, 209] on button at bounding box center [522, 211] width 4 height 4
click at [522, 210] on div "Manage Permits FIJI OVF VANUATU OVF DOT APPROVAL EAPIS PHNL LDG Rights YSSY DEP…" at bounding box center [577, 218] width 122 height 77
click at [522, 208] on div "Manage Permits FIJI OVF VANUATU OVF DOT APPROVAL EAPIS PHNL LDG Rights YSSY DEP…" at bounding box center [577, 218] width 122 height 77
click at [522, 210] on div "Manage Permits FIJI OVF VANUATU OVF DOT APPROVAL EAPIS PHNL LDG Rights YSSY DEP…" at bounding box center [577, 218] width 122 height 77
click at [522, 210] on button at bounding box center [522, 211] width 4 height 4
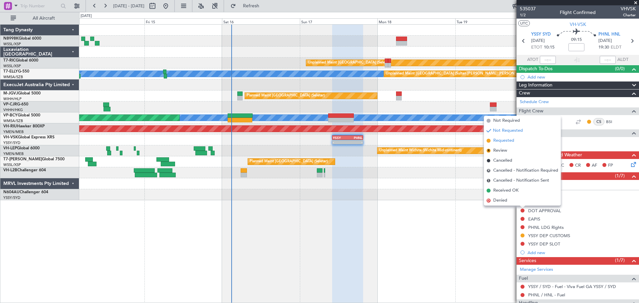
click at [512, 142] on span "Requested" at bounding box center [503, 140] width 21 height 7
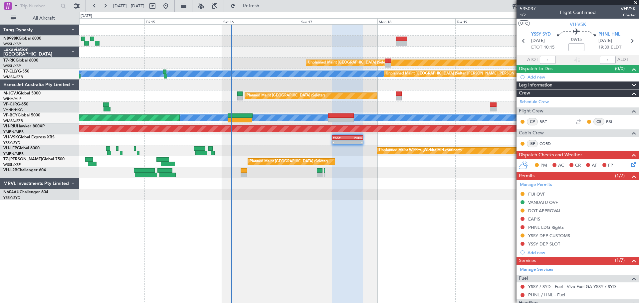
click at [253, 109] on div "Planned Maint [GEOGRAPHIC_DATA] ([GEOGRAPHIC_DATA] Intl)" at bounding box center [358, 106] width 559 height 11
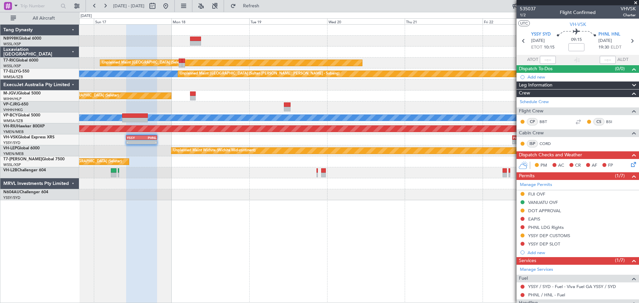
click at [225, 141] on div "- - YSSY 10:05 Z PHNL 19:35 Z PHNL 09:20 Z YSSY 19:50 Z - -" at bounding box center [358, 139] width 559 height 11
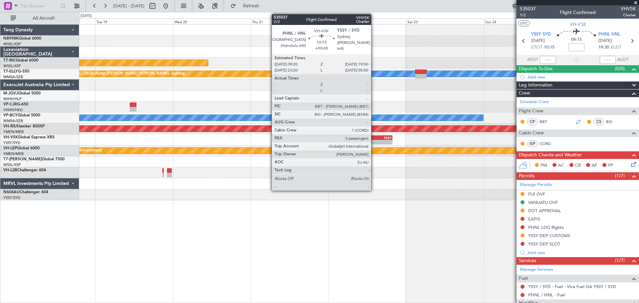
click at [374, 140] on div "-" at bounding box center [367, 142] width 16 height 4
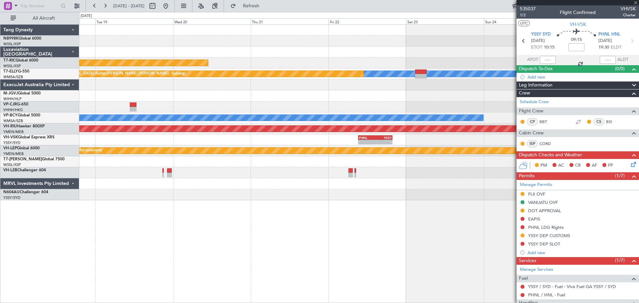
type input "+00:45"
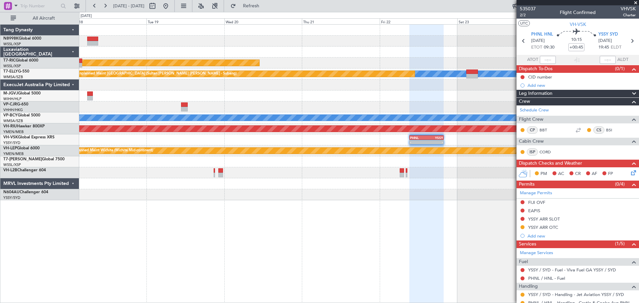
click at [329, 133] on div "Unplanned Maint Singapore (Seletar) MEL Unplanned Maint Kuala Lumpur (Sultan Ab…" at bounding box center [358, 113] width 559 height 176
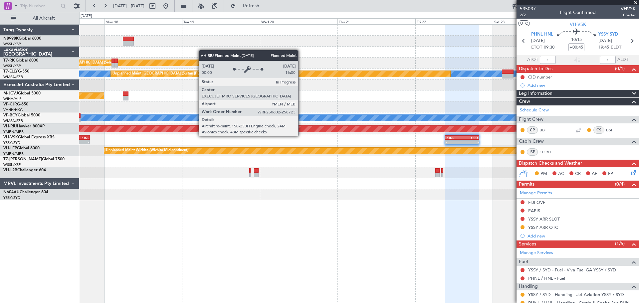
click at [369, 126] on div "Planned Maint [GEOGRAPHIC_DATA] ([GEOGRAPHIC_DATA])" at bounding box center [359, 129] width 1678 height 6
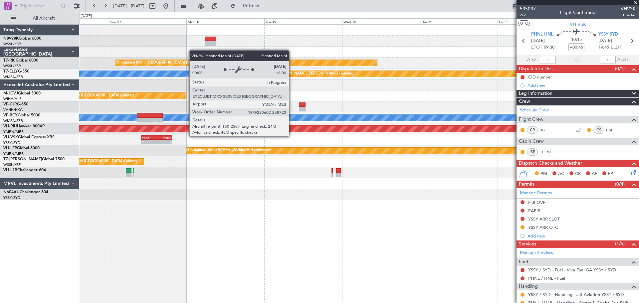
click at [376, 129] on div "Planned Maint [GEOGRAPHIC_DATA] ([GEOGRAPHIC_DATA])" at bounding box center [359, 129] width 1678 height 6
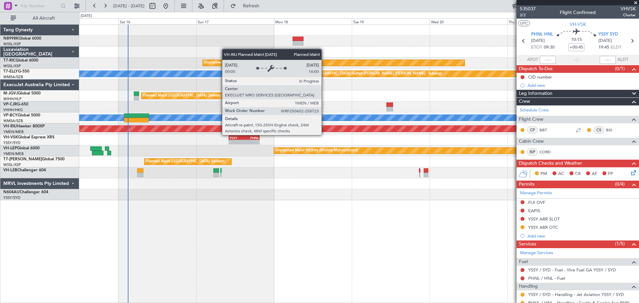
click at [378, 128] on div "Planned Maint [GEOGRAPHIC_DATA] ([GEOGRAPHIC_DATA])" at bounding box center [359, 129] width 1678 height 6
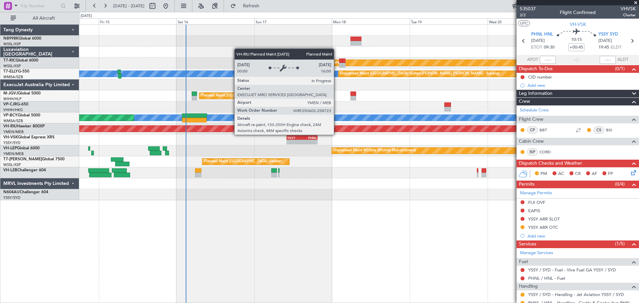
click at [394, 130] on div "Planned Maint [GEOGRAPHIC_DATA] ([GEOGRAPHIC_DATA])" at bounding box center [359, 129] width 1678 height 6
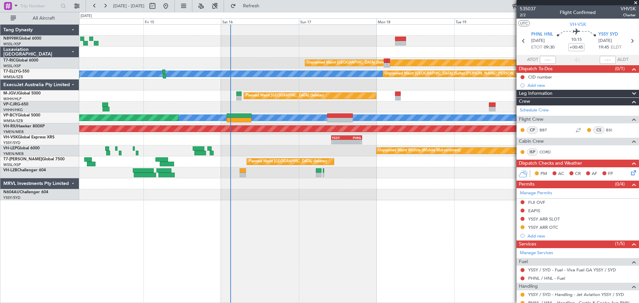
click at [395, 132] on div "Planned Maint [GEOGRAPHIC_DATA] ([GEOGRAPHIC_DATA])" at bounding box center [358, 128] width 559 height 11
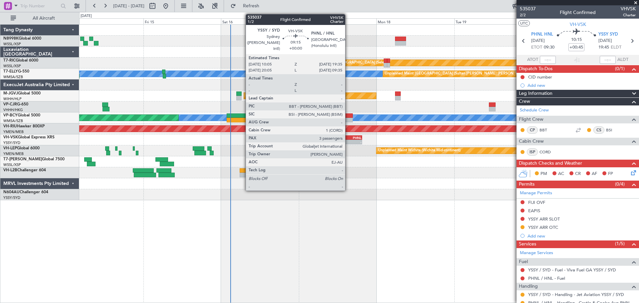
click at [348, 139] on div "YSSY 10:05 Z PHNL 19:35 Z" at bounding box center [346, 137] width 31 height 5
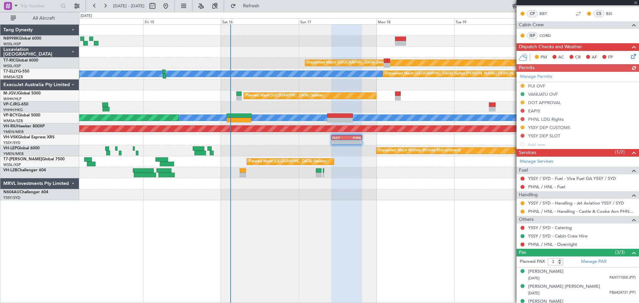
scroll to position [117, 0]
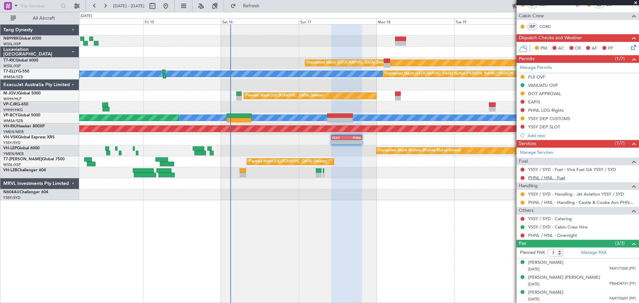
click at [532, 176] on link "PHNL / HNL - Fuel" at bounding box center [546, 178] width 37 height 6
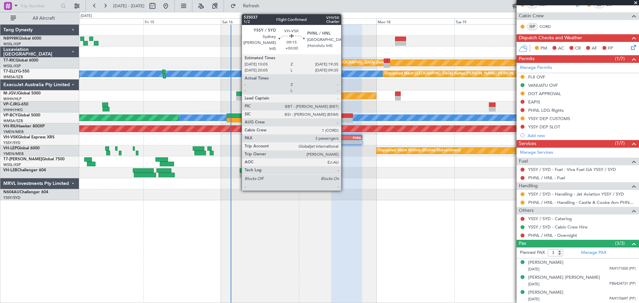
click at [344, 137] on div "YSSY" at bounding box center [339, 138] width 15 height 4
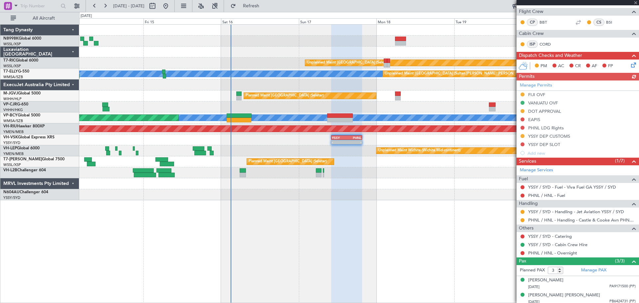
scroll to position [100, 0]
click at [552, 193] on link "PHNL / HNL - Fuel" at bounding box center [546, 195] width 37 height 6
click at [561, 195] on link "PHNL / HNL - Fuel" at bounding box center [546, 195] width 37 height 6
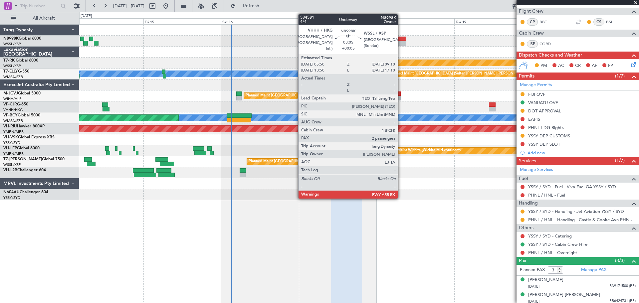
click at [401, 43] on div at bounding box center [400, 43] width 11 height 5
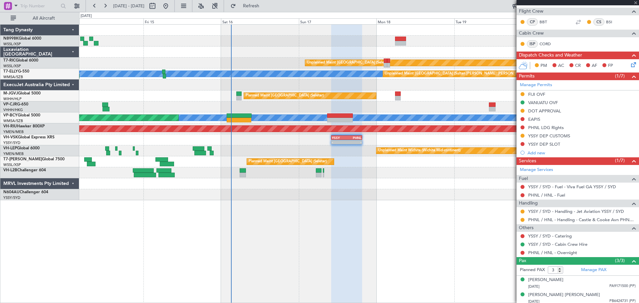
type input "+00:05"
type input "2"
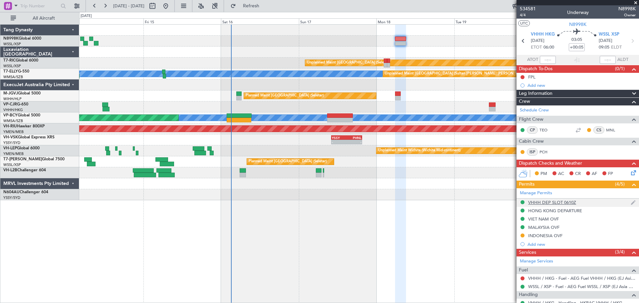
click at [580, 204] on div "VHHH DEP SLOT 0610Z" at bounding box center [577, 203] width 122 height 8
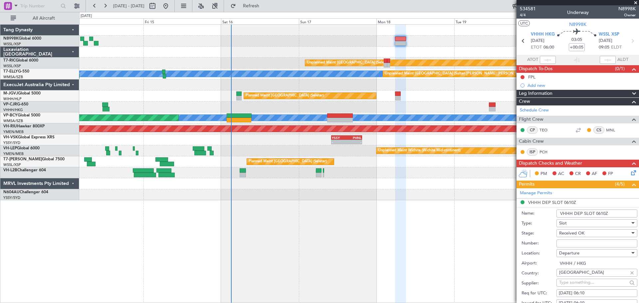
click at [315, 137] on div "- - YSSY 10:05 Z PHNL 19:35 Z PHNL 09:20 Z YSSY 19:50 Z - - Unplanned Maint Syd…" at bounding box center [358, 139] width 559 height 11
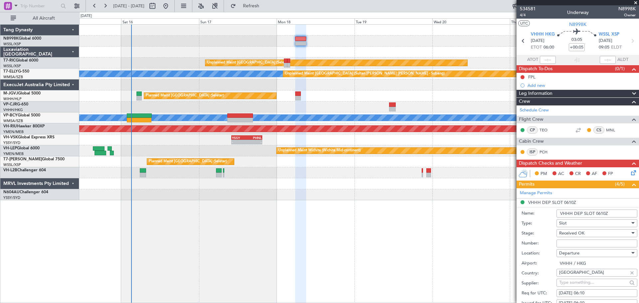
click at [327, 136] on div "- - YSSY 10:05 Z PHNL 19:35 Z PHNL 09:20 Z YSSY 19:50 Z - -" at bounding box center [358, 139] width 559 height 11
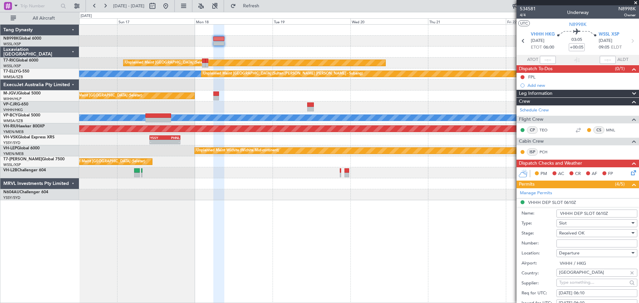
click at [368, 133] on div "Planned Maint [GEOGRAPHIC_DATA] ([GEOGRAPHIC_DATA])" at bounding box center [358, 128] width 559 height 11
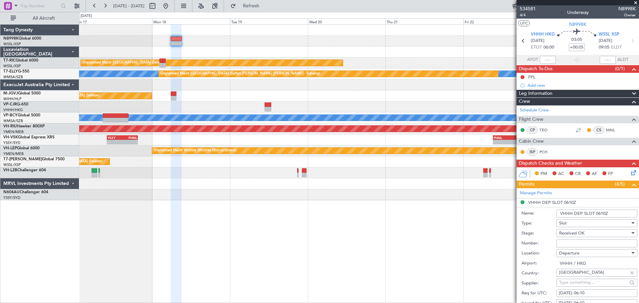
click at [342, 120] on div "[PERSON_NAME] [GEOGRAPHIC_DATA] (Sultan [PERSON_NAME] [PERSON_NAME] - Subang)" at bounding box center [191, 118] width 854 height 6
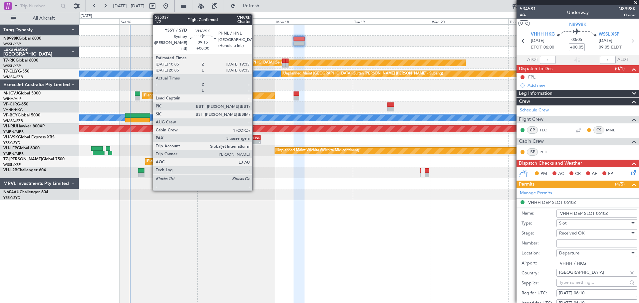
click at [253, 135] on div "- - YSSY 10:05 Z PHNL 19:35 Z PHNL 09:20 Z YSSY 19:50 Z - -" at bounding box center [358, 139] width 559 height 11
click at [253, 139] on div "- - YSSY 10:05 Z PHNL 19:35 Z PHNL 09:20 Z YSSY 19:50 Z - -" at bounding box center [358, 139] width 559 height 11
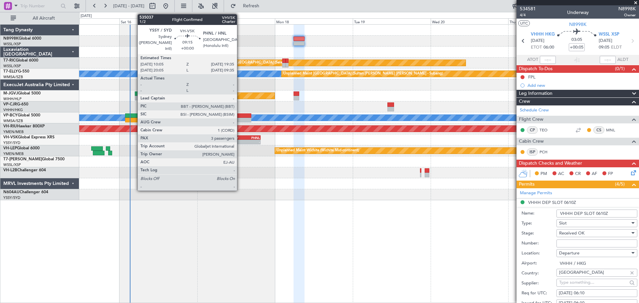
click at [240, 139] on div "YSSY 10:05 Z PHNL 19:35 Z" at bounding box center [245, 137] width 31 height 5
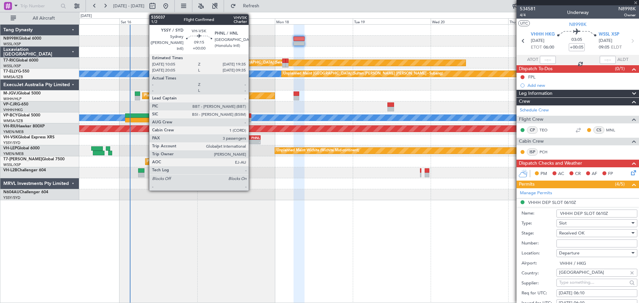
type input "3"
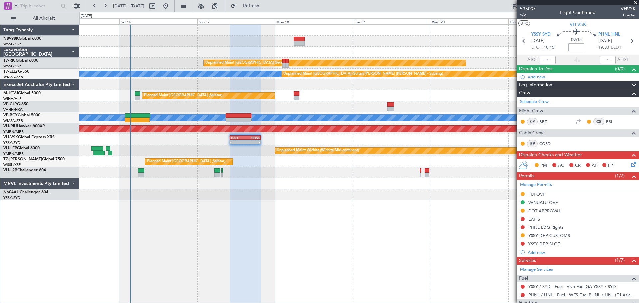
click at [577, 48] on input at bounding box center [576, 47] width 16 height 8
type input "-00:05"
click at [522, 14] on span "1/2" at bounding box center [528, 15] width 16 height 6
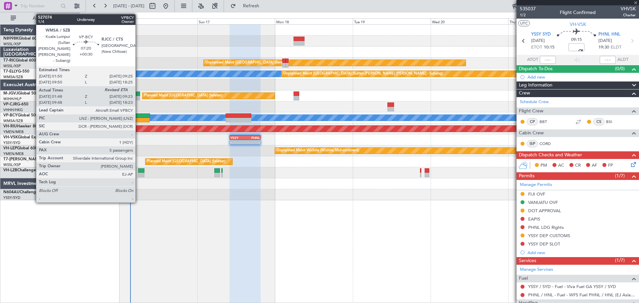
click at [138, 118] on div at bounding box center [137, 120] width 25 height 5
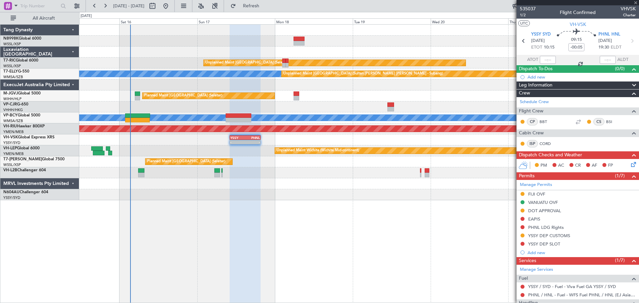
type input "+00:30"
type input "01:58"
type input "5"
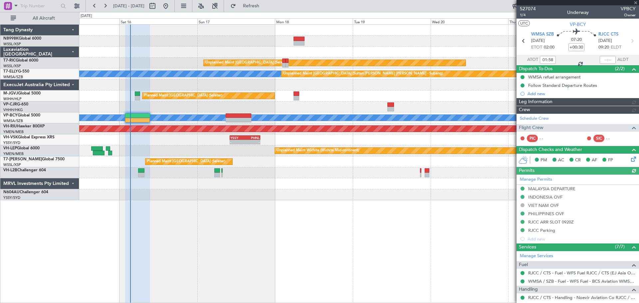
type input "[PERSON_NAME] (EYU)"
type input "A0088"
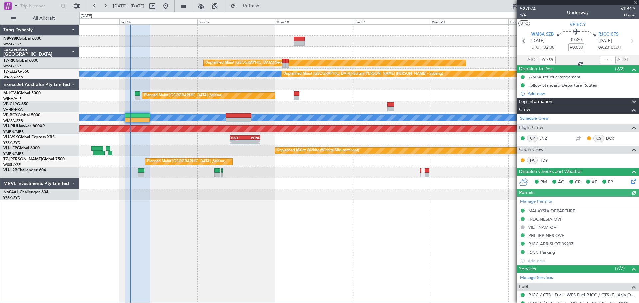
click at [524, 16] on span "1/4" at bounding box center [528, 15] width 16 height 6
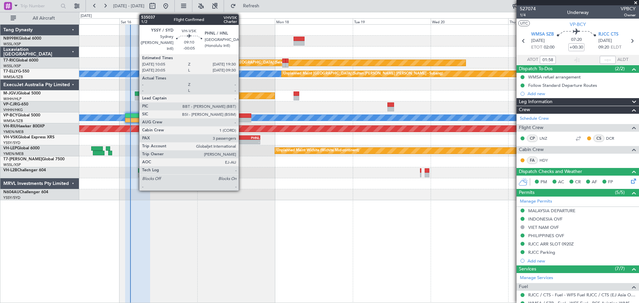
click at [242, 138] on div "YSSY" at bounding box center [237, 138] width 15 height 4
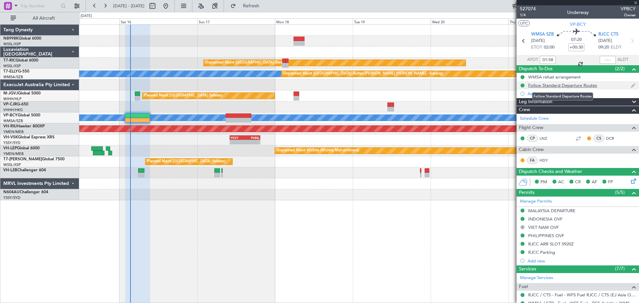
type input "-00:05"
type input "3"
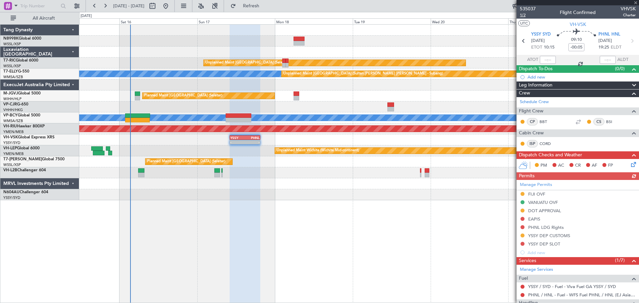
click at [520, 15] on span "1/2" at bounding box center [528, 15] width 16 height 6
click at [522, 14] on mat-tooltip-component "Trip Number" at bounding box center [527, 21] width 33 height 18
click at [525, 14] on span "1/2" at bounding box center [528, 15] width 16 height 6
click at [521, 210] on button at bounding box center [522, 211] width 4 height 4
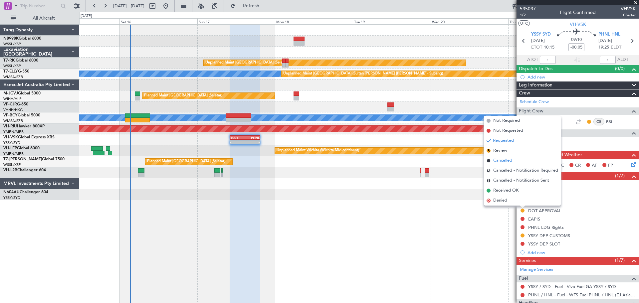
click at [499, 158] on span "Cancelled" at bounding box center [502, 160] width 19 height 7
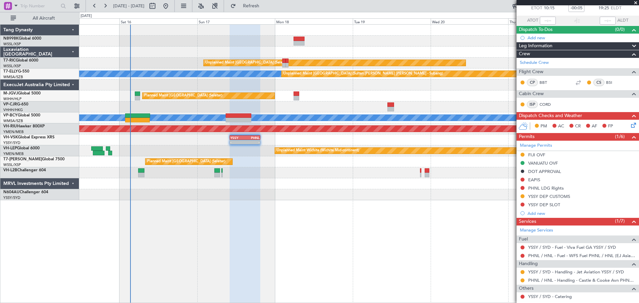
scroll to position [67, 0]
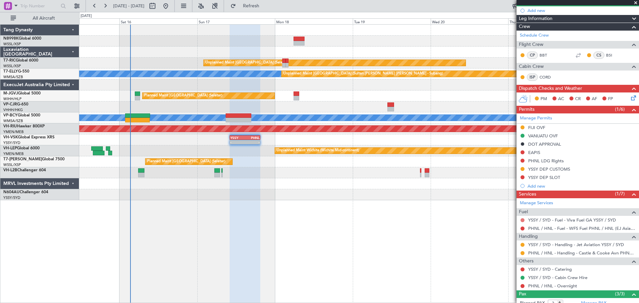
click at [521, 220] on button at bounding box center [522, 220] width 4 height 4
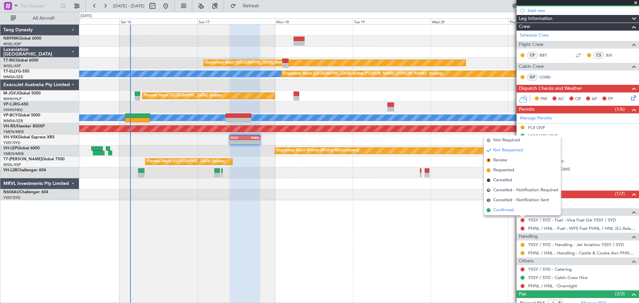
click at [506, 209] on span "Confirmed" at bounding box center [503, 210] width 21 height 7
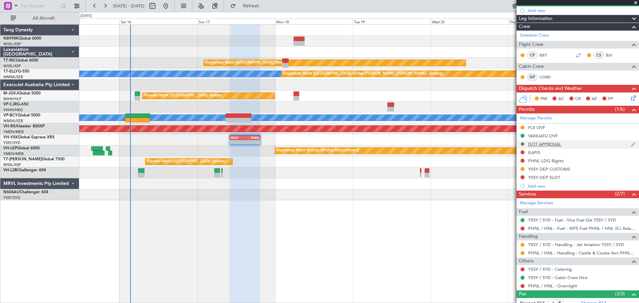
click at [522, 144] on button at bounding box center [522, 144] width 4 height 4
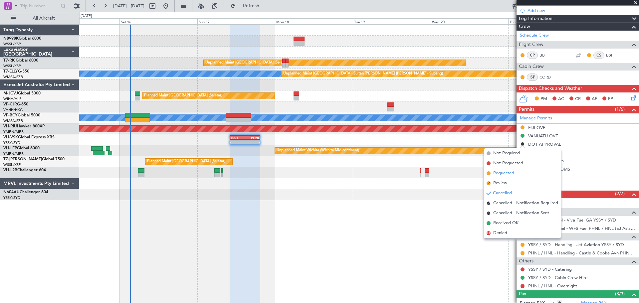
click at [506, 173] on span "Requested" at bounding box center [503, 173] width 21 height 7
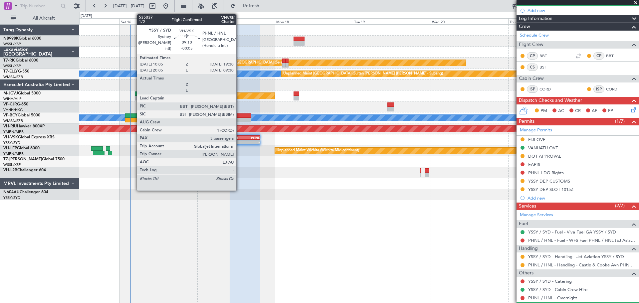
click at [239, 138] on div "YSSY" at bounding box center [237, 138] width 15 height 4
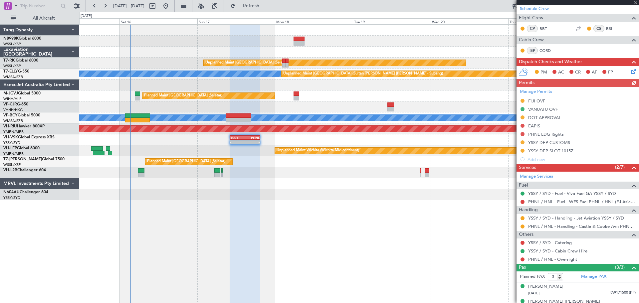
scroll to position [117, 0]
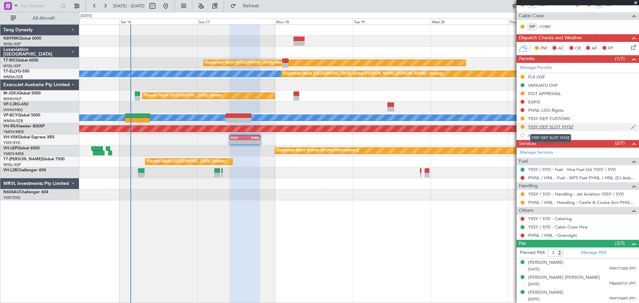
click at [556, 128] on div "YSSY DEP SLOT 1015Z" at bounding box center [550, 127] width 45 height 6
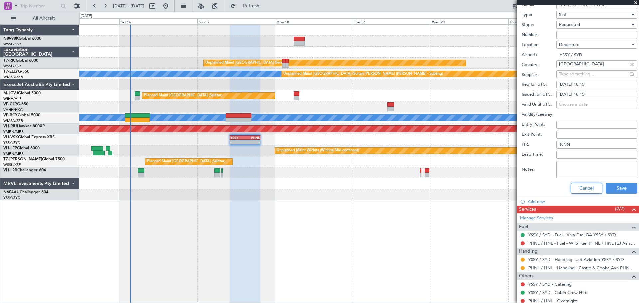
click at [586, 189] on button "Cancel" at bounding box center [587, 188] width 32 height 11
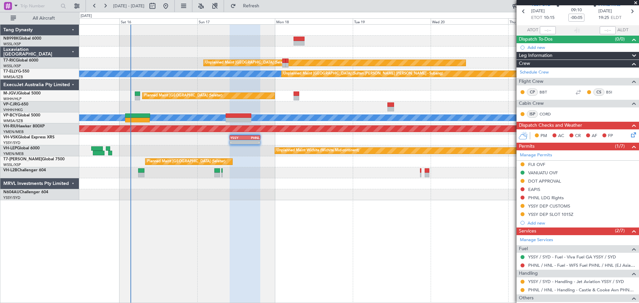
scroll to position [0, 0]
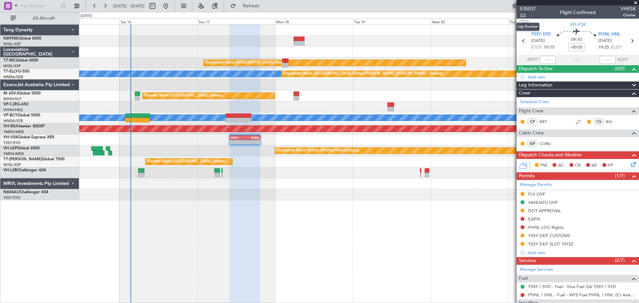
click at [524, 16] on span "1/2" at bounding box center [528, 15] width 16 height 6
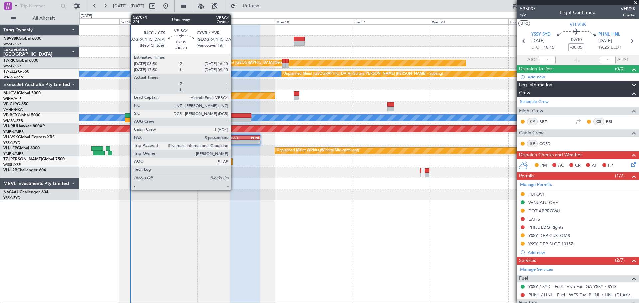
click at [236, 116] on div at bounding box center [239, 115] width 26 height 5
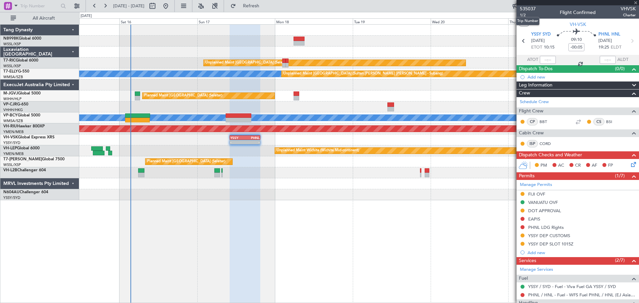
type input "-00:20"
type input "5"
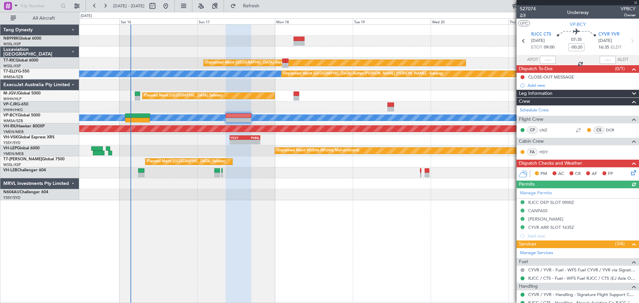
click at [524, 15] on span "2/4" at bounding box center [528, 15] width 16 height 6
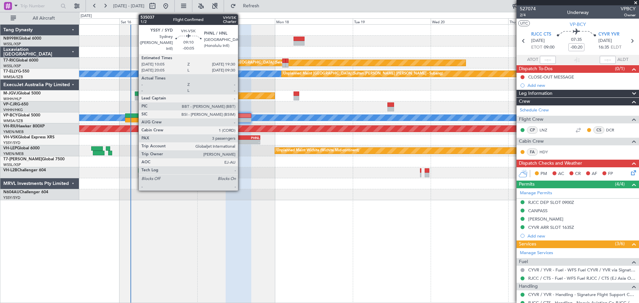
click at [241, 138] on div "YSSY" at bounding box center [237, 138] width 15 height 4
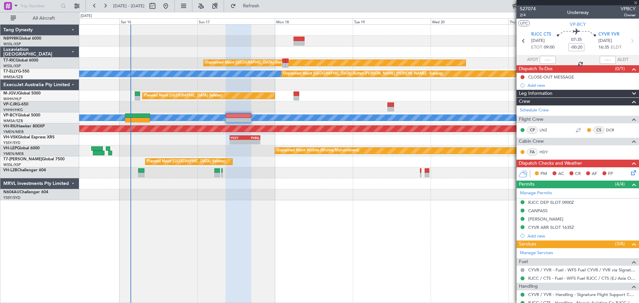
type input "-00:05"
type input "3"
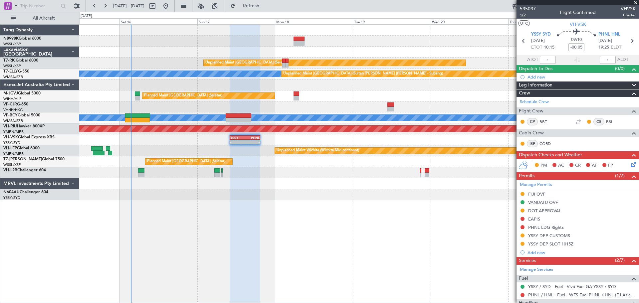
click at [524, 15] on span "1/2" at bounding box center [528, 15] width 16 height 6
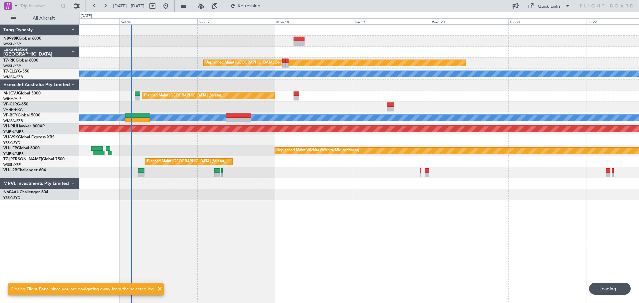
click at [268, 138] on div at bounding box center [358, 139] width 559 height 11
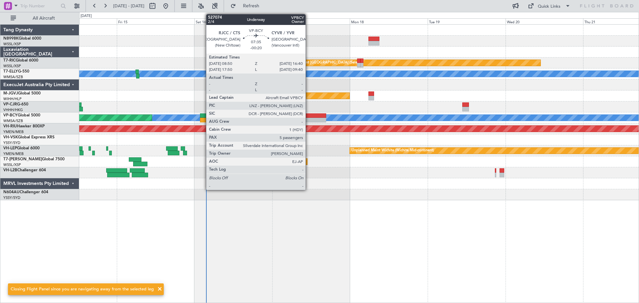
click at [308, 115] on div at bounding box center [313, 115] width 26 height 5
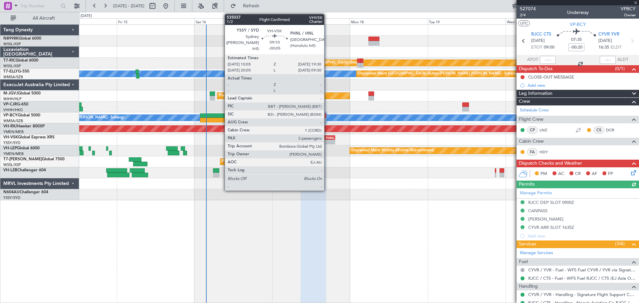
click at [327, 139] on div "YSSY 10:05 Z PHNL 19:30 Z" at bounding box center [319, 137] width 31 height 5
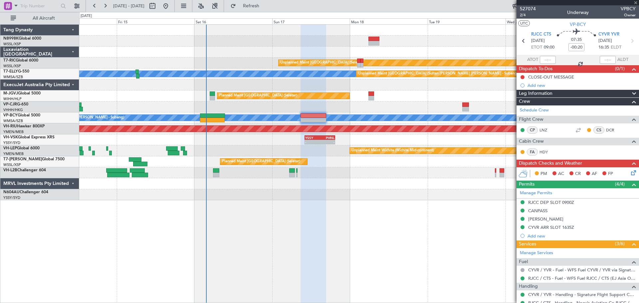
type input "-00:05"
type input "3"
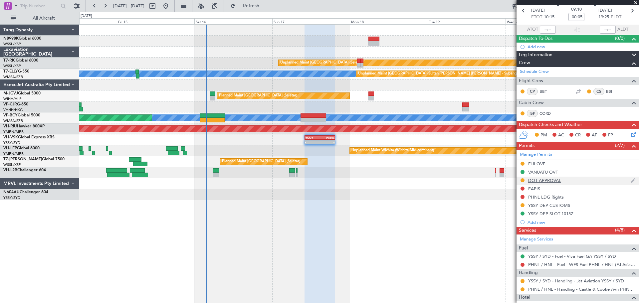
scroll to position [100, 0]
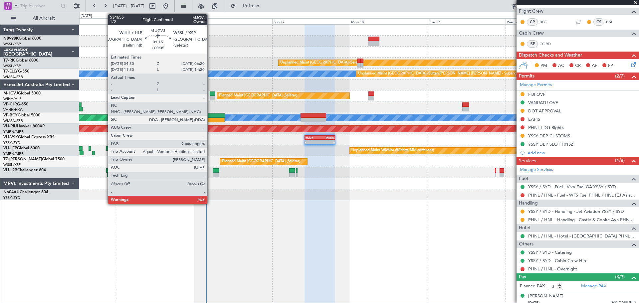
click at [211, 94] on div at bounding box center [212, 93] width 5 height 5
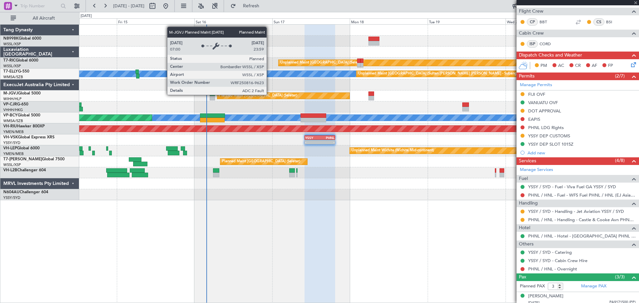
type input "+00:05"
type input "9"
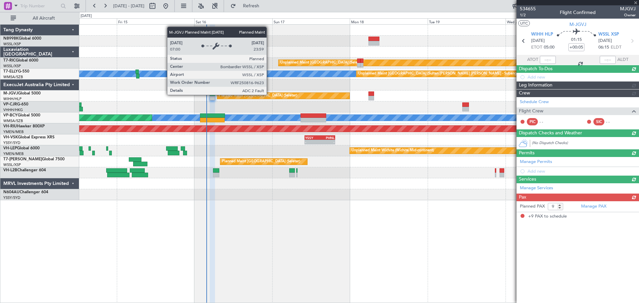
scroll to position [0, 0]
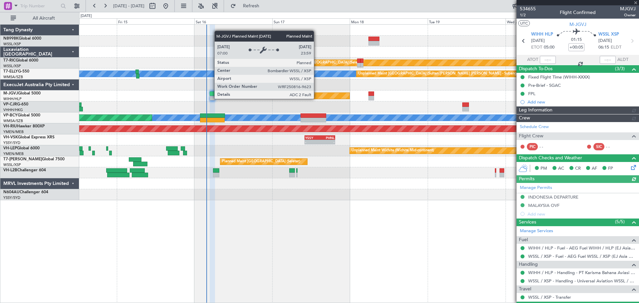
type input "[PERSON_NAME] (EYU)"
type input "A0398"
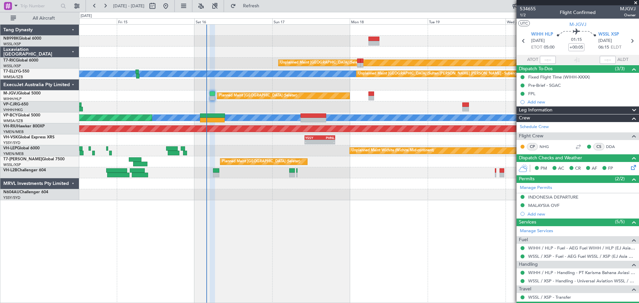
click at [303, 142] on div "- - YSSY 10:05 Z PHNL 19:30 Z PHNL 09:20 Z YSSY 19:50 Z - -" at bounding box center [358, 139] width 559 height 11
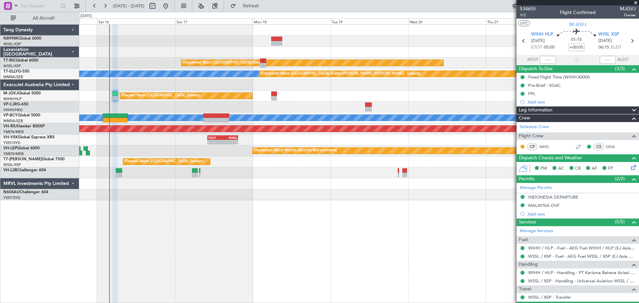
click at [199, 140] on div "- - YSSY 10:05 Z PHNL 19:30 Z PHNL 09:20 Z YSSY 19:50 Z - -" at bounding box center [358, 139] width 559 height 11
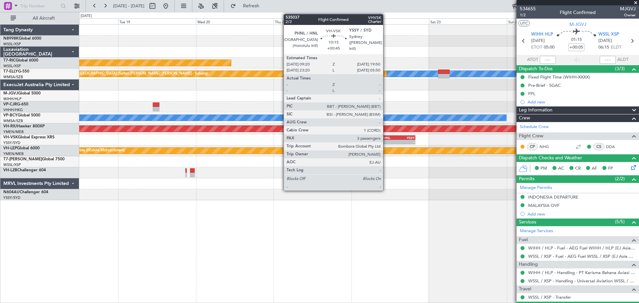
click at [386, 135] on div "PHNL 09:20 Z YSSY 19:50 Z" at bounding box center [398, 137] width 34 height 5
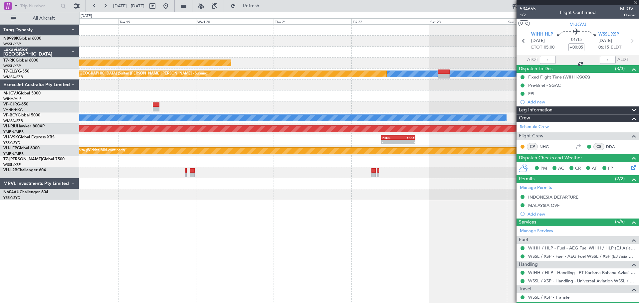
type input "+00:45"
type input "3"
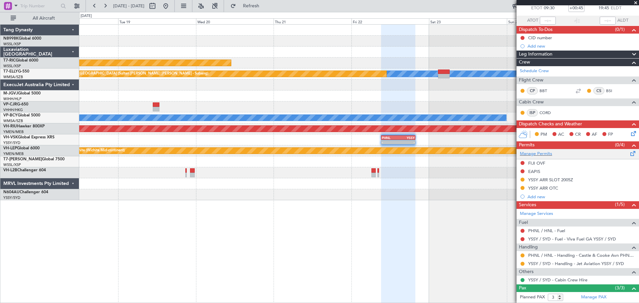
scroll to position [84, 0]
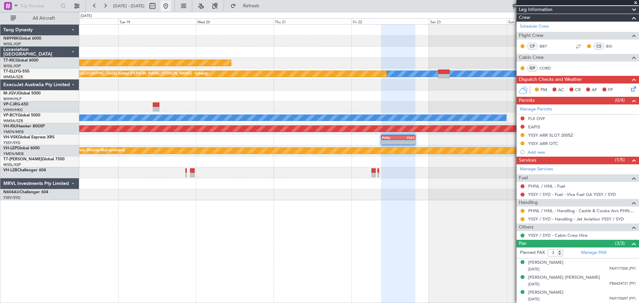
click at [171, 6] on button at bounding box center [165, 6] width 11 height 11
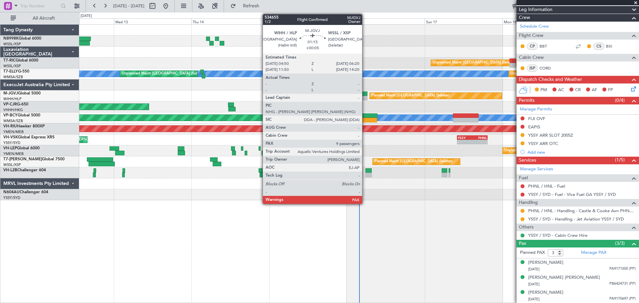
click at [365, 95] on div at bounding box center [364, 93] width 5 height 5
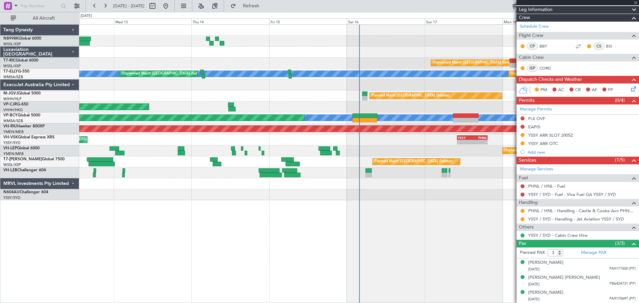
type input "+00:05"
type input "9"
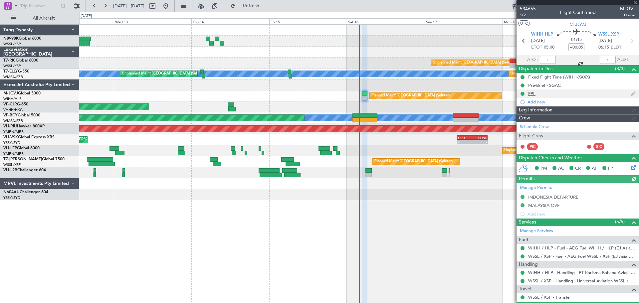
type input "[PERSON_NAME] (EYU)"
type input "A0398"
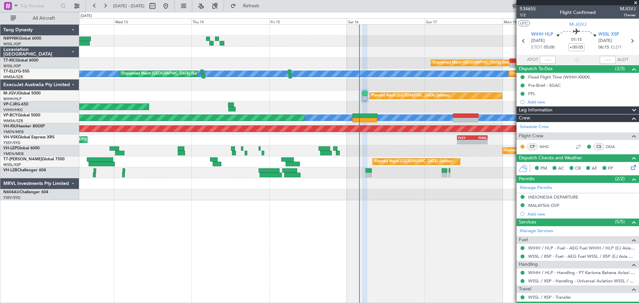
click at [279, 88] on div "Unplanned Maint Singapore (Seletar) MEL Unplanned Maint Kuala Lumpur (Sultan Ab…" at bounding box center [358, 113] width 559 height 176
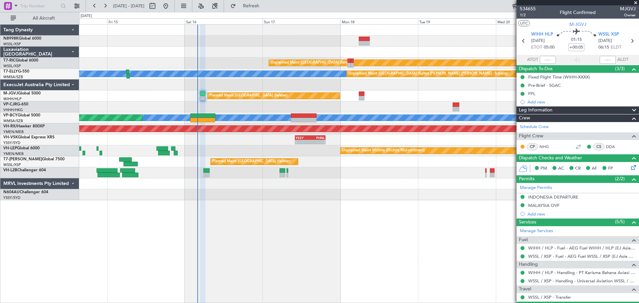
type input "[PERSON_NAME] (EYU)"
type input "A0398"
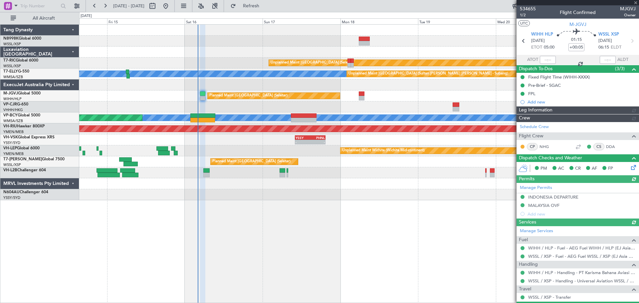
type input "[PERSON_NAME] (EYU)"
type input "A0398"
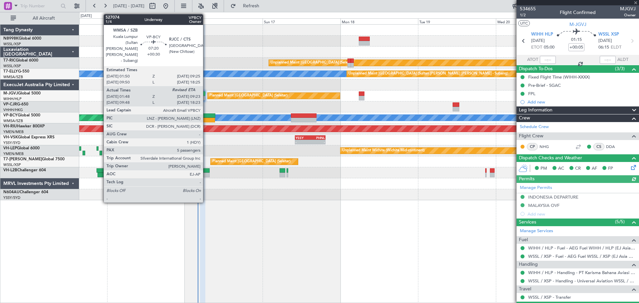
click at [206, 117] on div at bounding box center [202, 115] width 25 height 5
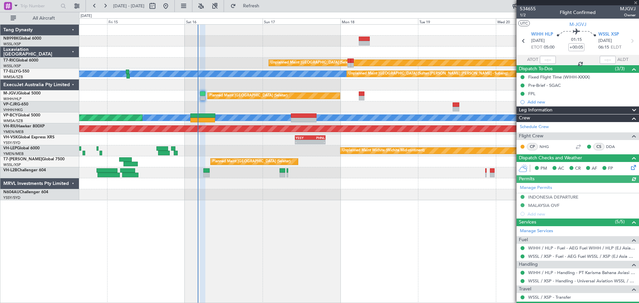
type input "+00:30"
type input "01:58"
type input "5"
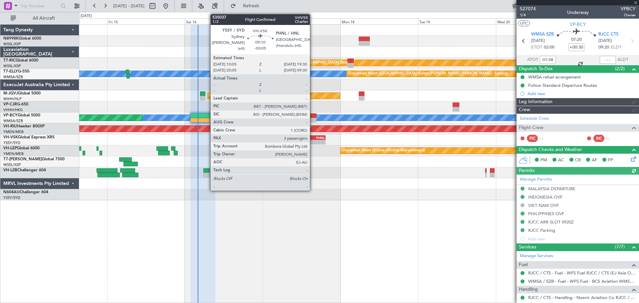
click at [313, 138] on div "PHNL" at bounding box center [317, 138] width 15 height 4
type input "[PERSON_NAME] (EYU)"
type input "A0088"
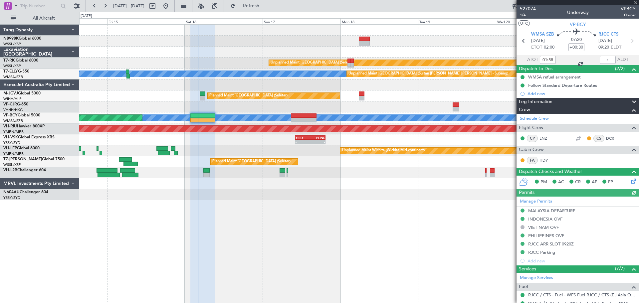
type input "-00:05"
type input "3"
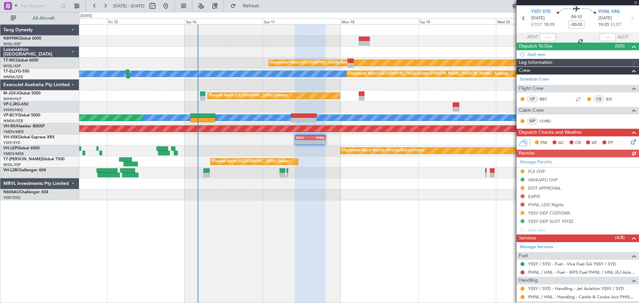
scroll to position [33, 0]
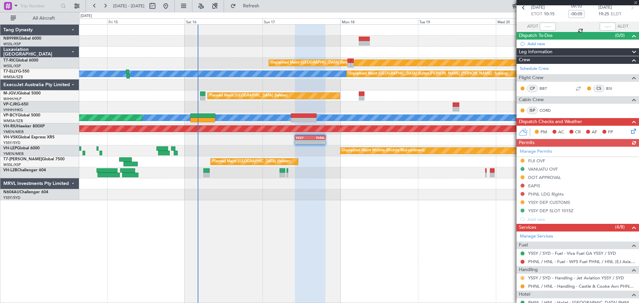
click at [521, 276] on button at bounding box center [522, 278] width 4 height 4
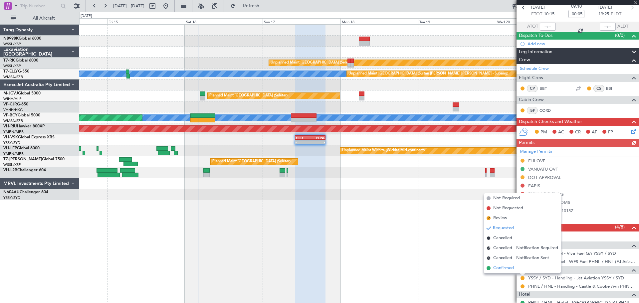
click at [512, 266] on span "Confirmed" at bounding box center [503, 268] width 21 height 7
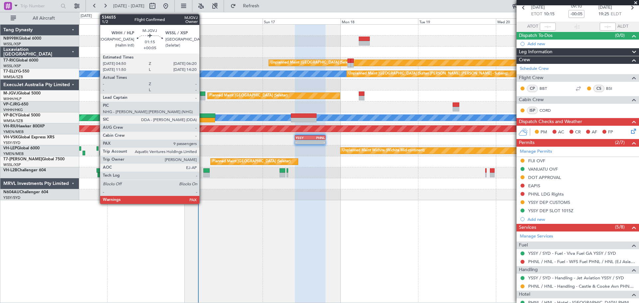
click at [202, 94] on div at bounding box center [202, 93] width 5 height 5
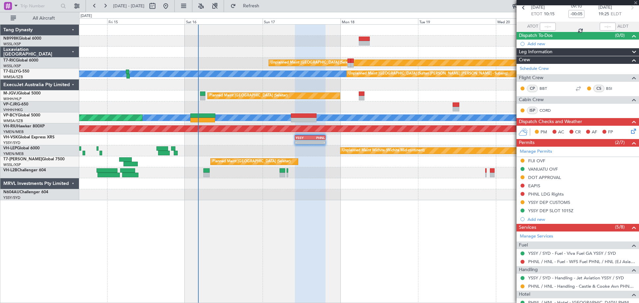
type input "+00:05"
type input "9"
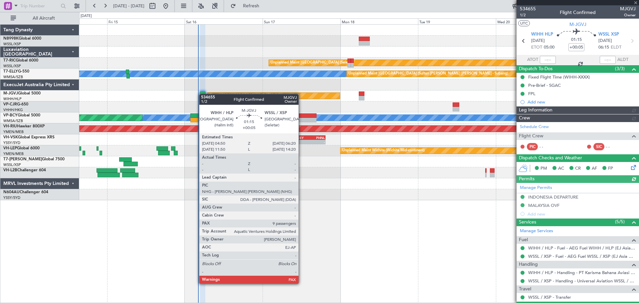
type input "[PERSON_NAME] (EYU)"
type input "A0398"
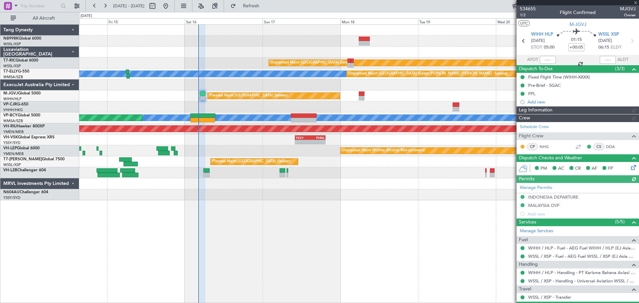
type input "[PERSON_NAME] (EYU)"
type input "A0398"
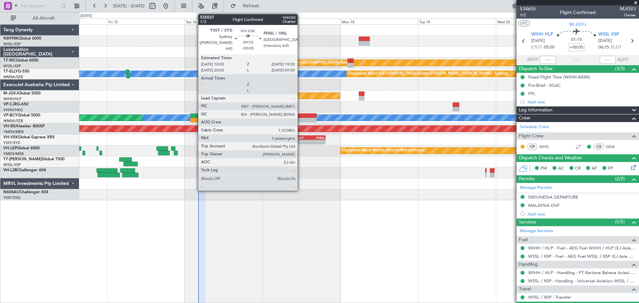
click at [300, 136] on div "YSSY" at bounding box center [302, 138] width 15 height 4
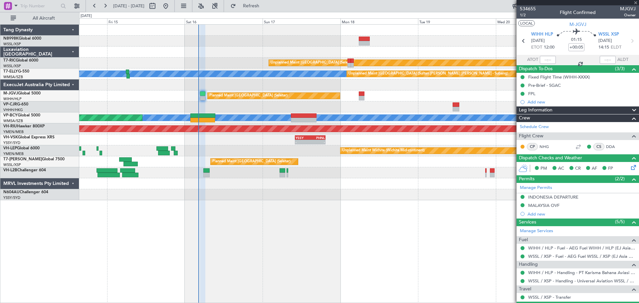
type input "-00:05"
type input "3"
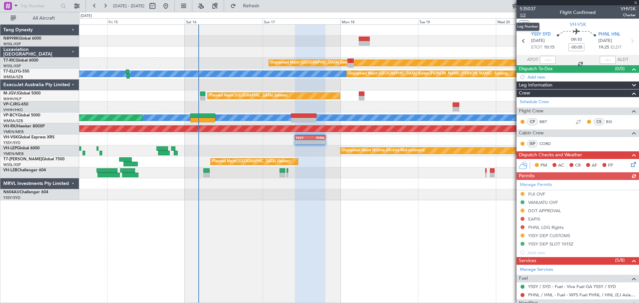
click at [523, 14] on span "1/2" at bounding box center [528, 15] width 16 height 6
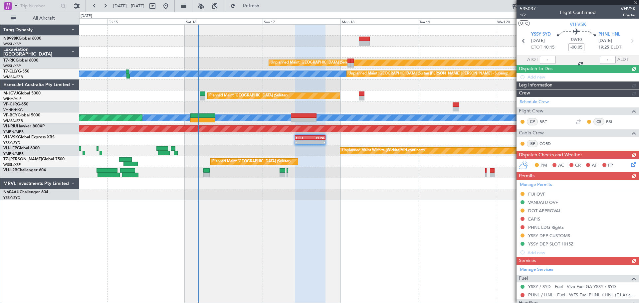
scroll to position [133, 0]
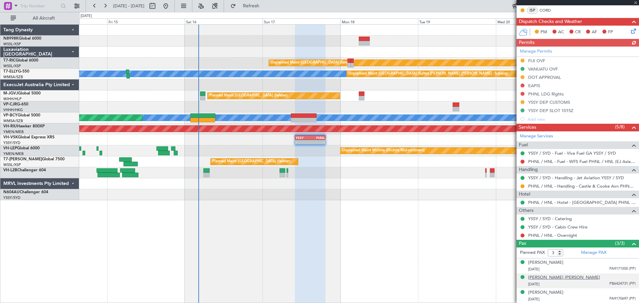
click at [555, 279] on div "[PERSON_NAME] [PERSON_NAME]" at bounding box center [564, 277] width 72 height 7
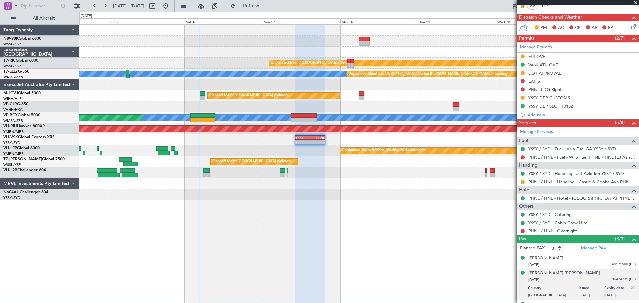
scroll to position [150, 0]
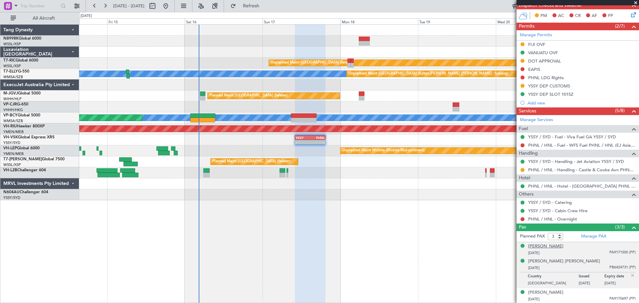
click at [552, 247] on div "[PERSON_NAME]" at bounding box center [545, 246] width 35 height 7
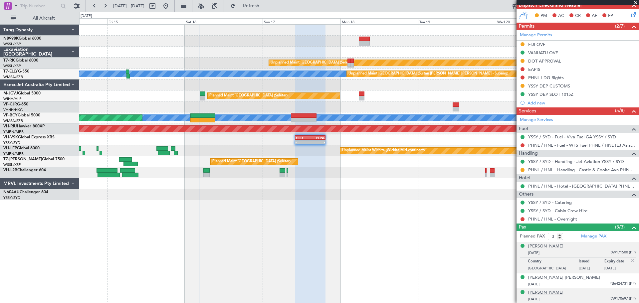
click at [546, 292] on div "[PERSON_NAME]" at bounding box center [545, 292] width 35 height 7
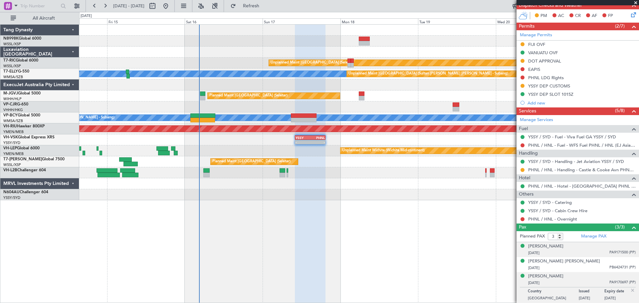
click at [558, 250] on div "17/05/1981 PA9171500 (PP)" at bounding box center [581, 253] width 107 height 7
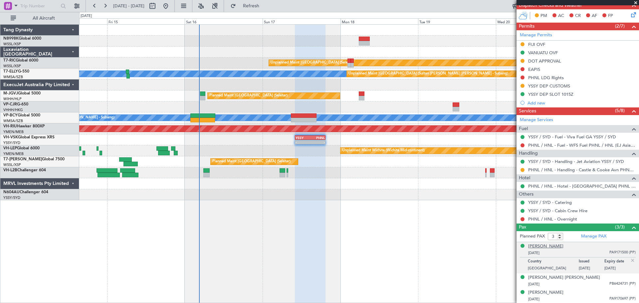
click at [539, 245] on div "[PERSON_NAME]" at bounding box center [545, 246] width 35 height 7
click at [362, 223] on div "Unplanned Maint Singapore (Seletar) MEL Unplanned Maint Kuala Lumpur (Sultan Ab…" at bounding box center [359, 163] width 560 height 279
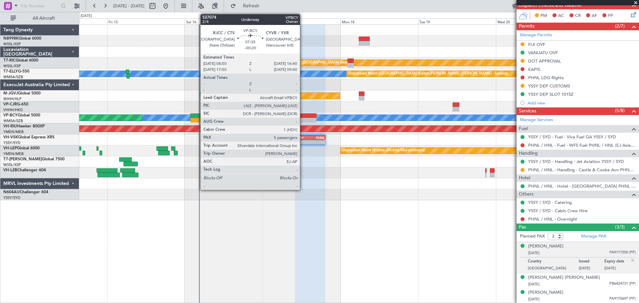
click at [303, 116] on div at bounding box center [304, 115] width 26 height 5
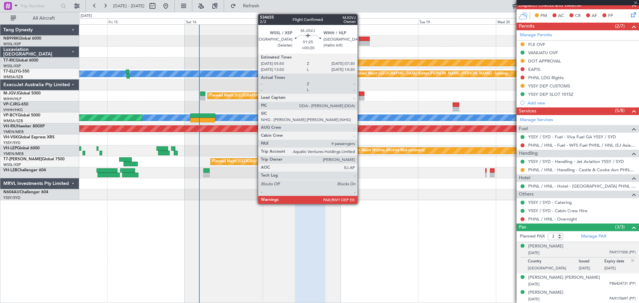
type input "-00:20"
type input "5"
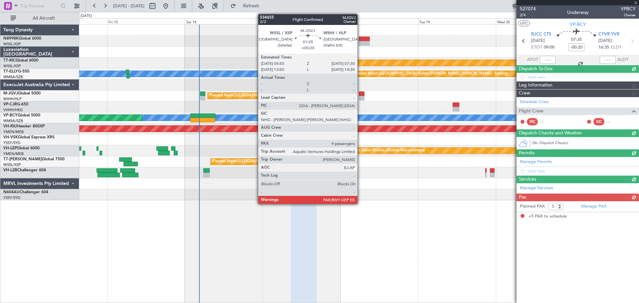
scroll to position [0, 0]
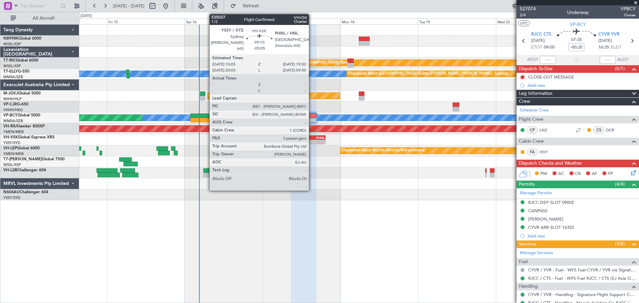
click at [311, 142] on div "-" at bounding box center [317, 142] width 15 height 4
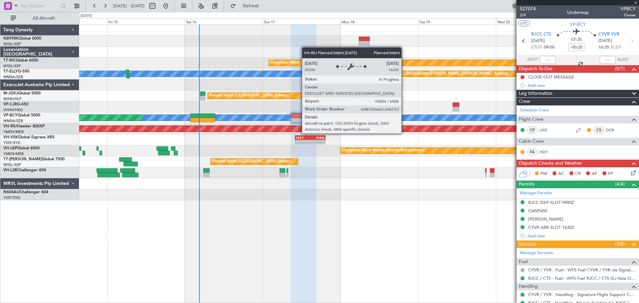
type input "-00:05"
type input "3"
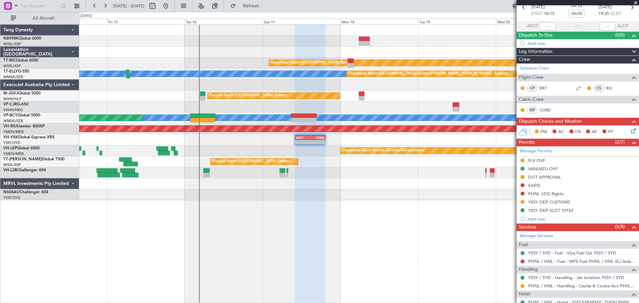
scroll to position [33, 0]
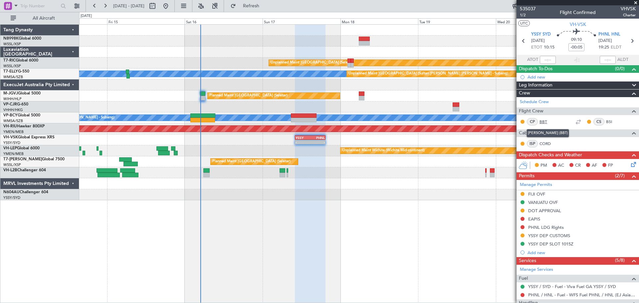
click at [545, 122] on link "BBT" at bounding box center [546, 122] width 15 height 6
click at [606, 121] on link "BSI" at bounding box center [613, 122] width 15 height 6
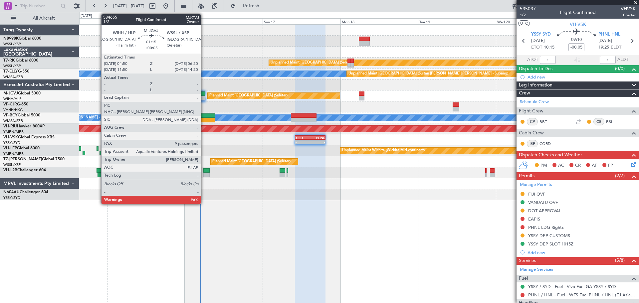
click at [203, 98] on div at bounding box center [202, 98] width 5 height 5
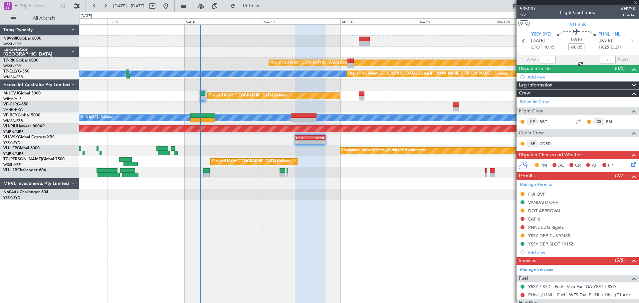
type input "+00:05"
type input "9"
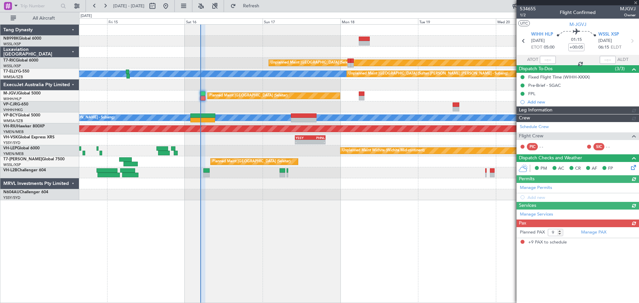
type input "[PERSON_NAME] (EYU)"
type input "A0398"
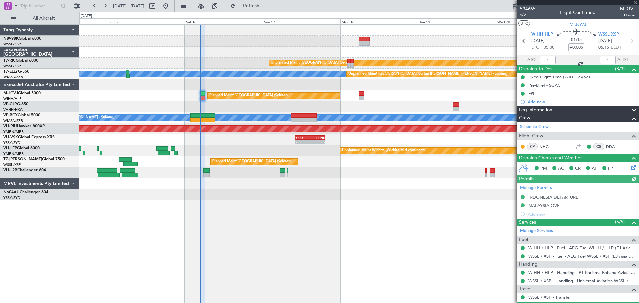
click at [548, 57] on div at bounding box center [548, 60] width 16 height 8
click at [547, 61] on div at bounding box center [548, 60] width 16 height 8
click at [548, 60] on div at bounding box center [548, 60] width 16 height 8
click at [549, 60] on div at bounding box center [548, 60] width 16 height 8
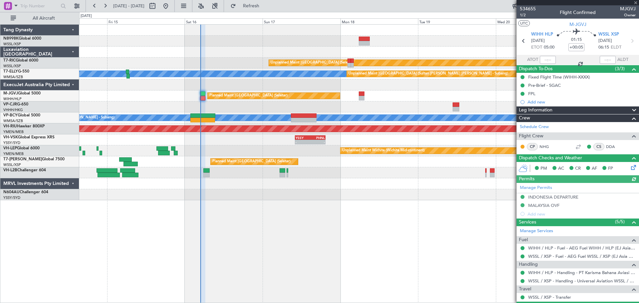
click at [550, 59] on div at bounding box center [548, 60] width 16 height 8
click at [549, 61] on div at bounding box center [548, 60] width 16 height 8
click at [549, 60] on input "text" at bounding box center [548, 60] width 16 height 8
type input "04:50"
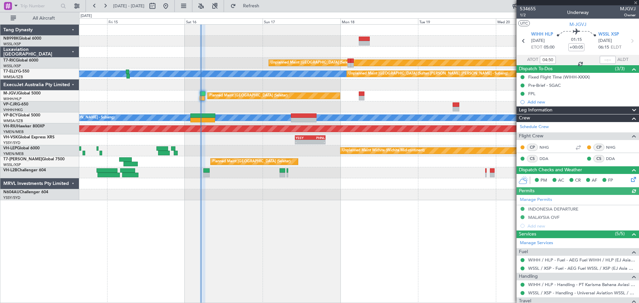
type input "[PERSON_NAME] (EYU)"
type input "A0398"
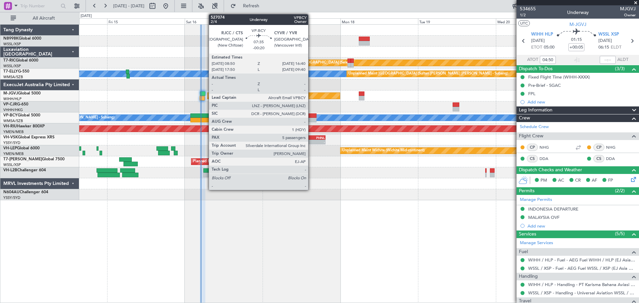
click at [311, 118] on div at bounding box center [304, 120] width 26 height 5
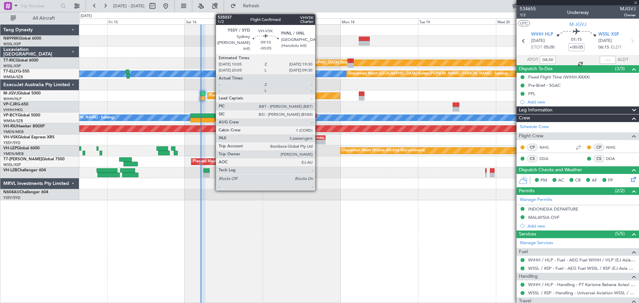
click at [318, 136] on div "PHNL" at bounding box center [317, 138] width 15 height 4
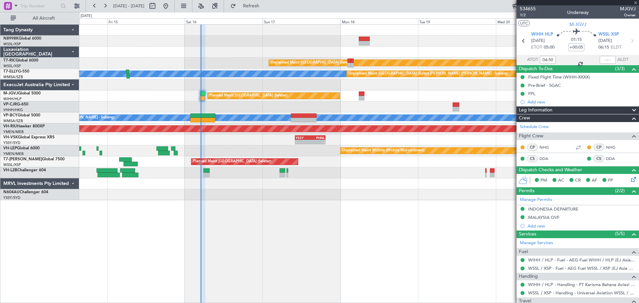
type input "-00:05"
type input "3"
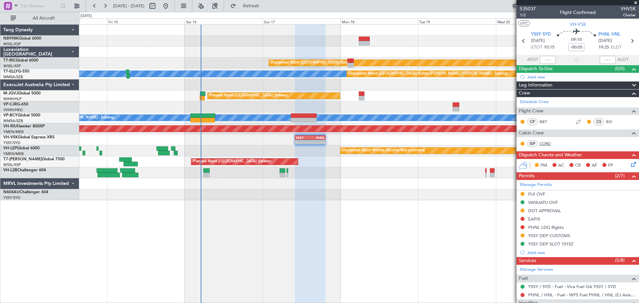
click at [546, 143] on link "CORD" at bounding box center [546, 144] width 15 height 6
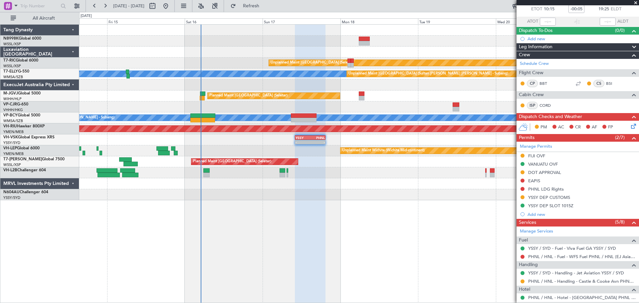
scroll to position [150, 0]
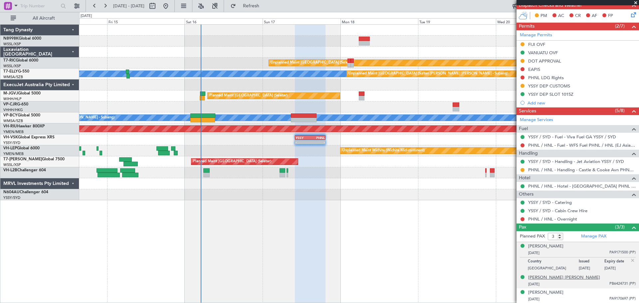
click at [549, 277] on div "[PERSON_NAME] [PERSON_NAME]" at bounding box center [564, 277] width 72 height 7
click at [537, 248] on div "[PERSON_NAME]" at bounding box center [545, 246] width 35 height 7
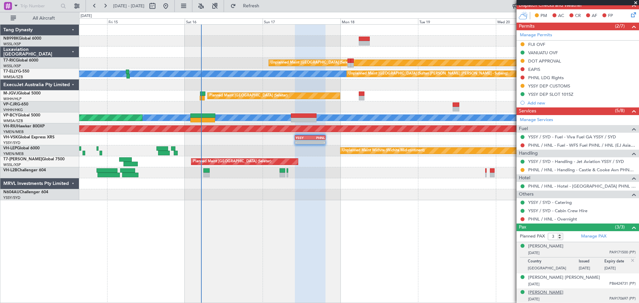
click at [542, 292] on div "[PERSON_NAME]" at bounding box center [545, 292] width 35 height 7
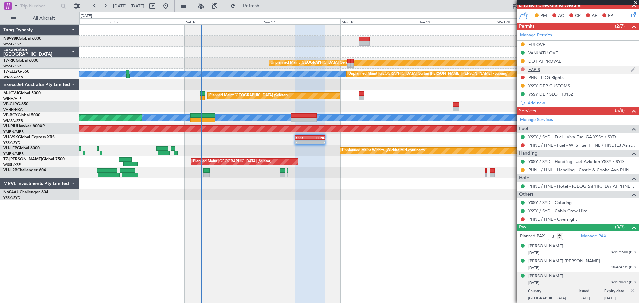
click at [521, 69] on button at bounding box center [522, 69] width 4 height 4
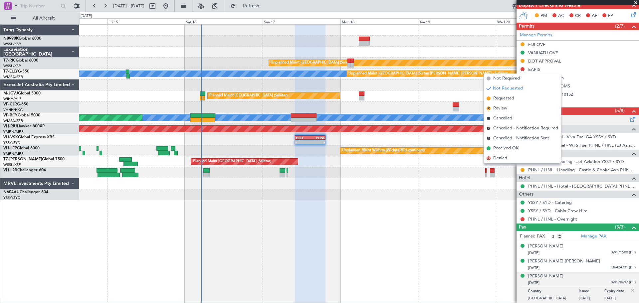
drag, startPoint x: 496, startPoint y: 146, endPoint x: 527, endPoint y: 118, distance: 42.4
click at [496, 145] on span "Received OK" at bounding box center [505, 148] width 25 height 7
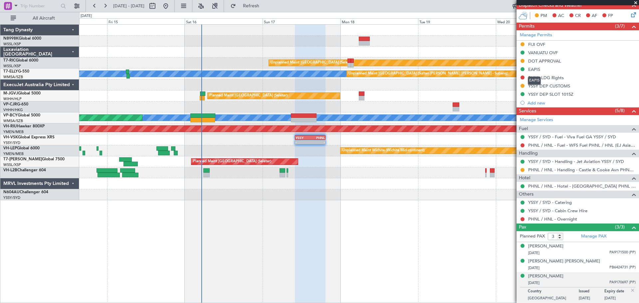
click at [537, 68] on div "EAPIS" at bounding box center [534, 70] width 12 height 6
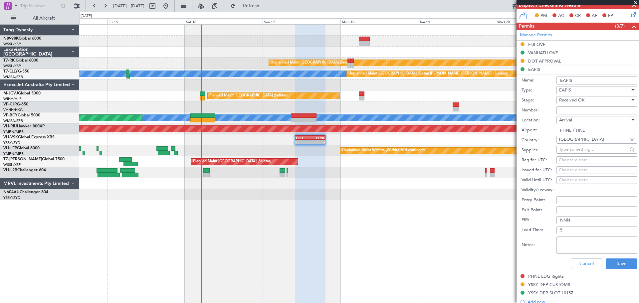
click at [561, 107] on input "Number:" at bounding box center [596, 110] width 81 height 8
paste input "EAPIS-17627506"
type input "EAPIS-17627506"
click at [623, 265] on button "Save" at bounding box center [622, 264] width 32 height 11
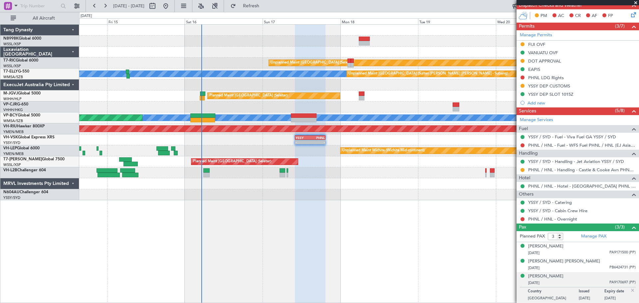
drag, startPoint x: 523, startPoint y: 169, endPoint x: 501, endPoint y: 174, distance: 22.5
click at [523, 169] on button at bounding box center [522, 170] width 4 height 4
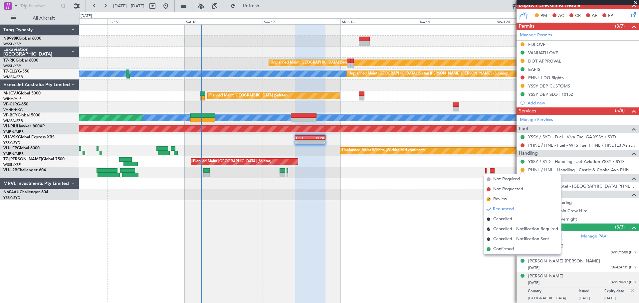
drag, startPoint x: 498, startPoint y: 248, endPoint x: 512, endPoint y: 241, distance: 15.9
click at [498, 248] on span "Confirmed" at bounding box center [503, 249] width 21 height 7
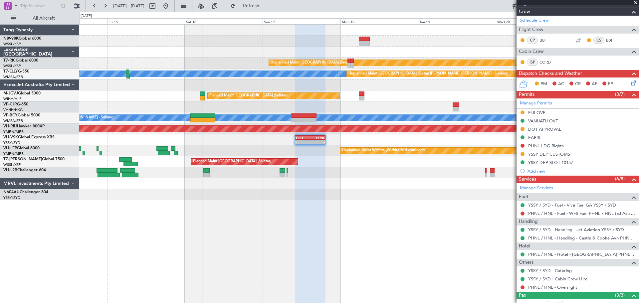
scroll to position [17, 0]
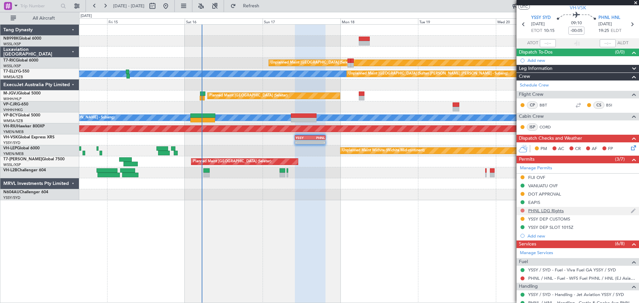
click at [521, 210] on button at bounding box center [522, 211] width 4 height 4
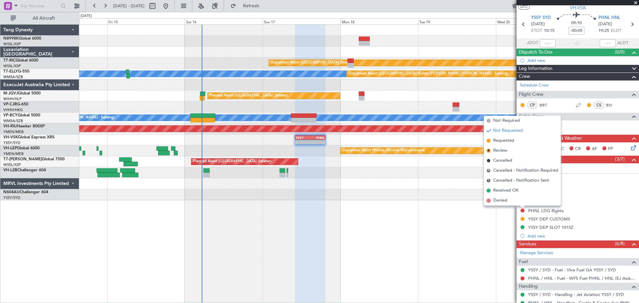
drag, startPoint x: 506, startPoint y: 141, endPoint x: 520, endPoint y: 134, distance: 15.0
click at [507, 140] on span "Requested" at bounding box center [503, 140] width 21 height 7
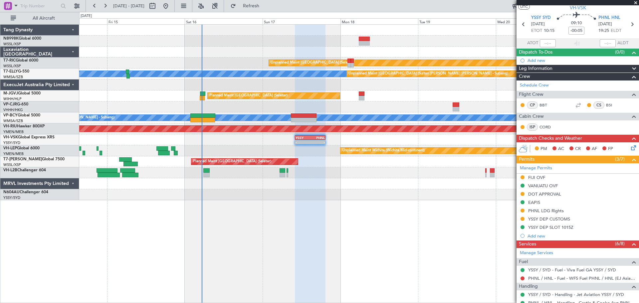
scroll to position [0, 0]
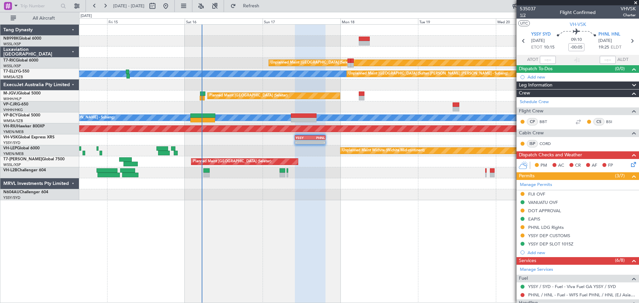
click at [524, 17] on span "1/2" at bounding box center [528, 15] width 16 height 6
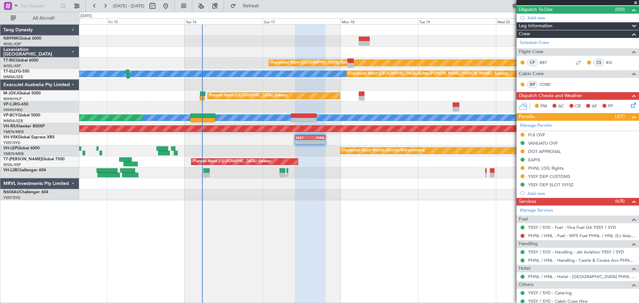
scroll to position [100, 0]
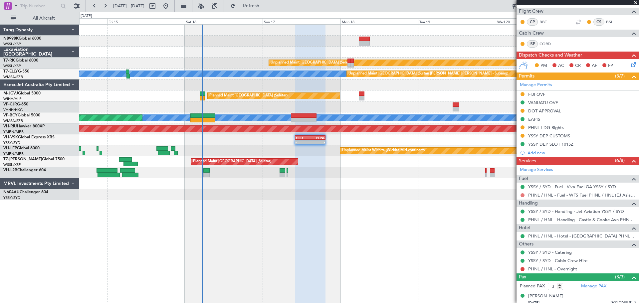
click at [522, 194] on button at bounding box center [522, 195] width 4 height 4
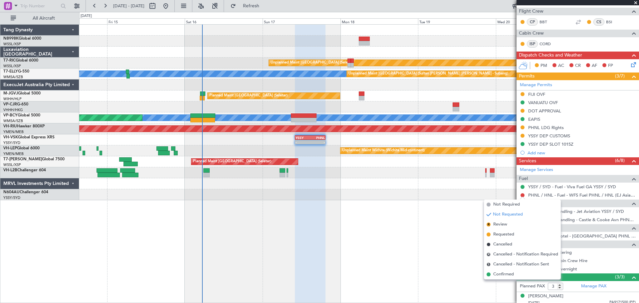
click at [509, 206] on span "Not Required" at bounding box center [506, 204] width 27 height 7
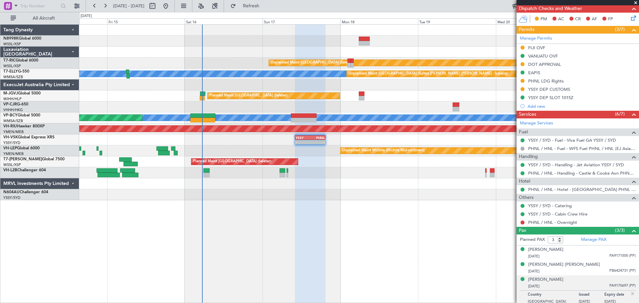
scroll to position [150, 0]
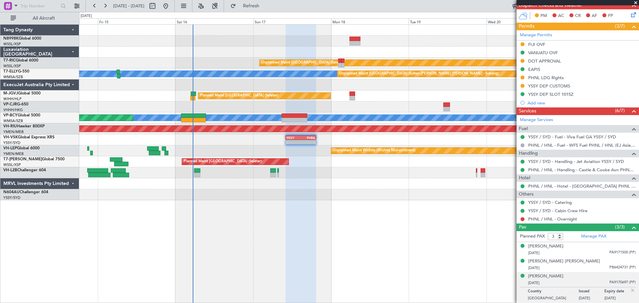
click at [425, 143] on div "- - YSSY 10:05 Z PHNL 19:30 Z PHNL 09:20 Z YSSY 19:50 Z - -" at bounding box center [358, 139] width 559 height 11
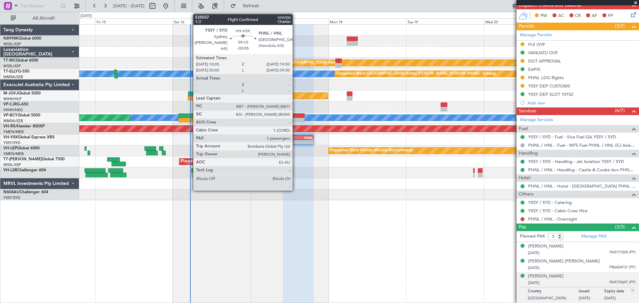
click at [295, 142] on div "-" at bounding box center [290, 142] width 15 height 4
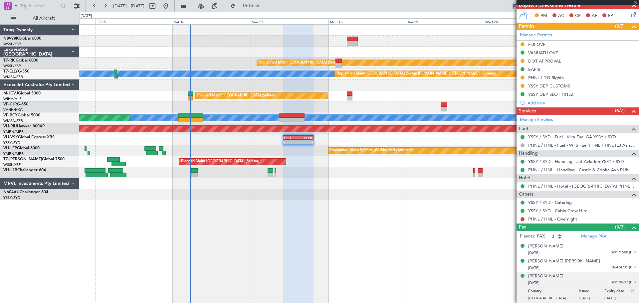
click at [271, 147] on div "Unplanned Maint Singapore (Seletar) MEL Unplanned Maint Kuala Lumpur (Sultan Ab…" at bounding box center [358, 113] width 559 height 176
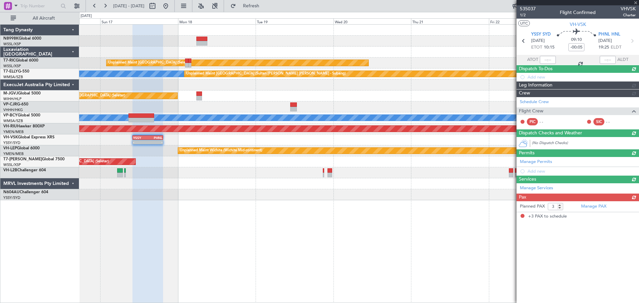
scroll to position [0, 0]
click at [305, 144] on div "- - YSSY 10:05 Z PHNL 19:30 Z PHNL 09:20 Z YSSY 19:50 Z - -" at bounding box center [358, 139] width 559 height 11
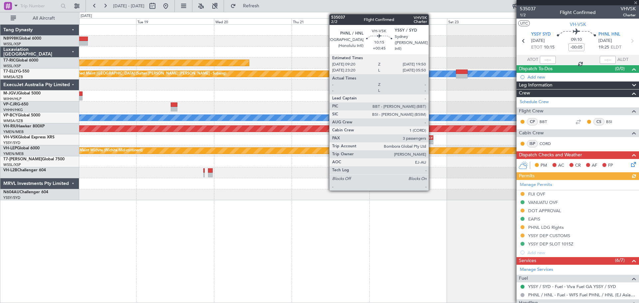
click at [422, 139] on div "YSSY" at bounding box center [424, 138] width 16 height 4
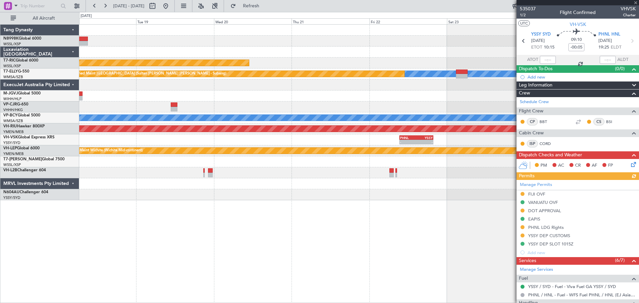
type input "+00:45"
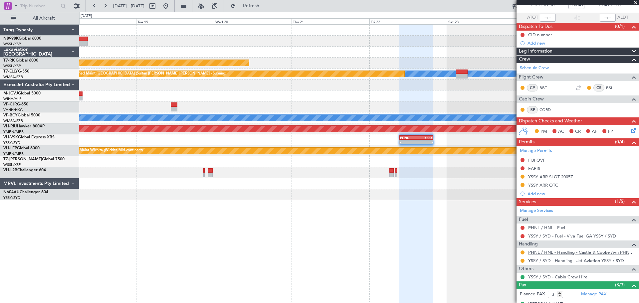
scroll to position [67, 0]
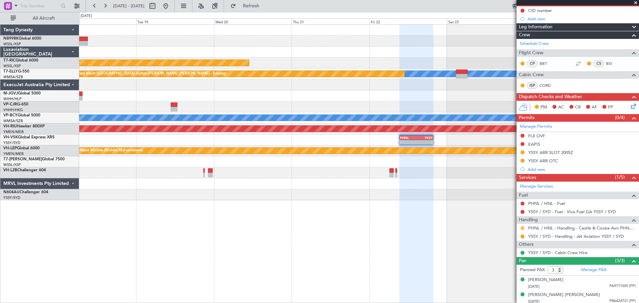
click at [522, 227] on button at bounding box center [522, 228] width 4 height 4
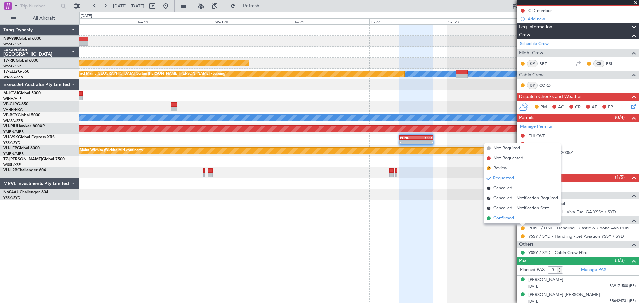
click at [495, 220] on span "Confirmed" at bounding box center [503, 218] width 21 height 7
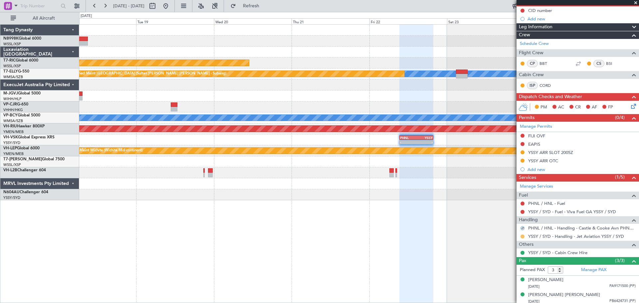
click at [523, 236] on button at bounding box center [522, 237] width 4 height 4
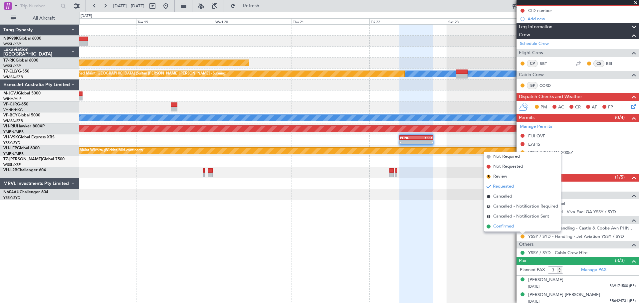
click at [504, 226] on span "Confirmed" at bounding box center [503, 226] width 21 height 7
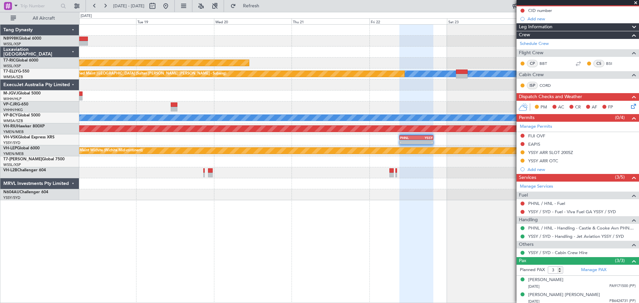
click at [298, 69] on div "Unplanned Maint Singapore (Seletar) MEL Unplanned Maint Kuala Lumpur (Sultan Ab…" at bounding box center [358, 113] width 559 height 176
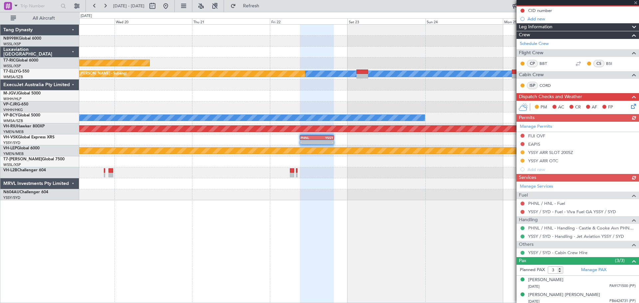
click at [335, 61] on div "Unplanned Maint Singapore (Seletar) MEL Unplanned Maint Kuala Lumpur (Sultan Ab…" at bounding box center [358, 113] width 559 height 176
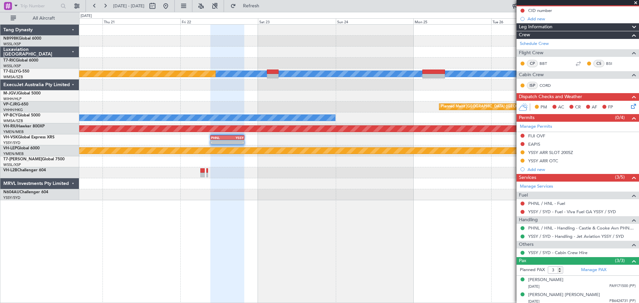
scroll to position [0, 0]
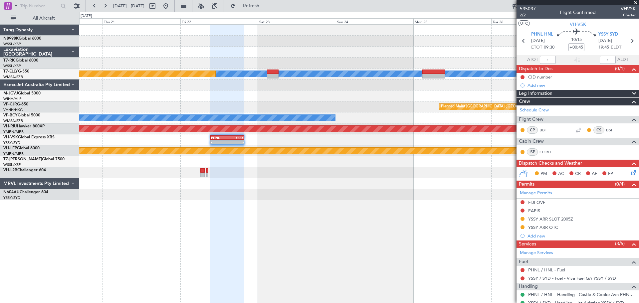
click at [521, 16] on span "2/2" at bounding box center [528, 15] width 16 height 6
click at [550, 192] on link "Manage Permits" at bounding box center [536, 193] width 32 height 7
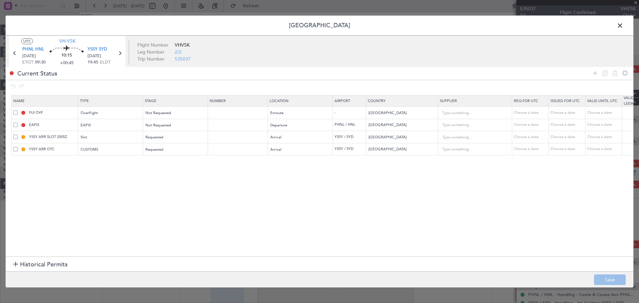
click at [16, 111] on span at bounding box center [15, 112] width 4 height 4
click at [18, 110] on input "checkbox" at bounding box center [18, 110] width 0 height 0
click at [614, 72] on icon at bounding box center [615, 73] width 8 height 8
type input "EAPIS"
type input "[GEOGRAPHIC_DATA]"
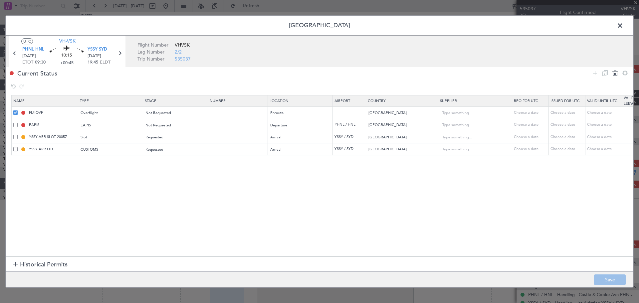
type input "5"
type input "YSSY ARR SLOT 2005Z"
type input "[GEOGRAPHIC_DATA]"
type input "YSSY ARR OTC"
click at [597, 72] on icon at bounding box center [595, 73] width 8 height 8
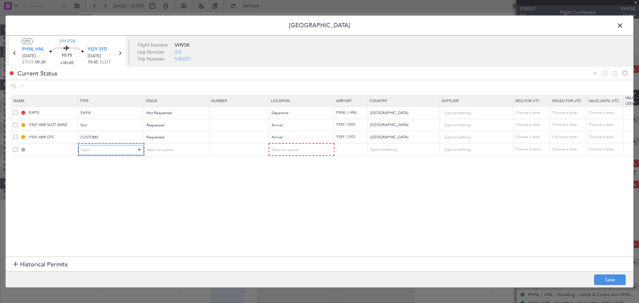
click at [108, 148] on div "Type" at bounding box center [108, 150] width 55 height 10
drag, startPoint x: 30, startPoint y: 229, endPoint x: 23, endPoint y: 241, distance: 13.4
click at [30, 231] on div at bounding box center [319, 151] width 639 height 303
click at [13, 266] on section "Historical Permits" at bounding box center [320, 265] width 628 height 16
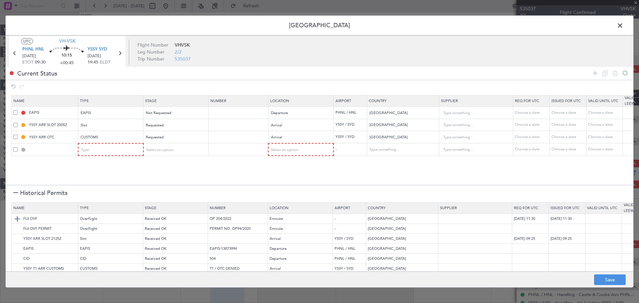
click at [13, 217] on td "FIJI OVF" at bounding box center [45, 219] width 67 height 10
click at [17, 218] on img at bounding box center [17, 219] width 8 height 8
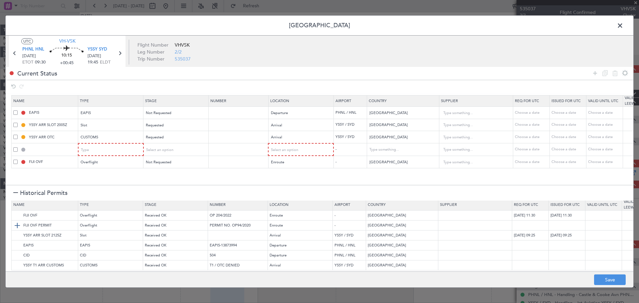
scroll to position [8, 0]
click at [15, 150] on span at bounding box center [15, 149] width 4 height 4
click at [18, 147] on input "checkbox" at bounding box center [18, 147] width 0 height 0
click at [612, 74] on icon at bounding box center [615, 73] width 8 height 8
type input "FIJI OVF"
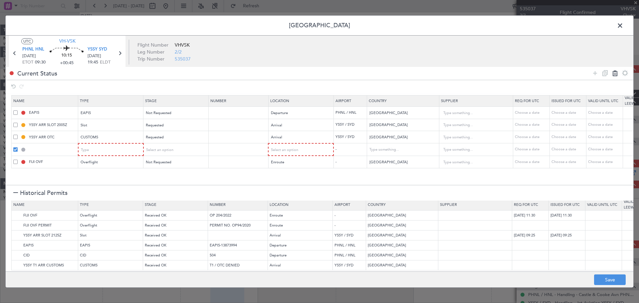
type input "[GEOGRAPHIC_DATA]"
drag, startPoint x: 596, startPoint y: 74, endPoint x: 592, endPoint y: 75, distance: 3.9
click at [594, 74] on icon at bounding box center [595, 73] width 8 height 8
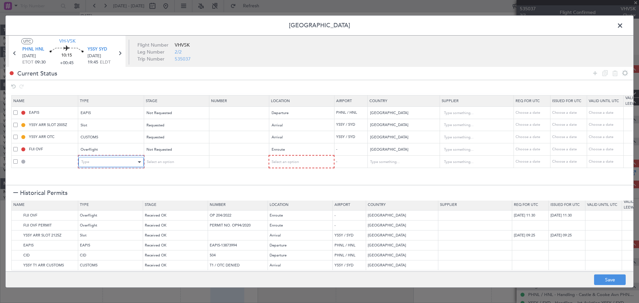
click at [110, 161] on div "Type" at bounding box center [108, 162] width 55 height 10
drag, startPoint x: 95, startPoint y: 232, endPoint x: 107, endPoint y: 222, distance: 15.2
click at [95, 231] on span "Overflight" at bounding box center [111, 232] width 59 height 10
click at [168, 163] on span "Select an option" at bounding box center [159, 161] width 27 height 5
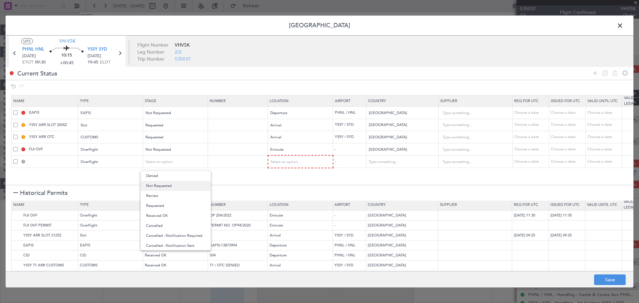
click at [173, 186] on span "Not Requested" at bounding box center [175, 186] width 59 height 10
click at [286, 163] on span "Select an option" at bounding box center [284, 161] width 27 height 5
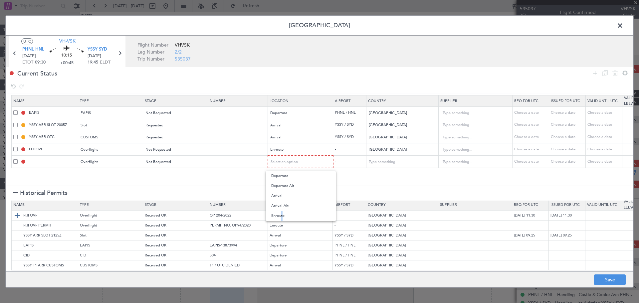
drag, startPoint x: 279, startPoint y: 218, endPoint x: 285, endPoint y: 213, distance: 7.8
click at [281, 217] on span "Enroute" at bounding box center [300, 216] width 59 height 10
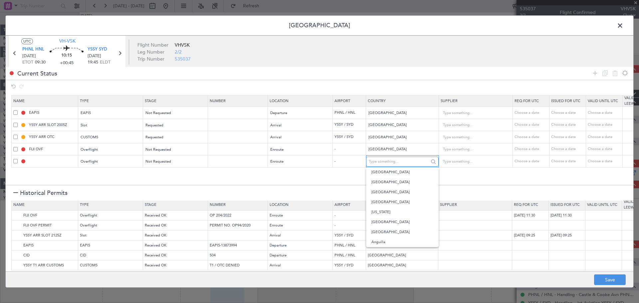
click at [382, 158] on input "text" at bounding box center [399, 162] width 60 height 10
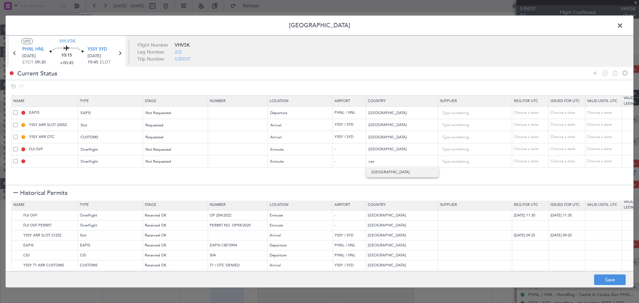
click at [393, 176] on span "[GEOGRAPHIC_DATA]" at bounding box center [402, 172] width 62 height 10
type input "[GEOGRAPHIC_DATA]"
click at [606, 276] on button "Save" at bounding box center [610, 279] width 32 height 11
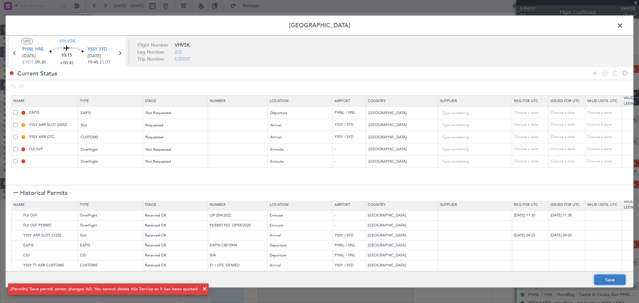
click at [608, 279] on button "Save" at bounding box center [610, 279] width 32 height 11
click at [623, 28] on span at bounding box center [623, 27] width 0 height 13
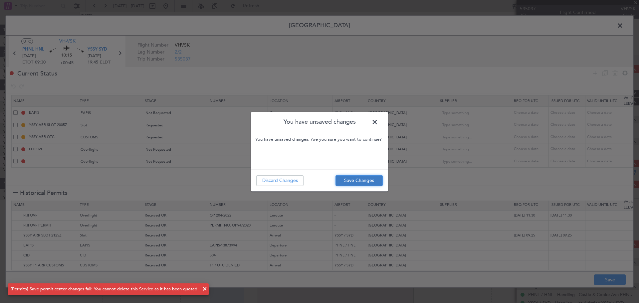
click at [372, 178] on button "Save Changes" at bounding box center [358, 180] width 47 height 11
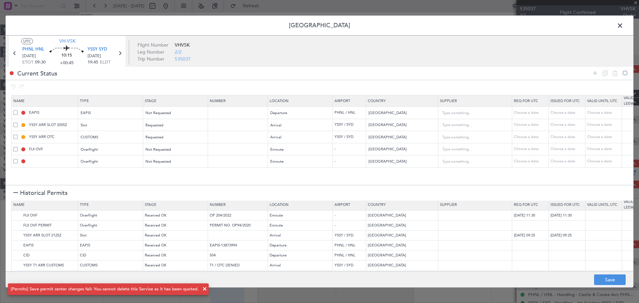
click at [623, 25] on span at bounding box center [623, 27] width 0 height 13
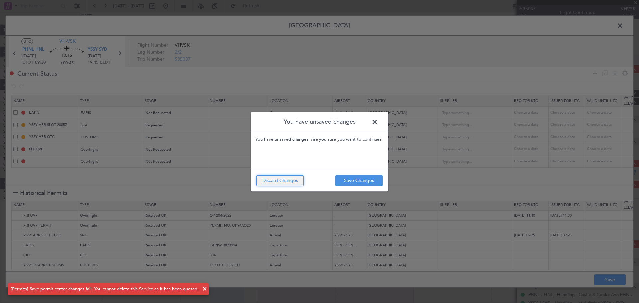
click at [295, 181] on button "Discard Changes" at bounding box center [279, 180] width 47 height 11
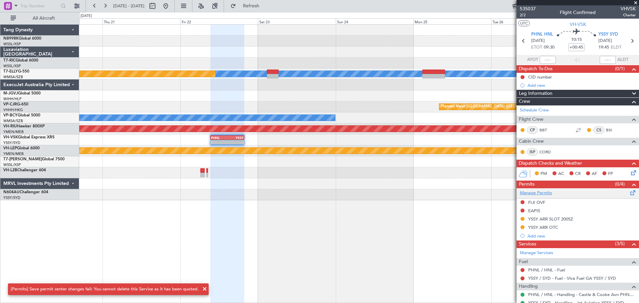
click at [536, 191] on link "Manage Permits" at bounding box center [536, 193] width 32 height 7
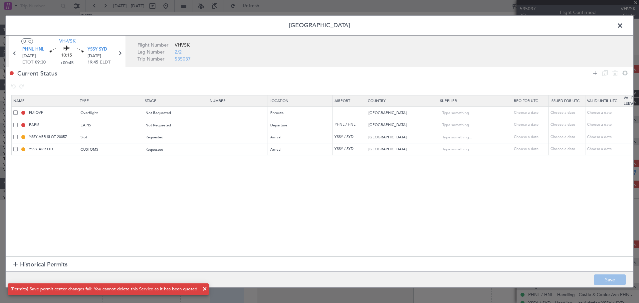
click at [593, 74] on icon at bounding box center [595, 73] width 8 height 8
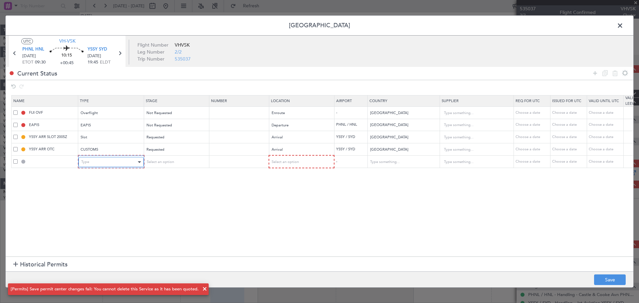
click at [115, 159] on div "Type" at bounding box center [108, 162] width 55 height 10
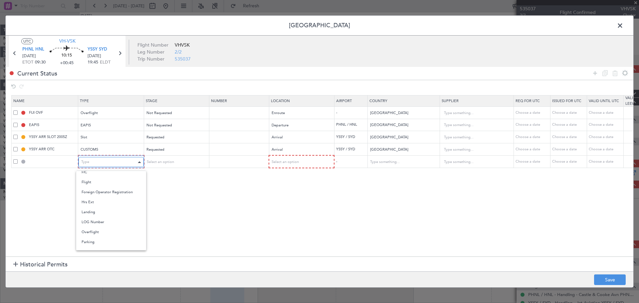
scroll to position [121, 0]
click at [105, 233] on span "Overflight" at bounding box center [111, 235] width 59 height 10
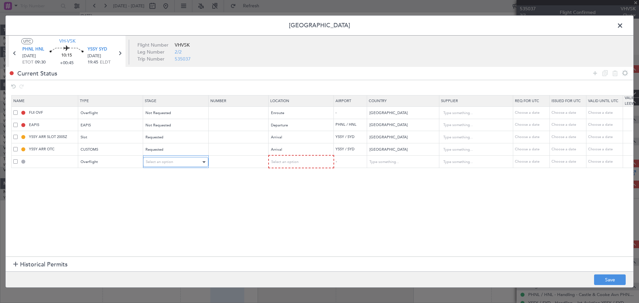
click at [179, 161] on div "Select an option" at bounding box center [173, 162] width 55 height 10
click at [92, 124] on div at bounding box center [319, 151] width 639 height 303
click at [108, 124] on div "EAPIS" at bounding box center [108, 125] width 55 height 10
click at [100, 193] on span "Overflight" at bounding box center [110, 196] width 59 height 10
click at [299, 122] on div "Departure" at bounding box center [297, 125] width 55 height 10
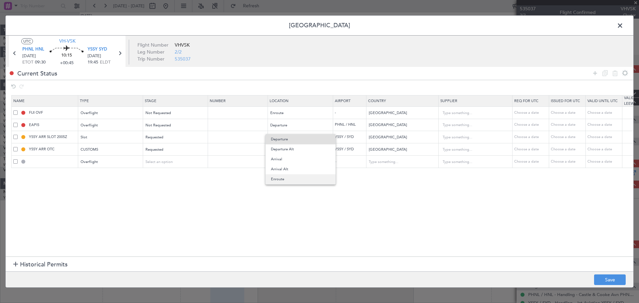
click at [279, 176] on span "Enroute" at bounding box center [300, 179] width 59 height 10
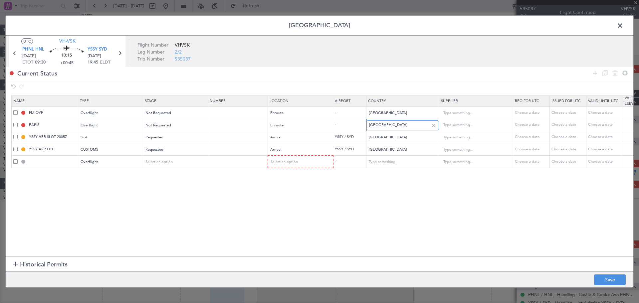
click at [400, 124] on input "[GEOGRAPHIC_DATA]" at bounding box center [399, 125] width 60 height 10
type input "U"
click at [390, 139] on span "[GEOGRAPHIC_DATA]" at bounding box center [403, 136] width 62 height 10
type input "[GEOGRAPHIC_DATA]"
click at [113, 163] on div "Overflight" at bounding box center [108, 162] width 55 height 10
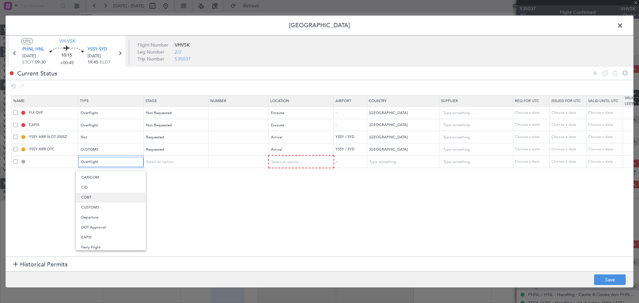
scroll to position [67, 0]
click at [113, 206] on span "EAPIS" at bounding box center [110, 209] width 59 height 10
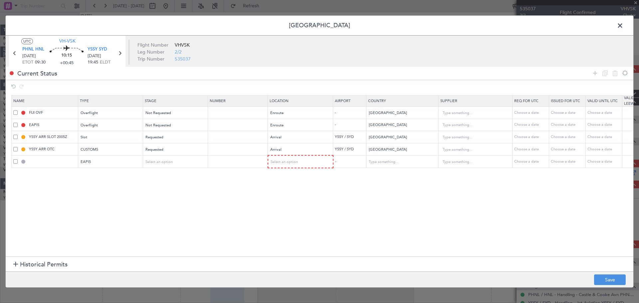
click at [170, 168] on table "Name Type Stage Number Location Airport Country Supplier Req For Utc Issued For…" at bounding box center [435, 131] width 849 height 73
click at [174, 162] on div "Select an option" at bounding box center [173, 162] width 55 height 10
click at [171, 185] on span "Not Requested" at bounding box center [175, 186] width 59 height 10
click at [306, 159] on div "Select an option" at bounding box center [298, 162] width 55 height 10
click at [288, 177] on span "Departure" at bounding box center [300, 176] width 59 height 10
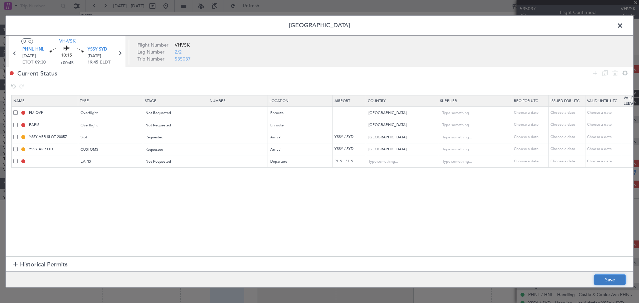
click at [601, 277] on button "Save" at bounding box center [610, 279] width 32 height 11
type input "VANUATU OVF"
type input "EAPIS"
type input "[GEOGRAPHIC_DATA]"
type input "NNN"
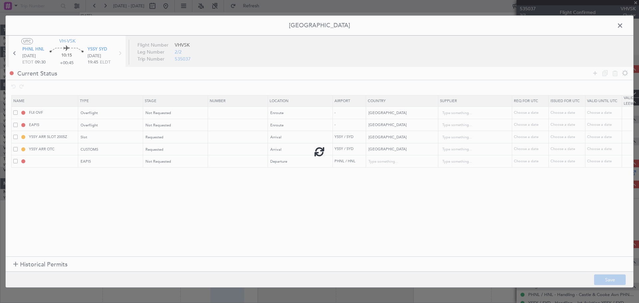
type input "5"
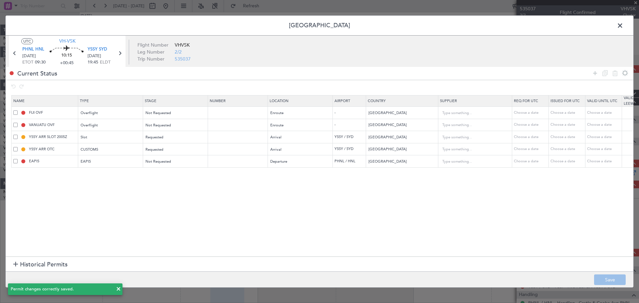
click at [282, 221] on section "Name Type Stage Number Location Airport Country Supplier Req For Utc Issued For…" at bounding box center [320, 174] width 628 height 163
click at [623, 24] on span at bounding box center [623, 27] width 0 height 13
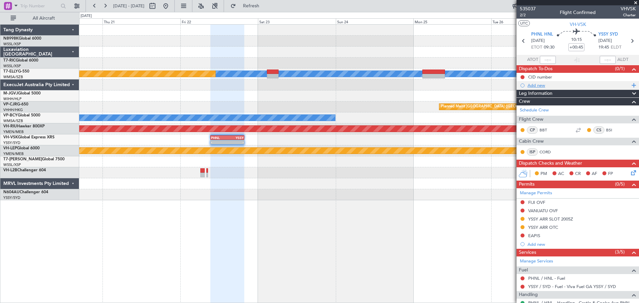
click at [540, 82] on div "Add new" at bounding box center [577, 85] width 122 height 8
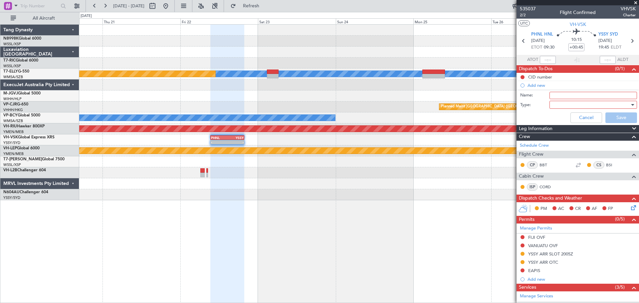
click at [560, 92] on input "Name:" at bounding box center [593, 95] width 88 height 7
click at [558, 94] on input "Name:" at bounding box center [593, 95] width 88 height 7
type input "de"
click at [524, 17] on span "2/2" at bounding box center [528, 15] width 16 height 6
click at [582, 117] on button "Cancel" at bounding box center [586, 117] width 32 height 11
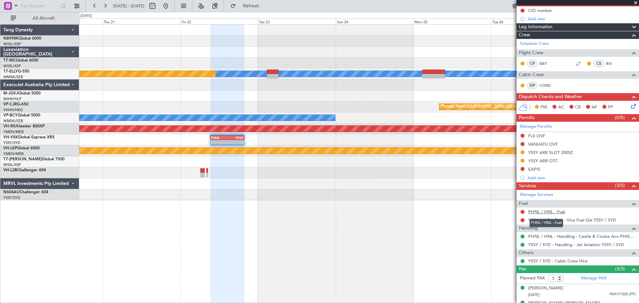
click at [544, 212] on link "PHNL / HNL - Fuel" at bounding box center [546, 212] width 37 height 6
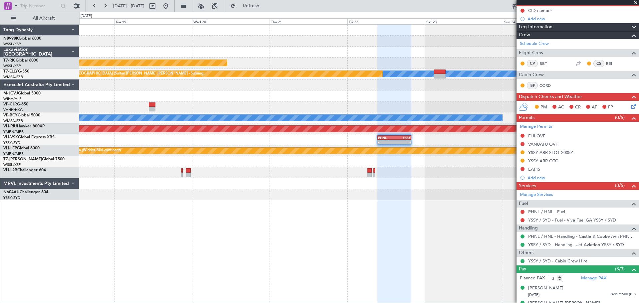
click at [380, 89] on div "Unplanned Maint Singapore (Seletar) MEL Unplanned Maint Kuala Lumpur (Sultan Ab…" at bounding box center [358, 113] width 559 height 176
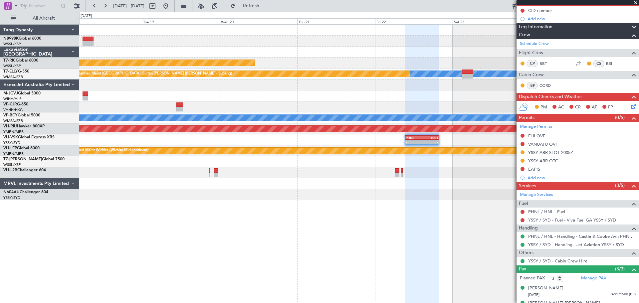
click at [415, 89] on div "Unplanned Maint Singapore (Seletar) MEL Unplanned Maint Kuala Lumpur (Sultan Ab…" at bounding box center [358, 113] width 559 height 176
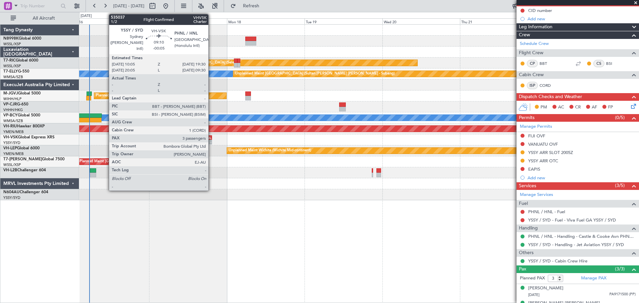
click at [203, 139] on div "YSSY 10:05 Z PHNL 19:30 Z" at bounding box center [196, 137] width 31 height 5
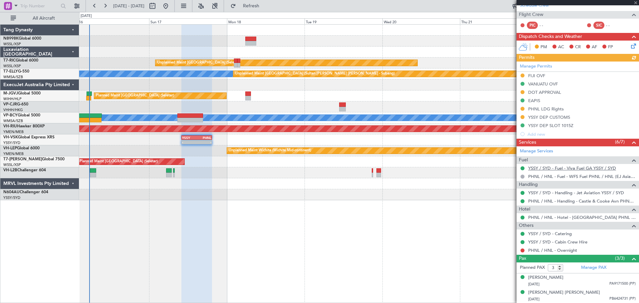
scroll to position [100, 0]
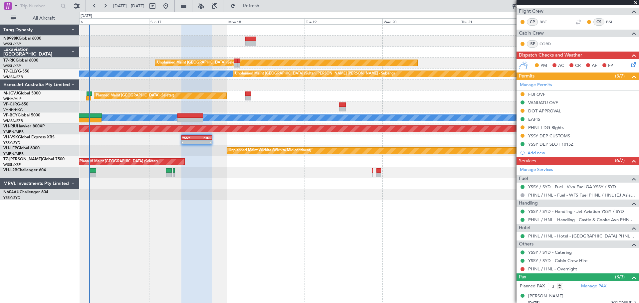
click at [565, 194] on link "PHNL / HNL - Fuel - WFS Fuel PHNL / HNL (EJ Asia Only)" at bounding box center [581, 195] width 107 height 6
click at [306, 109] on div at bounding box center [358, 106] width 559 height 11
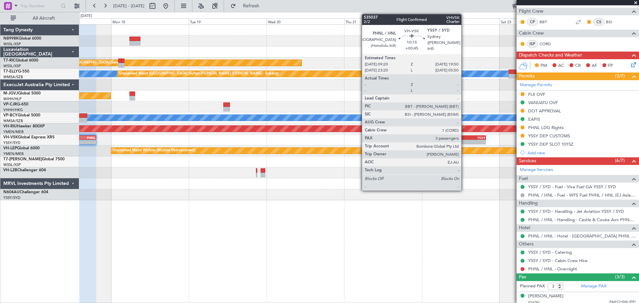
click at [464, 139] on div "PHNL 09:20 Z YSSY 19:50 Z" at bounding box center [469, 137] width 34 height 5
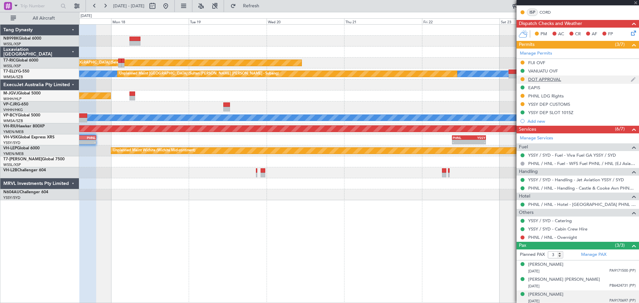
scroll to position [150, 0]
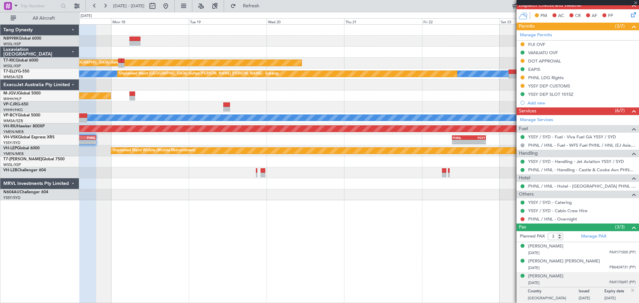
type input "+00:45"
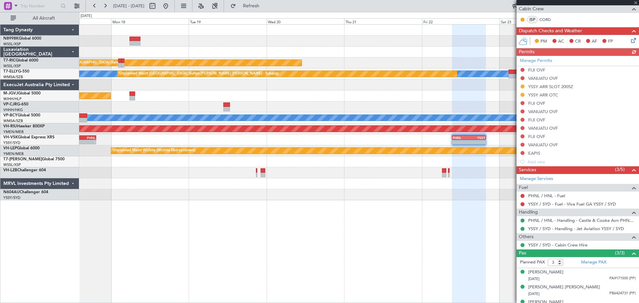
scroll to position [133, 0]
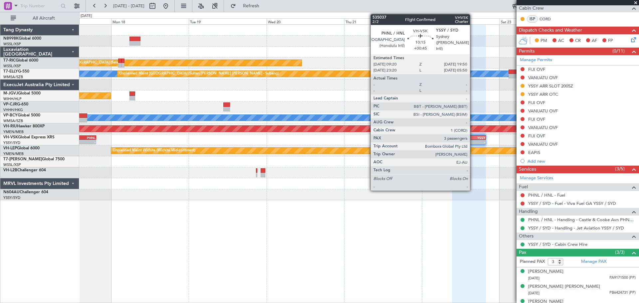
click at [469, 135] on div "- - YSSY 10:05 Z PHNL 19:30 Z - - PHNL 09:20 Z YSSY 19:50 Z" at bounding box center [358, 139] width 559 height 11
click at [473, 138] on div "YSSY" at bounding box center [477, 138] width 16 height 4
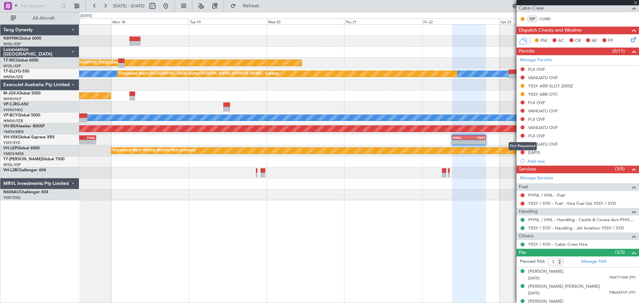
scroll to position [0, 0]
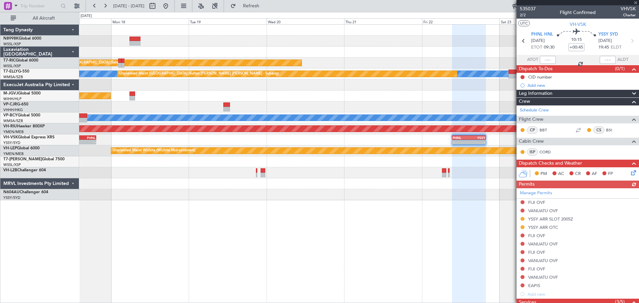
click at [533, 193] on div "Manage Permits FIJI OVF VANUATU OVF YSSY ARR SLOT 2005Z YSSY ARR OTC FIJI OVF V…" at bounding box center [577, 243] width 122 height 110
click at [532, 192] on link "Manage Permits" at bounding box center [536, 193] width 32 height 7
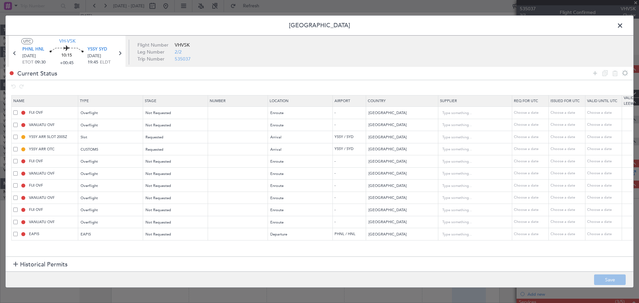
click at [18, 234] on div "EAPIS" at bounding box center [45, 234] width 65 height 6
click at [17, 221] on span at bounding box center [15, 222] width 4 height 4
click at [18, 220] on input "checkbox" at bounding box center [18, 220] width 0 height 0
click at [15, 234] on span at bounding box center [15, 234] width 4 height 4
click at [18, 232] on input "checkbox" at bounding box center [18, 232] width 0 height 0
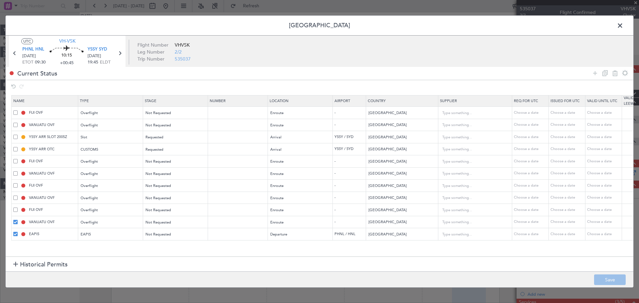
click at [16, 209] on span at bounding box center [15, 210] width 4 height 4
click at [18, 208] on input "checkbox" at bounding box center [18, 208] width 0 height 0
click at [16, 197] on span at bounding box center [15, 198] width 4 height 4
click at [18, 196] on input "checkbox" at bounding box center [18, 196] width 0 height 0
click at [13, 186] on span at bounding box center [15, 185] width 4 height 4
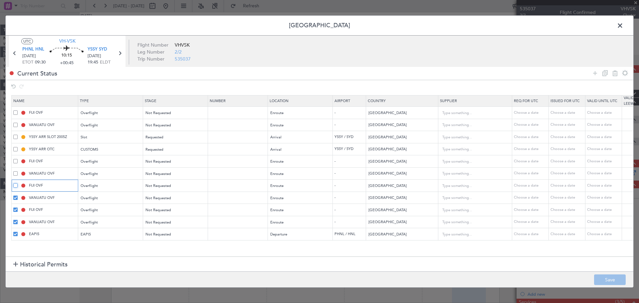
click at [18, 183] on input "checkbox" at bounding box center [18, 183] width 0 height 0
click at [14, 235] on span at bounding box center [15, 234] width 4 height 4
click at [18, 232] on input "checkbox" at bounding box center [18, 232] width 0 height 0
click at [16, 172] on span at bounding box center [15, 173] width 4 height 4
click at [18, 171] on input "checkbox" at bounding box center [18, 171] width 0 height 0
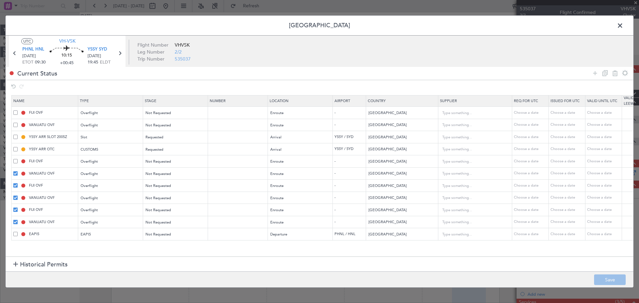
click at [16, 160] on span at bounding box center [15, 161] width 4 height 4
click at [18, 159] on input "checkbox" at bounding box center [18, 159] width 0 height 0
click at [616, 76] on icon at bounding box center [615, 73] width 8 height 8
type input "EAPIS"
type input "[GEOGRAPHIC_DATA]"
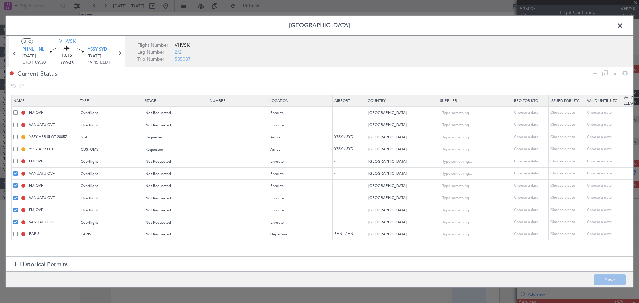
type input "5"
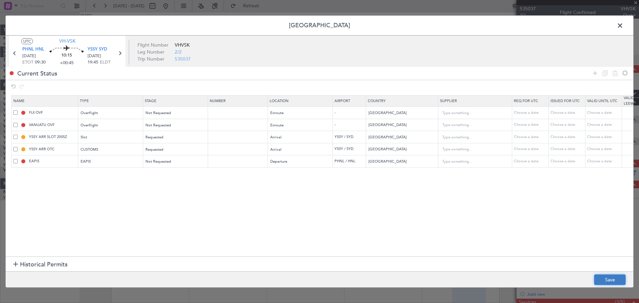
click at [599, 279] on button "Save" at bounding box center [610, 279] width 32 height 11
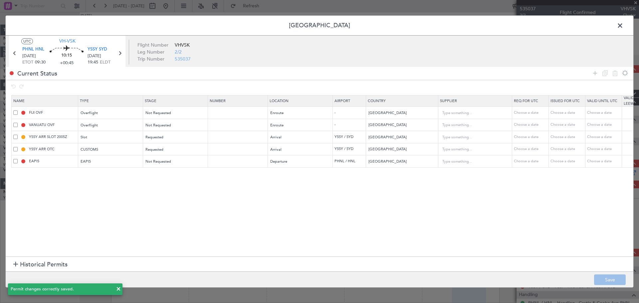
click at [623, 24] on span at bounding box center [623, 27] width 0 height 13
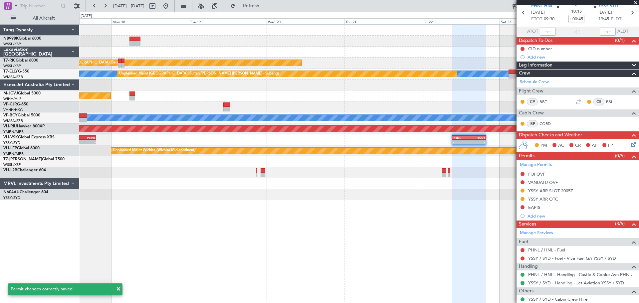
scroll to position [92, 0]
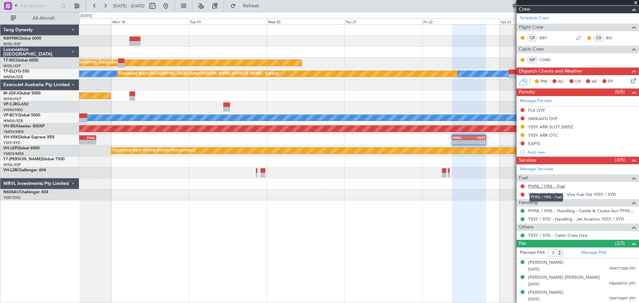
click at [549, 186] on link "PHNL / HNL - Fuel" at bounding box center [546, 186] width 37 height 6
click at [256, 5] on button "Refresh" at bounding box center [247, 6] width 40 height 11
click at [302, 136] on div "- - YSSY 10:05 Z PHNL 19:30 Z - - PHNL 09:20 Z YSSY 19:50 Z" at bounding box center [358, 139] width 559 height 11
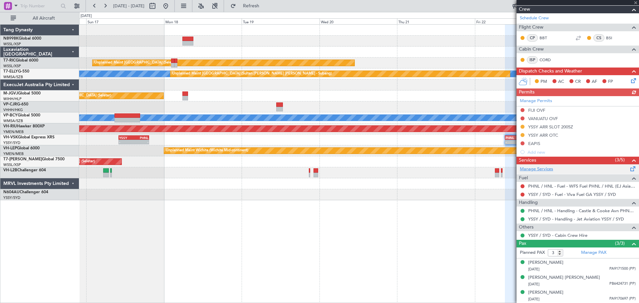
click at [532, 167] on link "Manage Services" at bounding box center [536, 169] width 33 height 7
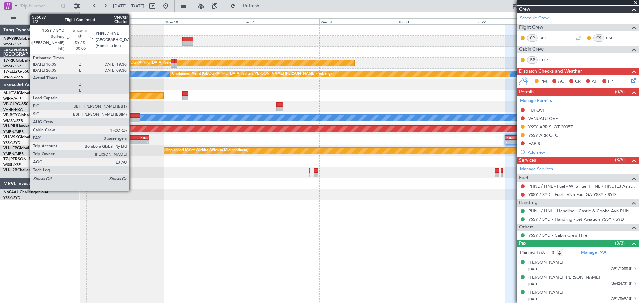
click at [132, 139] on div "YSSY" at bounding box center [126, 138] width 15 height 4
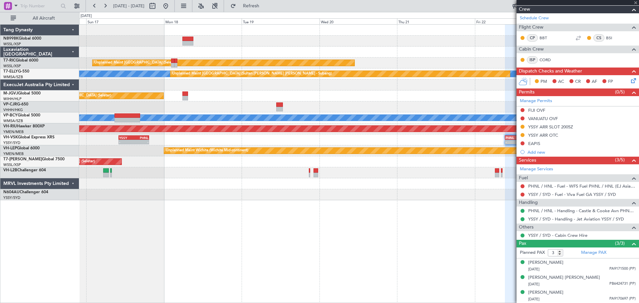
scroll to position [0, 0]
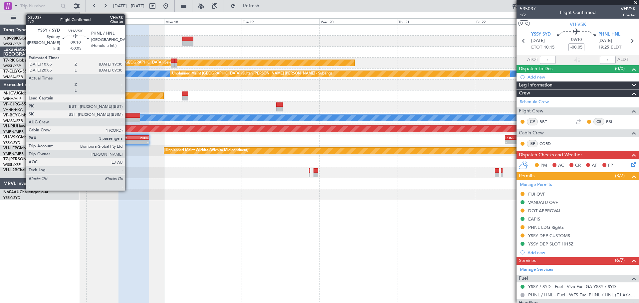
click at [129, 138] on div "YSSY" at bounding box center [126, 138] width 15 height 4
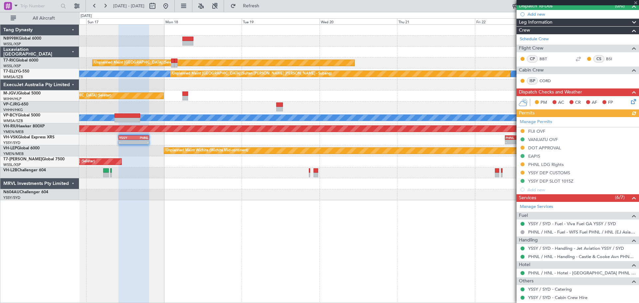
scroll to position [100, 0]
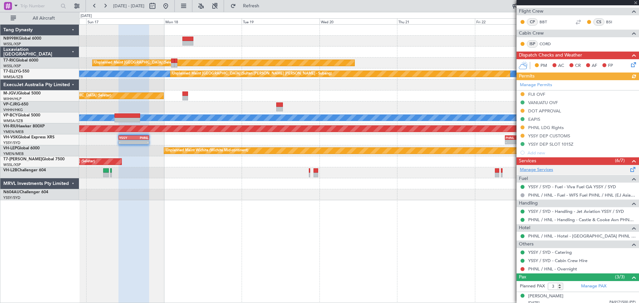
click at [550, 171] on link "Manage Services" at bounding box center [536, 170] width 33 height 7
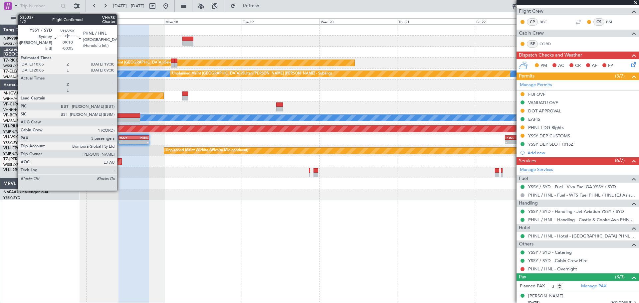
click at [121, 138] on div "YSSY" at bounding box center [126, 138] width 15 height 4
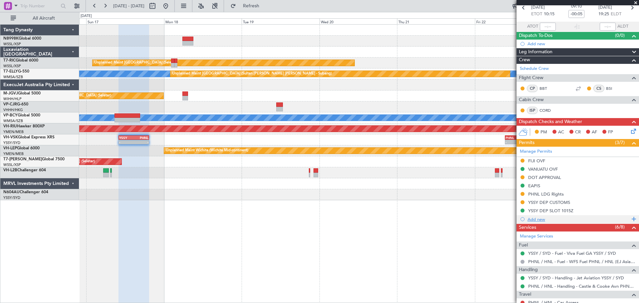
scroll to position [133, 0]
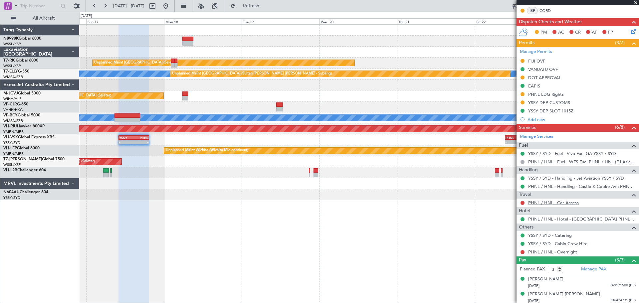
click at [556, 202] on link "PHNL / HNL - Car Access" at bounding box center [553, 203] width 51 height 6
click at [282, 90] on div at bounding box center [358, 85] width 559 height 11
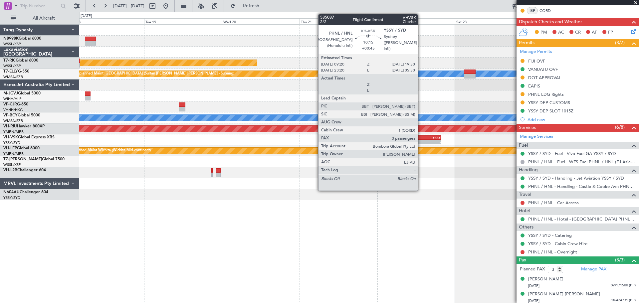
click at [421, 138] on div "PHNL" at bounding box center [416, 138] width 16 height 4
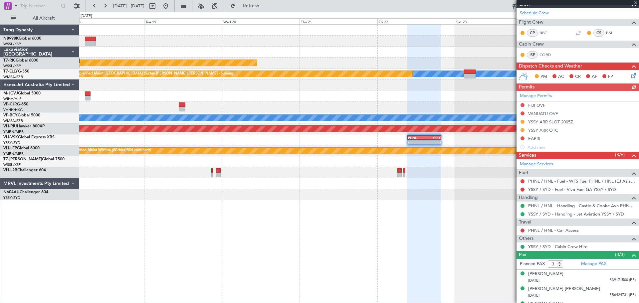
scroll to position [100, 0]
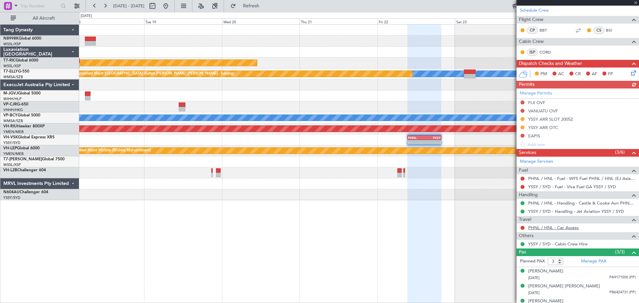
click at [552, 228] on link "PHNL / HNL - Car Access" at bounding box center [553, 228] width 51 height 6
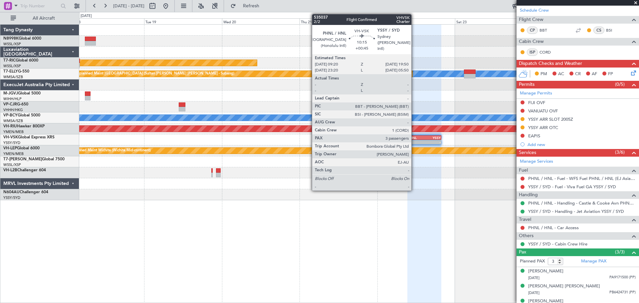
click at [414, 137] on div "PHNL" at bounding box center [416, 138] width 16 height 4
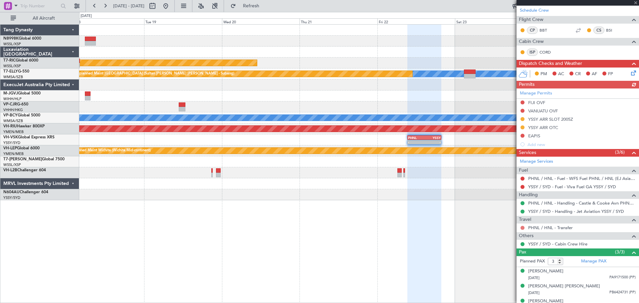
click at [522, 228] on button at bounding box center [522, 228] width 4 height 4
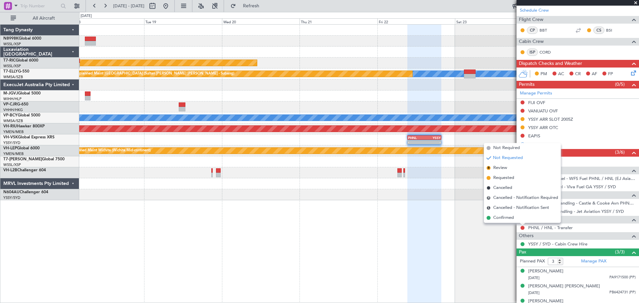
click at [504, 178] on span "Requested" at bounding box center [503, 178] width 21 height 7
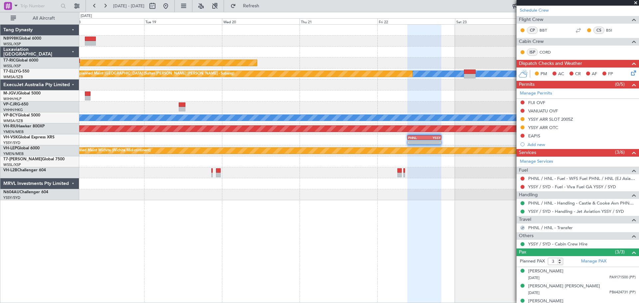
click at [459, 130] on div "Unplanned Maint Singapore (Seletar) MEL Unplanned Maint Kuala Lumpur (Sultan Ab…" at bounding box center [358, 113] width 559 height 176
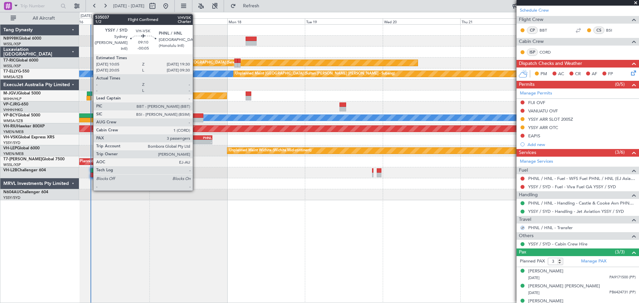
click at [195, 136] on div "YSSY" at bounding box center [189, 138] width 15 height 4
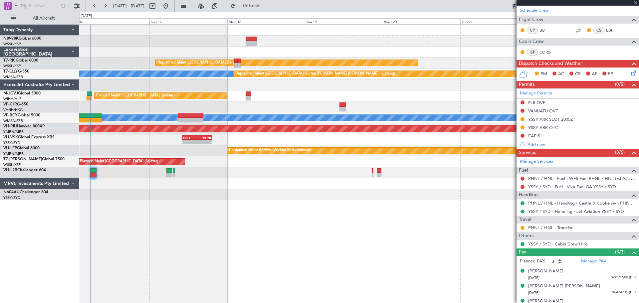
type input "-00:05"
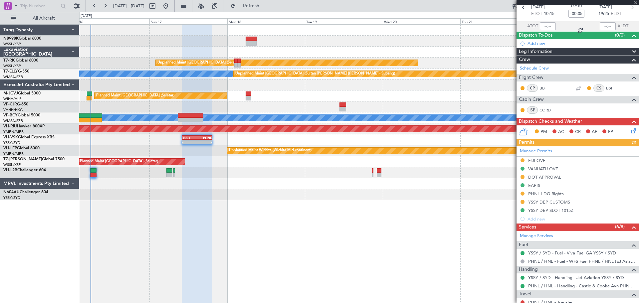
scroll to position [133, 0]
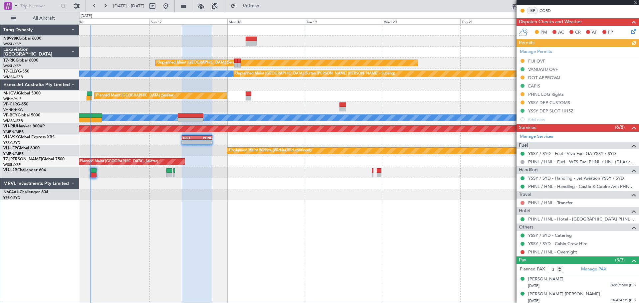
click at [523, 203] on button at bounding box center [522, 203] width 4 height 4
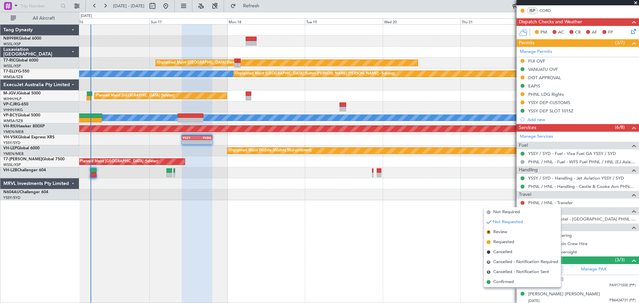
drag, startPoint x: 493, startPoint y: 241, endPoint x: 509, endPoint y: 234, distance: 18.0
click at [493, 240] on li "Requested" at bounding box center [522, 242] width 77 height 10
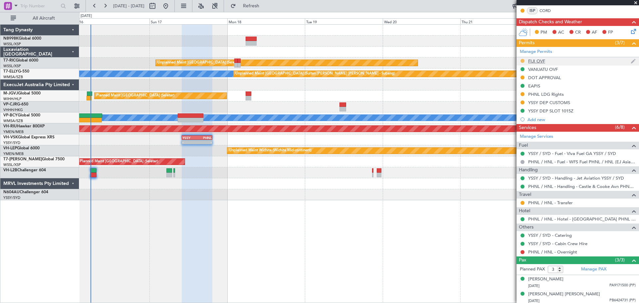
click at [522, 61] on button at bounding box center [522, 61] width 4 height 4
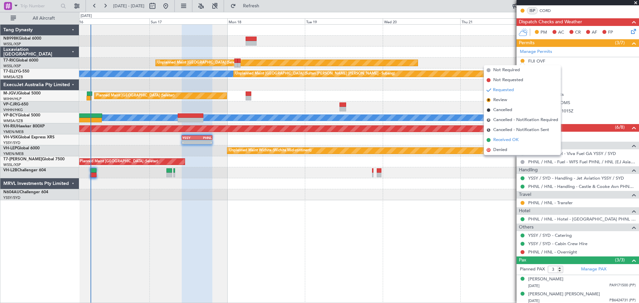
click at [489, 140] on span at bounding box center [488, 140] width 4 height 4
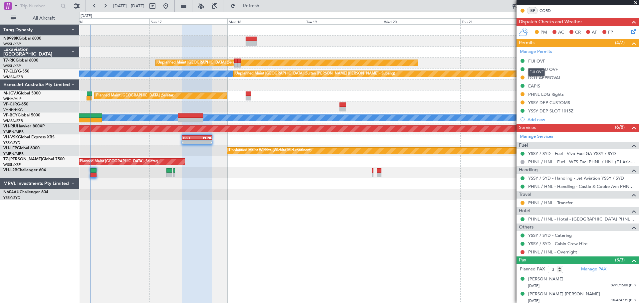
click at [538, 62] on div "FIJI OVF" at bounding box center [536, 61] width 17 height 6
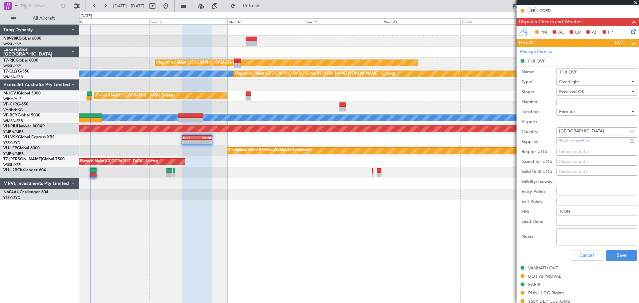
click at [562, 101] on input "Number:" at bounding box center [596, 102] width 81 height 8
paste input "OP 278/2025"
type input "OP 278/2025"
click at [562, 162] on div "Choose a date" at bounding box center [597, 162] width 76 height 7
select select "8"
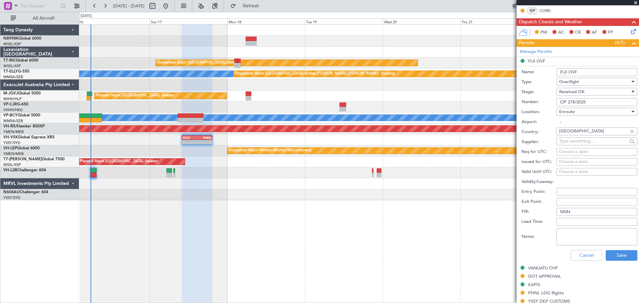
select select "2025"
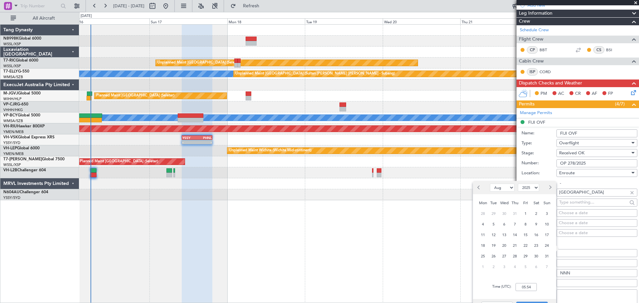
scroll to position [33, 0]
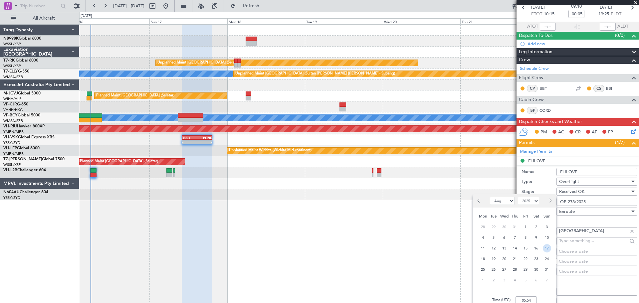
click at [547, 246] on span "17" at bounding box center [547, 248] width 8 height 8
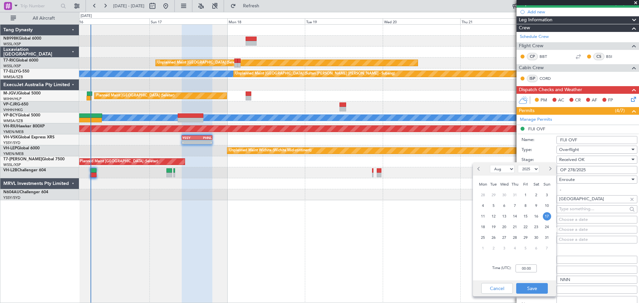
scroll to position [100, 0]
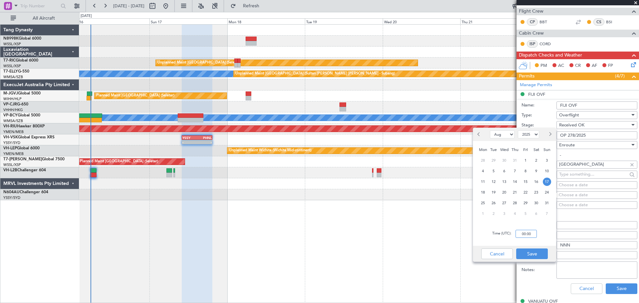
click at [530, 234] on input "00:00" at bounding box center [525, 234] width 21 height 8
type input "10:15"
click at [531, 256] on button "Save" at bounding box center [532, 254] width 32 height 11
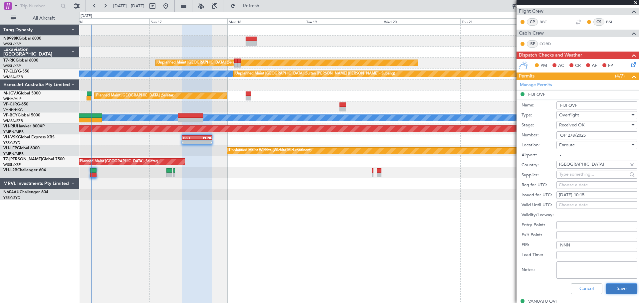
click at [610, 289] on button "Save" at bounding box center [622, 288] width 32 height 11
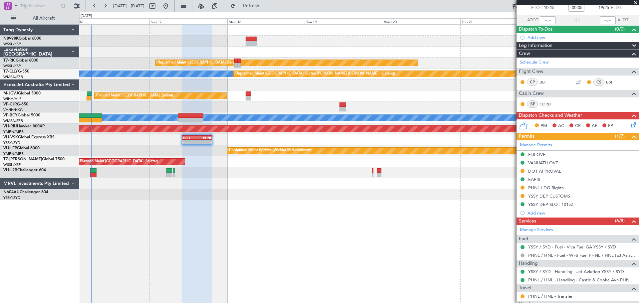
scroll to position [0, 0]
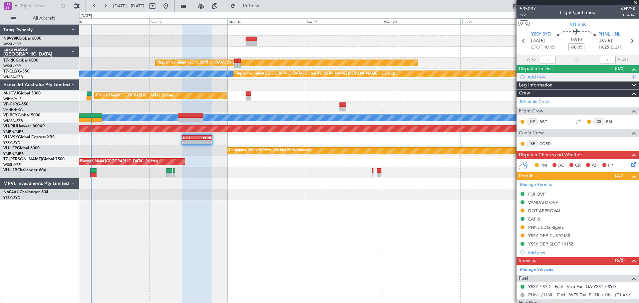
click at [536, 76] on div "Add new" at bounding box center [578, 77] width 102 height 6
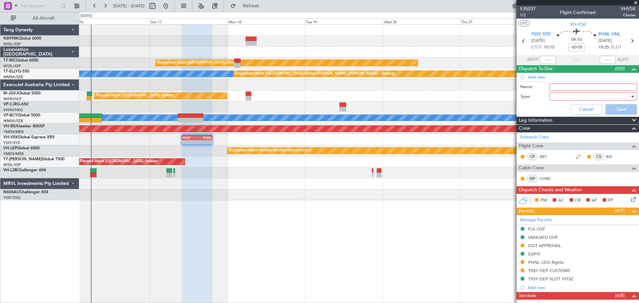
drag, startPoint x: 556, startPoint y: 88, endPoint x: 564, endPoint y: 88, distance: 8.0
click at [556, 88] on input "Name:" at bounding box center [593, 87] width 88 height 7
type input "FPL"
click at [574, 96] on div at bounding box center [591, 96] width 78 height 10
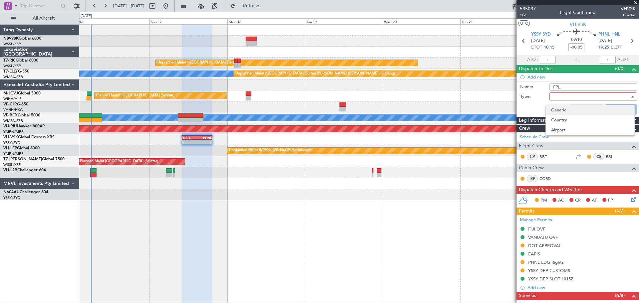
click at [568, 106] on span "Generic" at bounding box center [590, 110] width 78 height 10
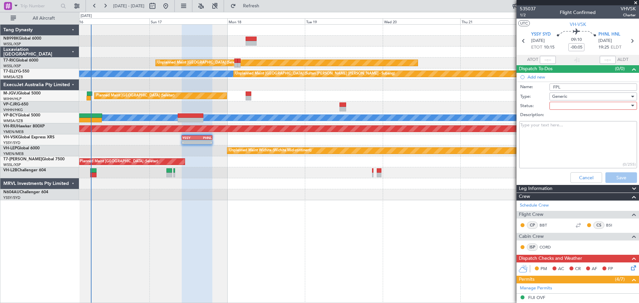
click at [572, 106] on div at bounding box center [591, 106] width 78 height 10
click at [566, 114] on span "Not Started" at bounding box center [590, 119] width 78 height 10
click at [561, 129] on textarea "Description:" at bounding box center [578, 145] width 118 height 48
type textarea "FOB 44000lbs"
click at [612, 176] on button "Save" at bounding box center [621, 177] width 32 height 11
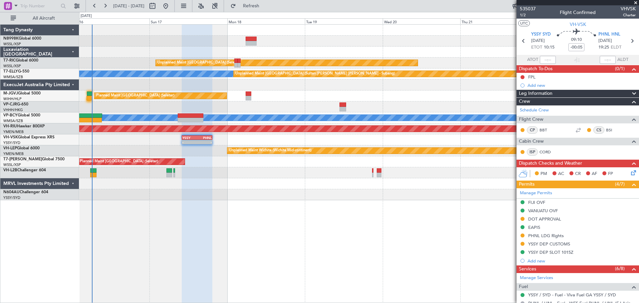
click at [158, 80] on div "Unplanned Maint Singapore (Seletar) MEL Unplanned Maint Kuala Lumpur (Sultan Ab…" at bounding box center [358, 113] width 559 height 176
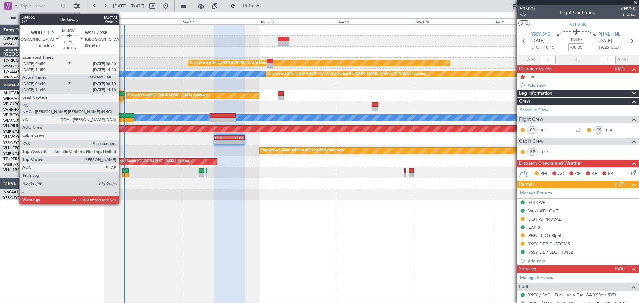
click at [122, 95] on div at bounding box center [121, 93] width 5 height 5
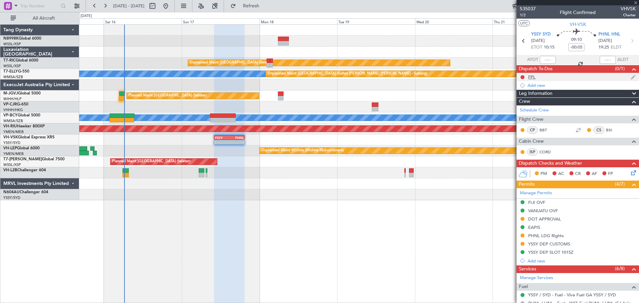
type input "+00:05"
type input "04:50"
type input "9"
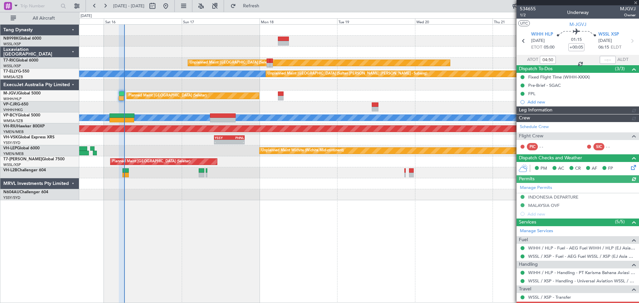
type input "Edmond Yuen (EYU)"
type input "A0398"
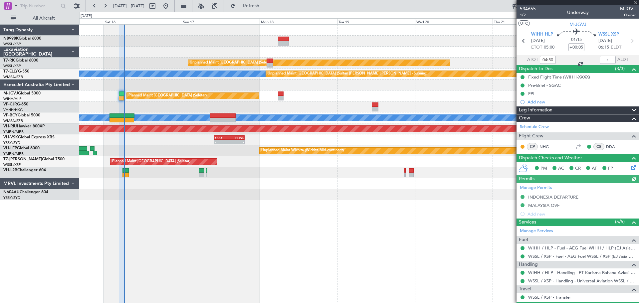
click at [602, 60] on div at bounding box center [608, 60] width 16 height 8
click at [606, 61] on div at bounding box center [608, 60] width 16 height 8
click at [607, 60] on div at bounding box center [608, 60] width 16 height 8
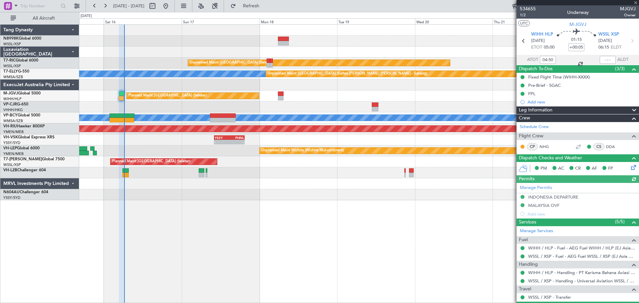
click at [607, 60] on div at bounding box center [608, 60] width 16 height 8
click at [606, 59] on input "text" at bounding box center [608, 60] width 16 height 8
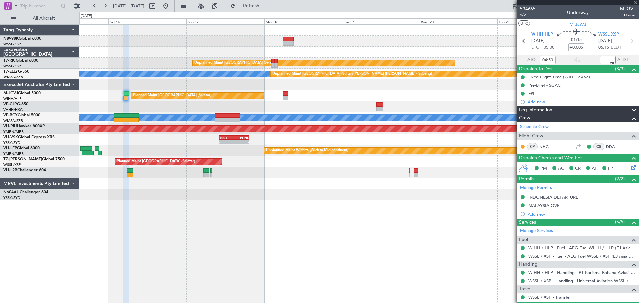
click at [165, 177] on div at bounding box center [358, 172] width 559 height 11
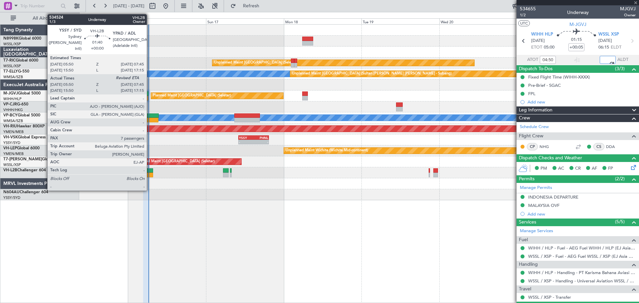
click at [150, 173] on div at bounding box center [150, 175] width 6 height 5
type input "06:14"
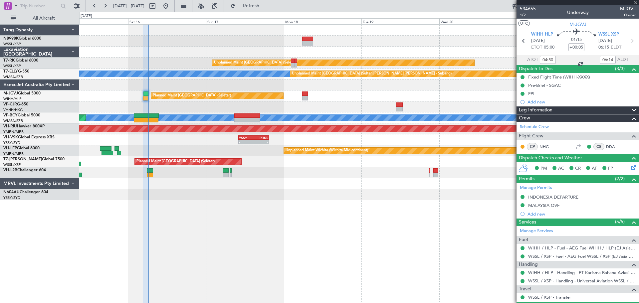
type input "06:00"
type input "7"
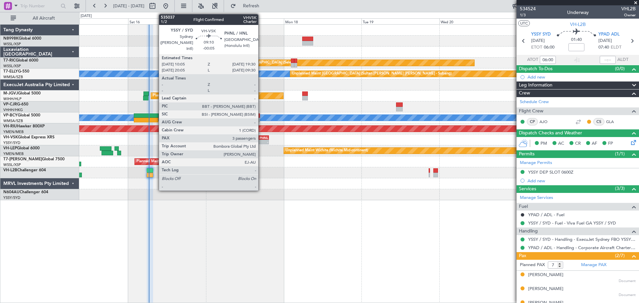
click at [261, 139] on div "PHNL" at bounding box center [261, 138] width 15 height 4
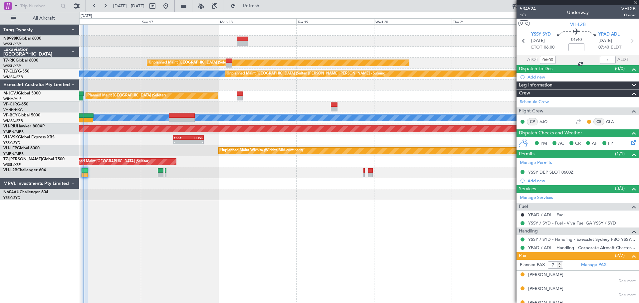
click at [328, 138] on div "- - YSSY 10:05 Z PHNL 19:30 Z - - PHNL 09:20 Z YSSY 19:50 Z" at bounding box center [358, 139] width 559 height 11
type input "-00:05"
type input "3"
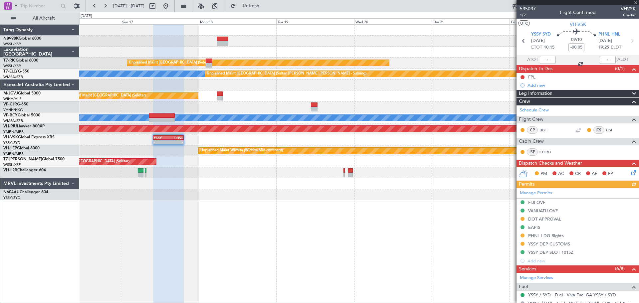
click at [378, 146] on div "Unplanned Maint Singapore (Seletar) MEL Unplanned Maint Kuala Lumpur (Sultan Ab…" at bounding box center [358, 113] width 559 height 176
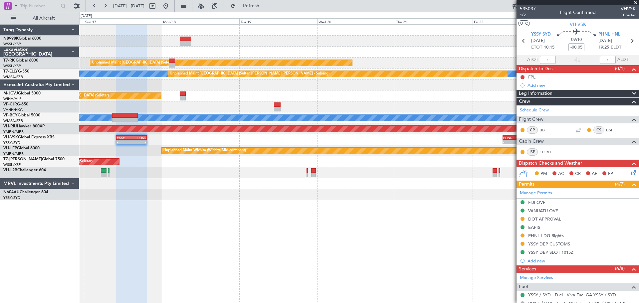
click at [390, 143] on div "- - YSSY 10:05 Z PHNL 19:30 Z - - PHNL 09:20 Z YSSY 19:50 Z" at bounding box center [358, 139] width 559 height 11
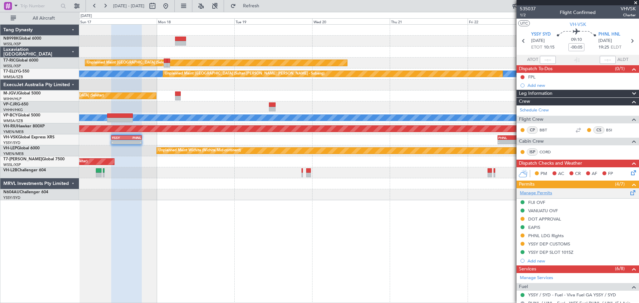
click at [531, 192] on link "Manage Permits" at bounding box center [536, 193] width 32 height 7
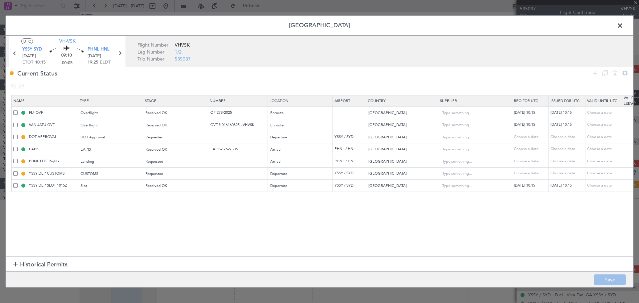
click at [14, 138] on span at bounding box center [15, 137] width 4 height 4
click at [18, 135] on input "checkbox" at bounding box center [18, 135] width 0 height 0
click at [134, 137] on div "DOT Approval" at bounding box center [108, 137] width 55 height 10
click at [52, 136] on div at bounding box center [319, 151] width 639 height 303
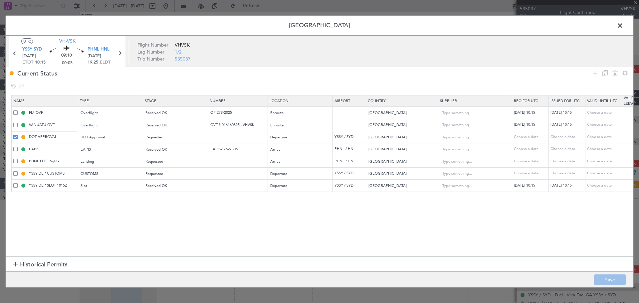
click at [60, 135] on input "DOT APPROVAL" at bounding box center [53, 137] width 50 height 6
click at [602, 278] on button "Save" at bounding box center [610, 279] width 32 height 11
type input "DOT"
click at [623, 28] on span at bounding box center [623, 27] width 0 height 13
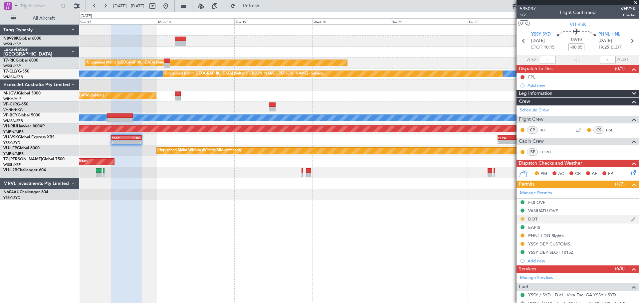
click at [522, 217] on button at bounding box center [522, 219] width 4 height 4
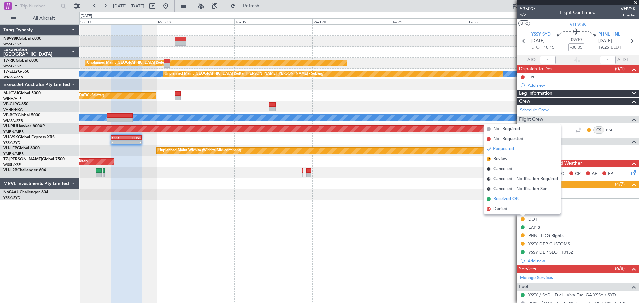
click at [516, 199] on span "Received OK" at bounding box center [505, 199] width 25 height 7
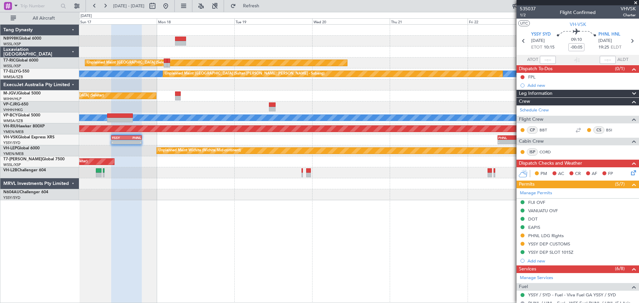
click at [212, 138] on div "- - YSSY 10:05 Z PHNL 19:30 Z - - PHNL 09:20 Z YSSY 19:50 Z" at bounding box center [358, 139] width 559 height 11
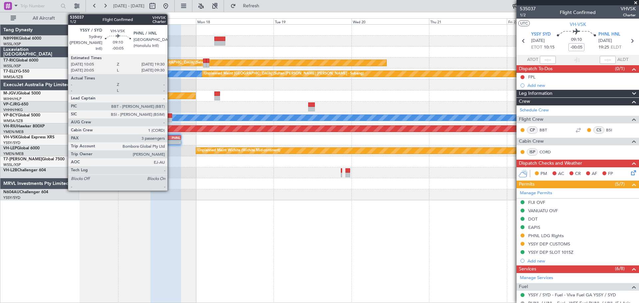
click at [170, 142] on div "-" at bounding box center [173, 142] width 15 height 4
click at [169, 141] on div "-" at bounding box center [173, 142] width 15 height 4
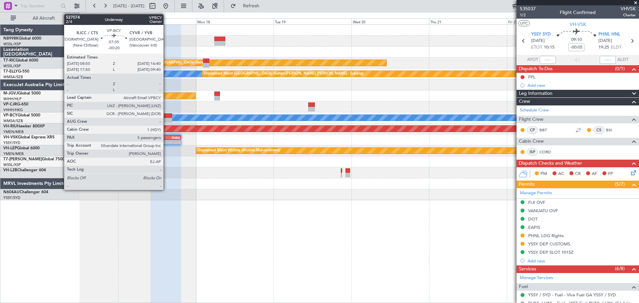
click at [165, 119] on div at bounding box center [159, 120] width 26 height 5
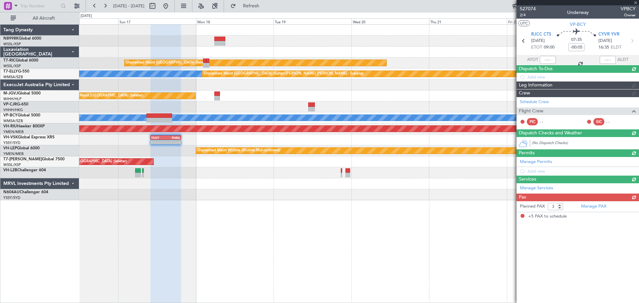
type input "-00:20"
type input "5"
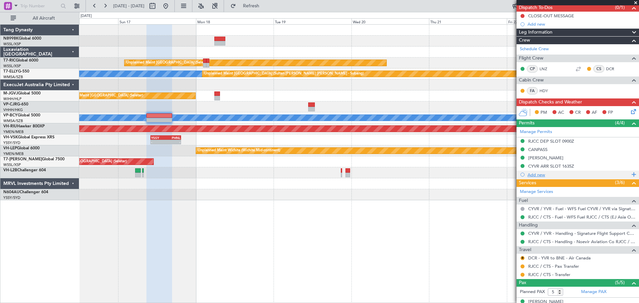
scroll to position [67, 0]
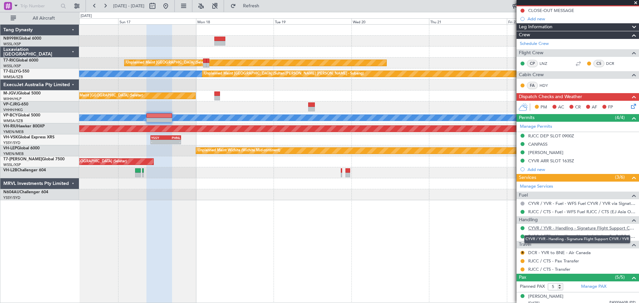
click at [560, 229] on link "CYVR / YVR - Handling - Signature Flight Support CYVR / YVR" at bounding box center [581, 228] width 107 height 6
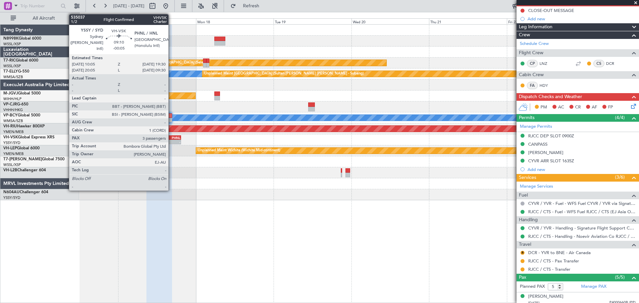
click at [171, 139] on div "PHNL" at bounding box center [173, 138] width 15 height 4
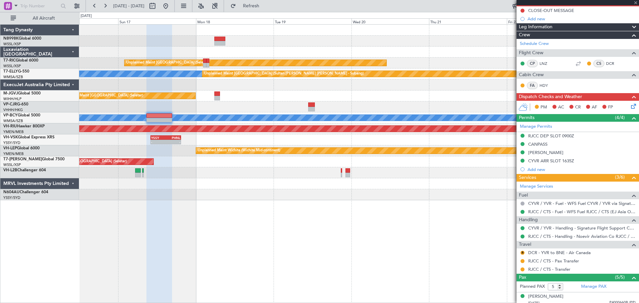
type input "-00:05"
type input "3"
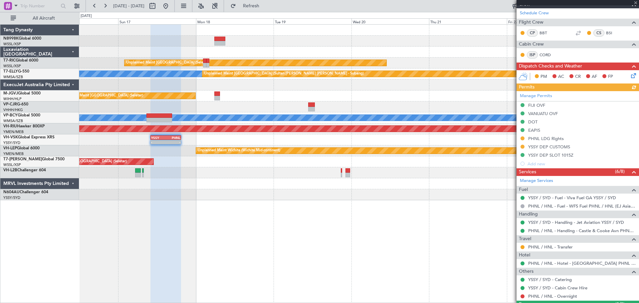
scroll to position [100, 0]
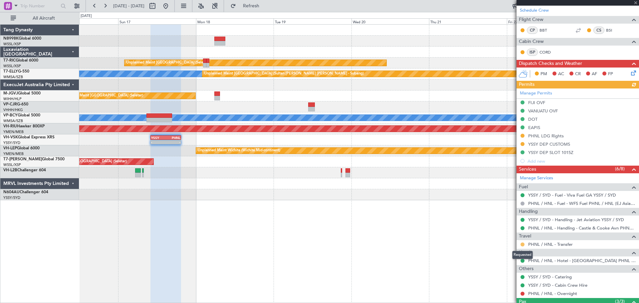
click at [523, 244] on button at bounding box center [522, 245] width 4 height 4
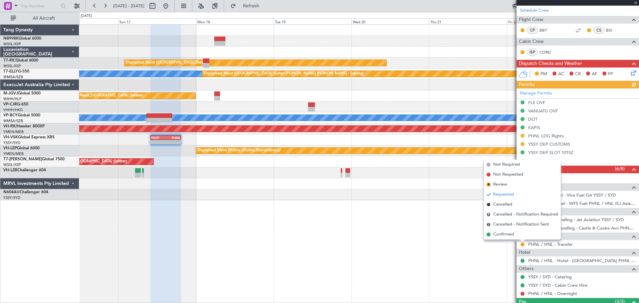
click at [514, 235] on li "Confirmed" at bounding box center [522, 235] width 77 height 10
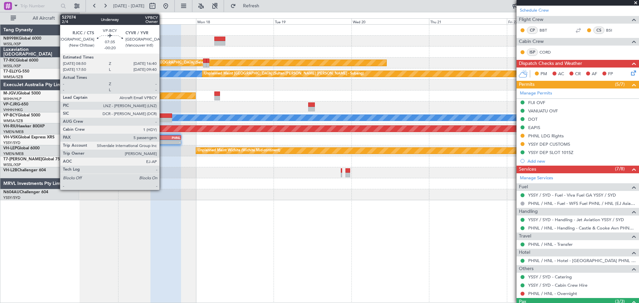
click at [162, 117] on div at bounding box center [159, 115] width 26 height 5
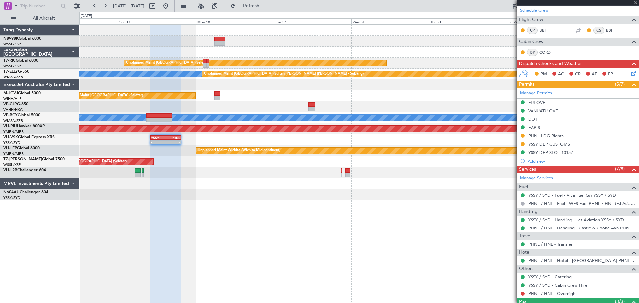
type input "-00:20"
type input "5"
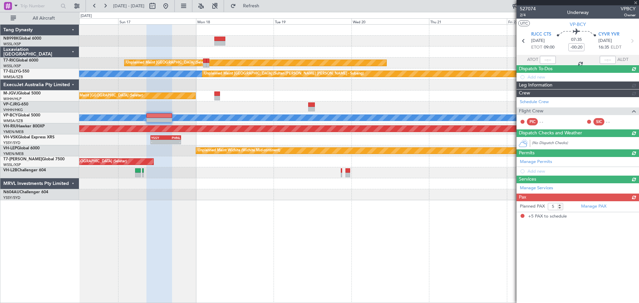
scroll to position [0, 0]
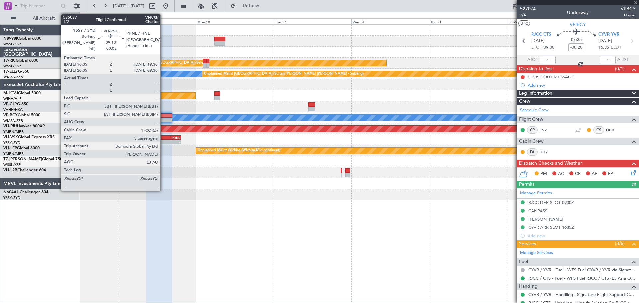
click at [163, 136] on div "YSSY" at bounding box center [158, 138] width 15 height 4
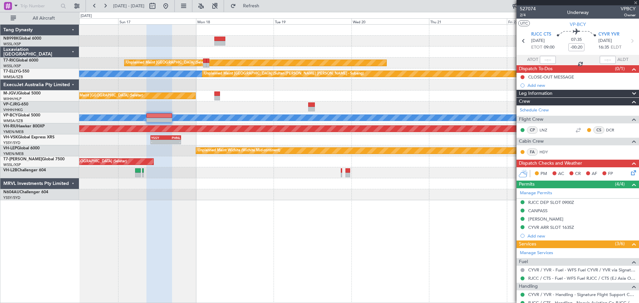
type input "-00:05"
type input "3"
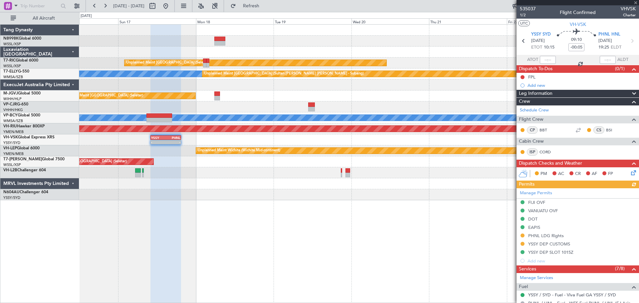
click at [531, 191] on div "Manage Permits FIJI OVF VANUATU OVF DOT EAPIS PHNL LDG Rights YSSY DEP CUSTOMS …" at bounding box center [577, 226] width 122 height 77
click at [529, 193] on div "Manage Permits FIJI OVF VANUATU OVF DOT EAPIS PHNL LDG Rights YSSY DEP CUSTOMS …" at bounding box center [577, 226] width 122 height 77
click at [529, 191] on link "Manage Permits" at bounding box center [536, 193] width 32 height 7
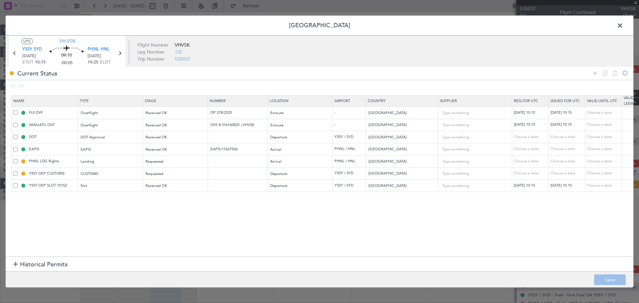
click at [16, 135] on span at bounding box center [15, 137] width 4 height 4
click at [18, 135] on input "checkbox" at bounding box center [18, 135] width 0 height 0
click at [615, 75] on icon at bounding box center [615, 73] width 8 height 8
type input "EAPIS"
type input "EAPIS-17627506"
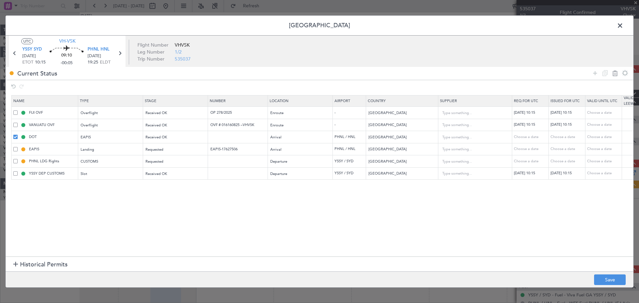
type input "[GEOGRAPHIC_DATA]"
type input "5"
type input "PHNL LDG Rights"
type input "YSSY DEP CUSTOMS"
type input "[GEOGRAPHIC_DATA]"
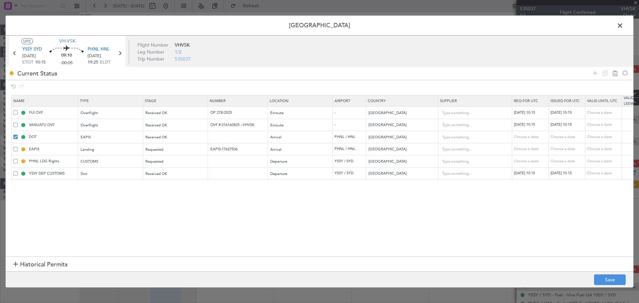
type input "YSSY DEP SLOT 1015Z"
click at [619, 278] on button "Save" at bounding box center [610, 279] width 32 height 11
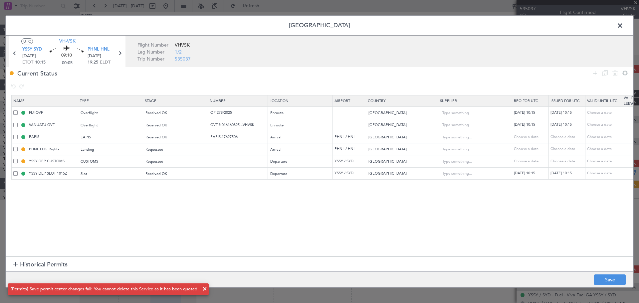
click at [623, 25] on span at bounding box center [623, 27] width 0 height 13
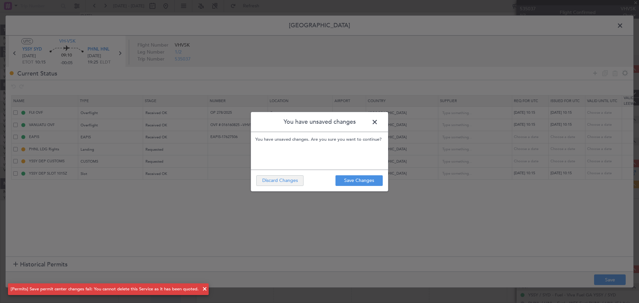
drag, startPoint x: 298, startPoint y: 180, endPoint x: 290, endPoint y: 180, distance: 8.3
click at [290, 180] on footer "Save Changes Discard Changes" at bounding box center [319, 181] width 137 height 22
click at [290, 180] on button "Discard Changes" at bounding box center [279, 180] width 47 height 11
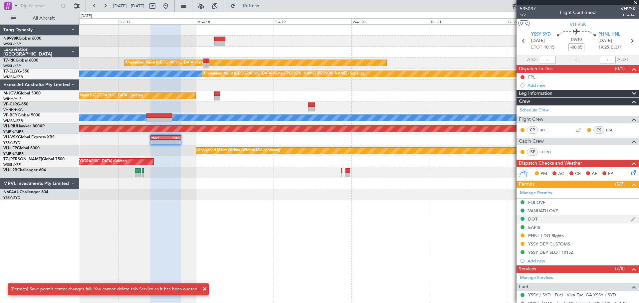
click at [562, 222] on div "DOT" at bounding box center [577, 219] width 122 height 8
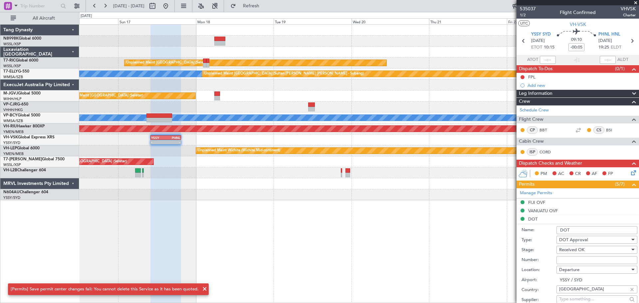
click at [565, 257] on input "Number:" at bounding box center [596, 260] width 81 height 8
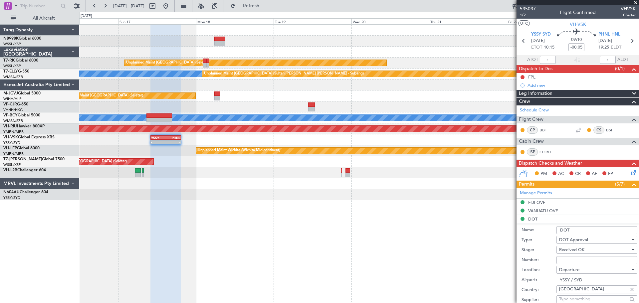
click at [566, 261] on input "Number:" at bounding box center [596, 260] width 81 height 8
click at [558, 257] on input "Number:" at bounding box center [596, 260] width 81 height 8
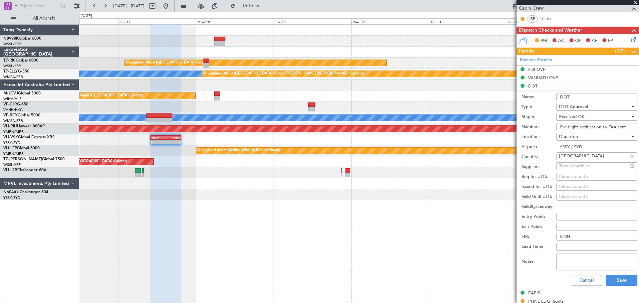
scroll to position [233, 0]
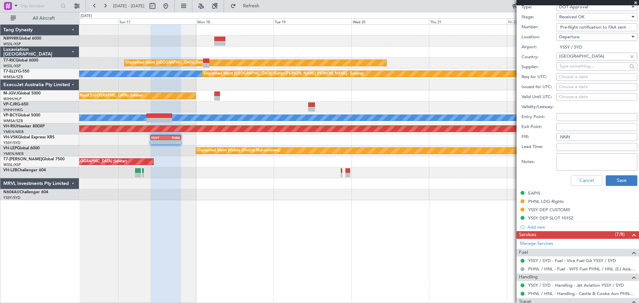
type input "Pre-flight notification to FAA sent"
click at [624, 179] on button "Save" at bounding box center [622, 180] width 32 height 11
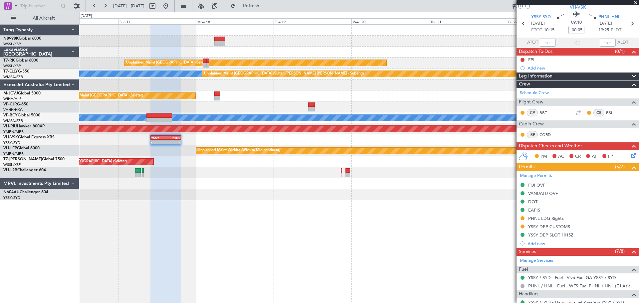
scroll to position [1, 0]
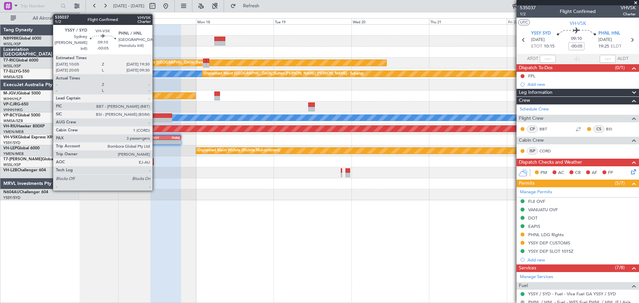
click at [155, 136] on div "YSSY" at bounding box center [158, 138] width 15 height 4
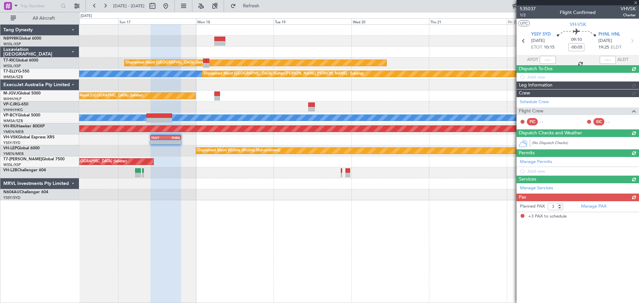
scroll to position [0, 0]
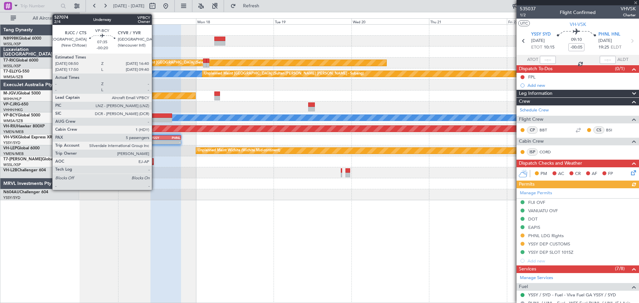
click at [157, 116] on div at bounding box center [159, 115] width 26 height 5
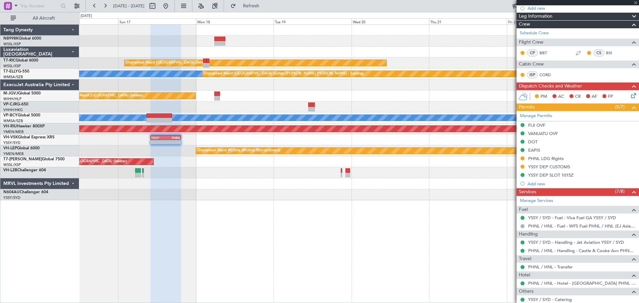
scroll to position [133, 0]
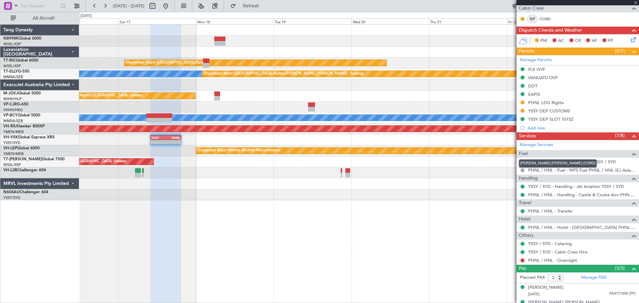
type input "-00:20"
type input "5"
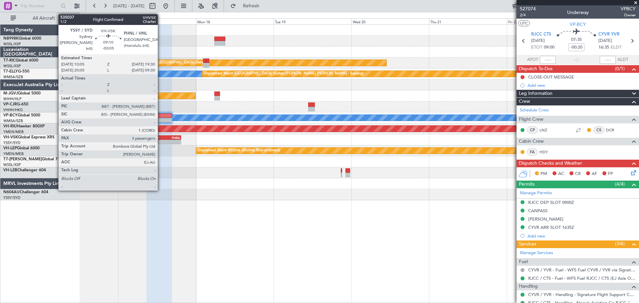
click at [161, 137] on div "YSSY" at bounding box center [158, 138] width 15 height 4
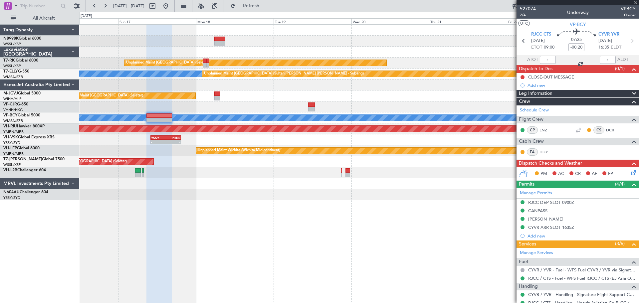
type input "-00:05"
type input "3"
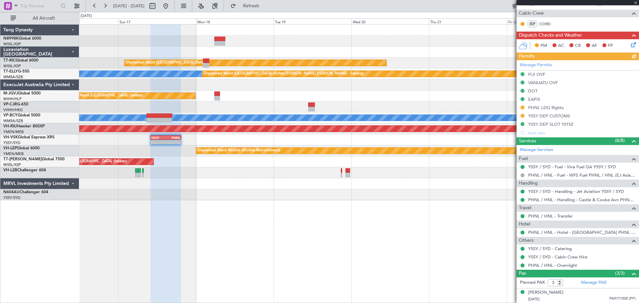
scroll to position [133, 0]
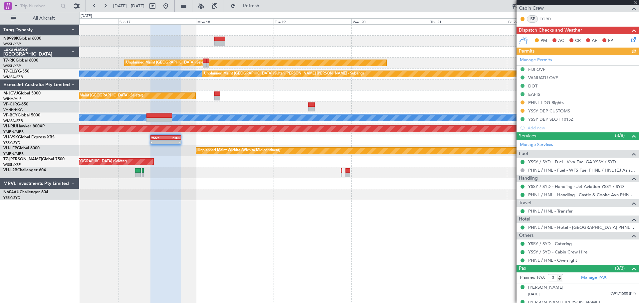
click at [522, 102] on div "Manage Permits FIJI OVF VANUATU OVF DOT EAPIS PHNL LDG Rights YSSY DEP CUSTOMS …" at bounding box center [577, 93] width 122 height 77
click at [522, 103] on button at bounding box center [522, 102] width 4 height 4
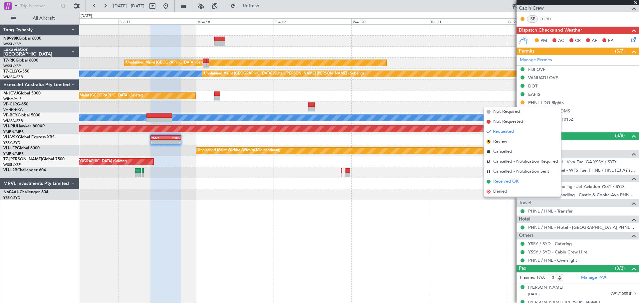
click at [503, 180] on span "Received OK" at bounding box center [505, 181] width 25 height 7
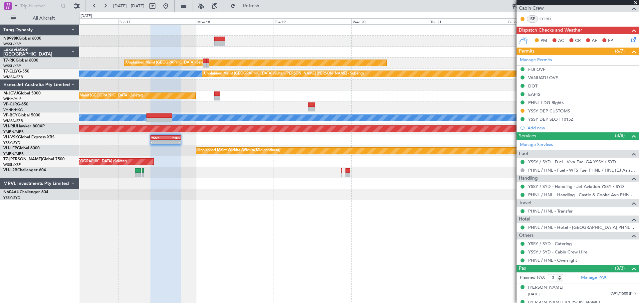
click at [544, 211] on link "PHNL / HNL - Transfer" at bounding box center [550, 211] width 45 height 6
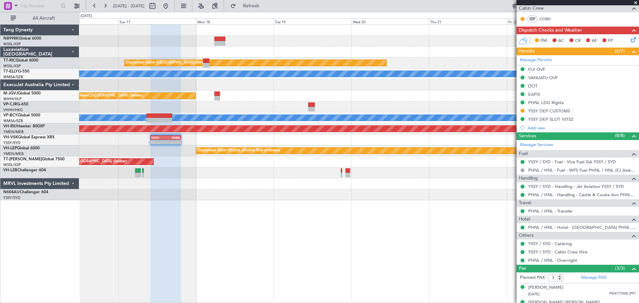
scroll to position [174, 0]
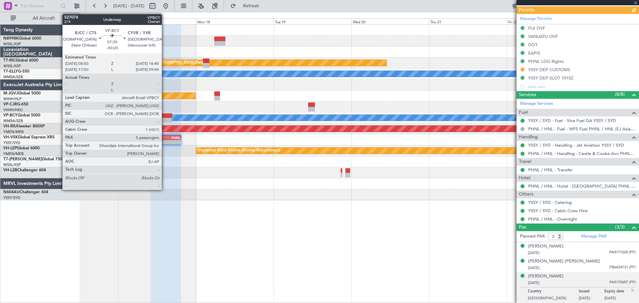
click at [164, 122] on div at bounding box center [159, 120] width 26 height 5
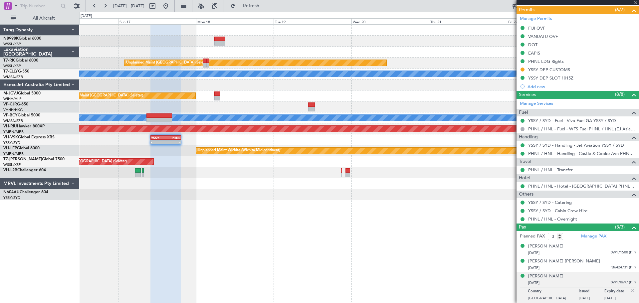
type input "-00:20"
type input "5"
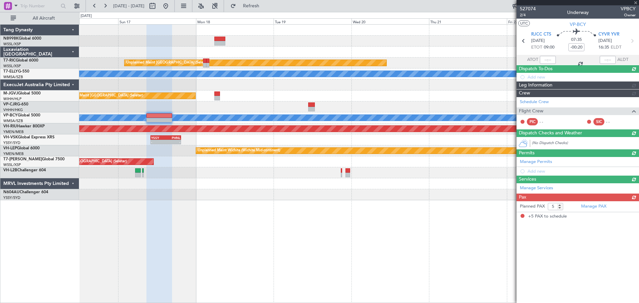
scroll to position [0, 0]
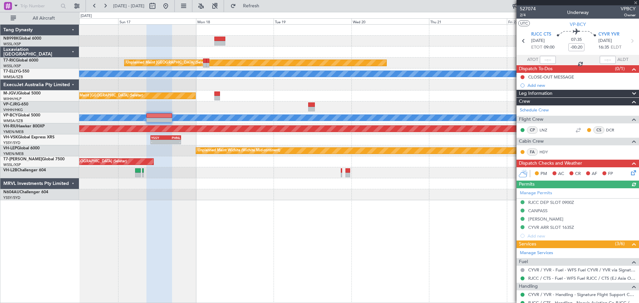
click at [541, 221] on div "Manage Permits RJCC DEP SLOT 0900Z CANPASS TSA WAIVER CYVR ARR SLOT 1635Z Add n…" at bounding box center [577, 214] width 122 height 52
click at [540, 218] on div "[PERSON_NAME]" at bounding box center [545, 219] width 35 height 6
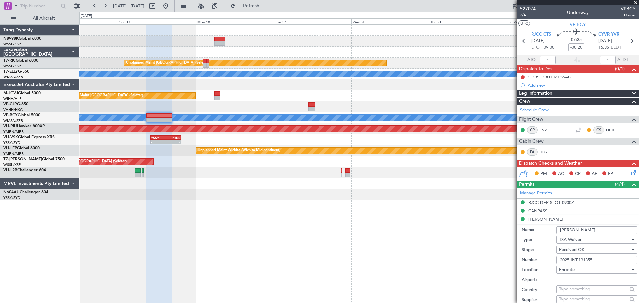
click at [519, 16] on div "527074 2/4 Underway VPBCY Owner" at bounding box center [577, 11] width 122 height 13
click at [522, 16] on span "2/4" at bounding box center [528, 15] width 16 height 6
